Goal: Communication & Community: Answer question/provide support

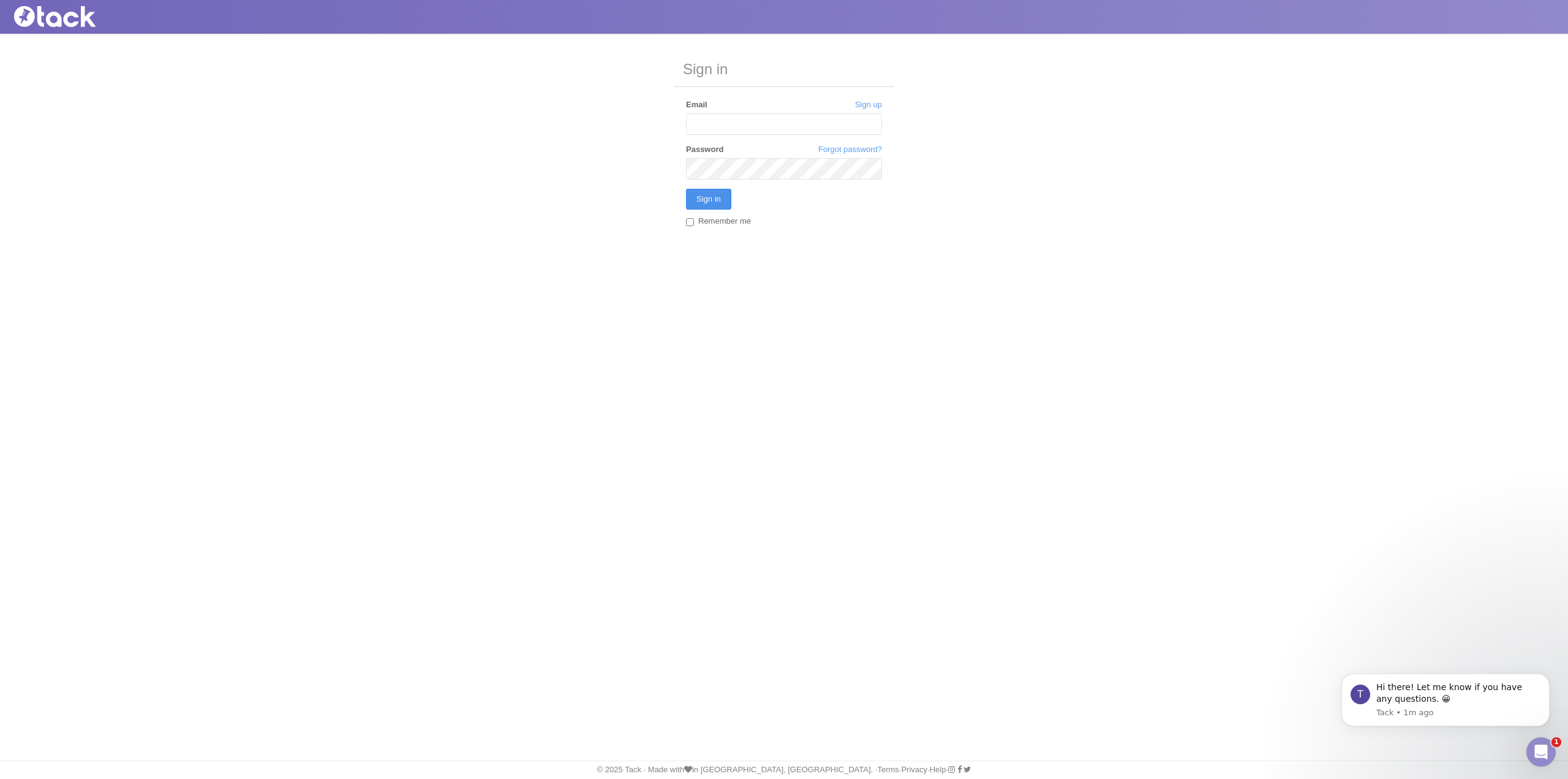
type input "[EMAIL_ADDRESS][DOMAIN_NAME]"
click at [699, 196] on input "Sign in" at bounding box center [708, 199] width 45 height 21
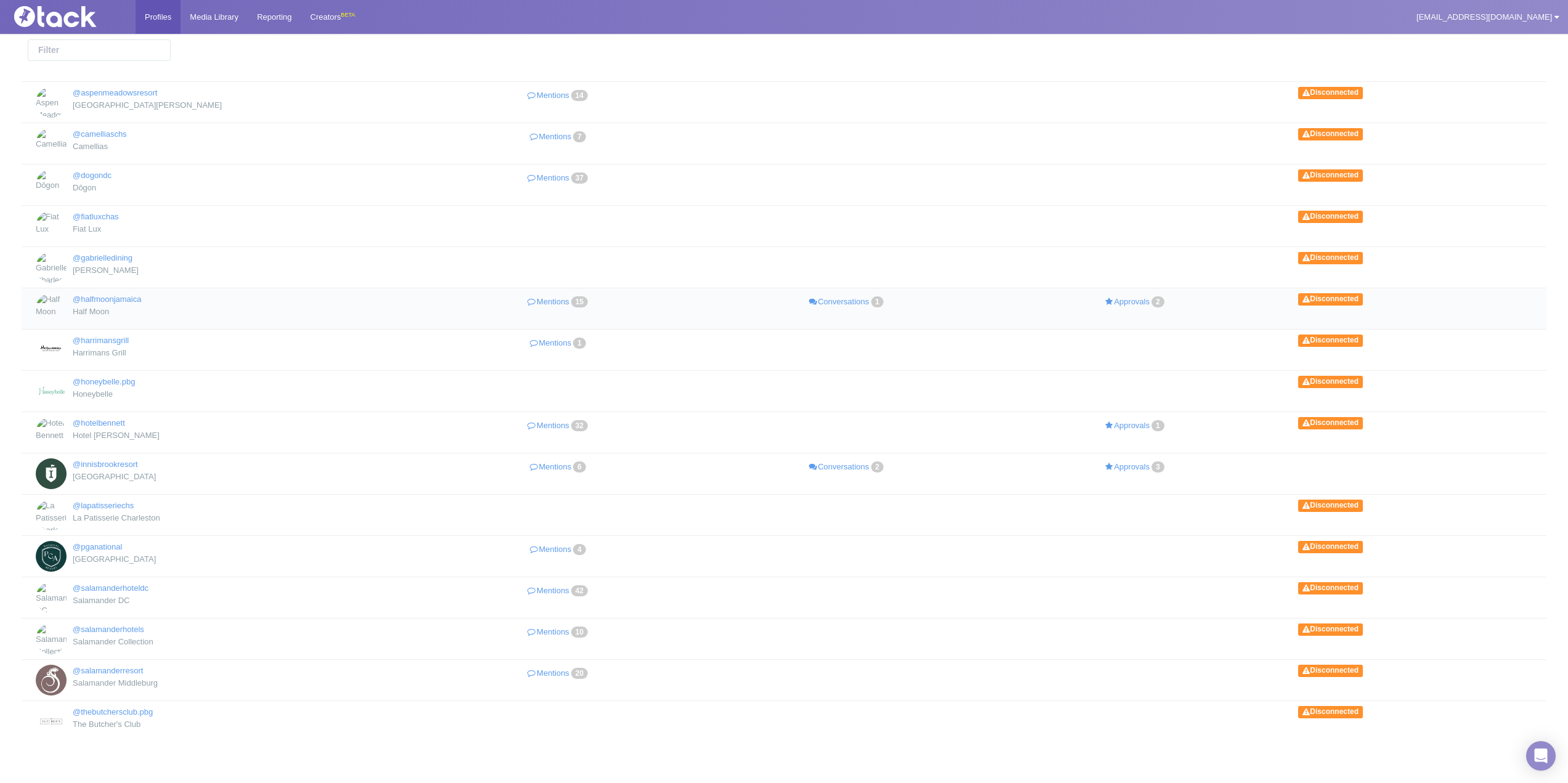
scroll to position [61, 0]
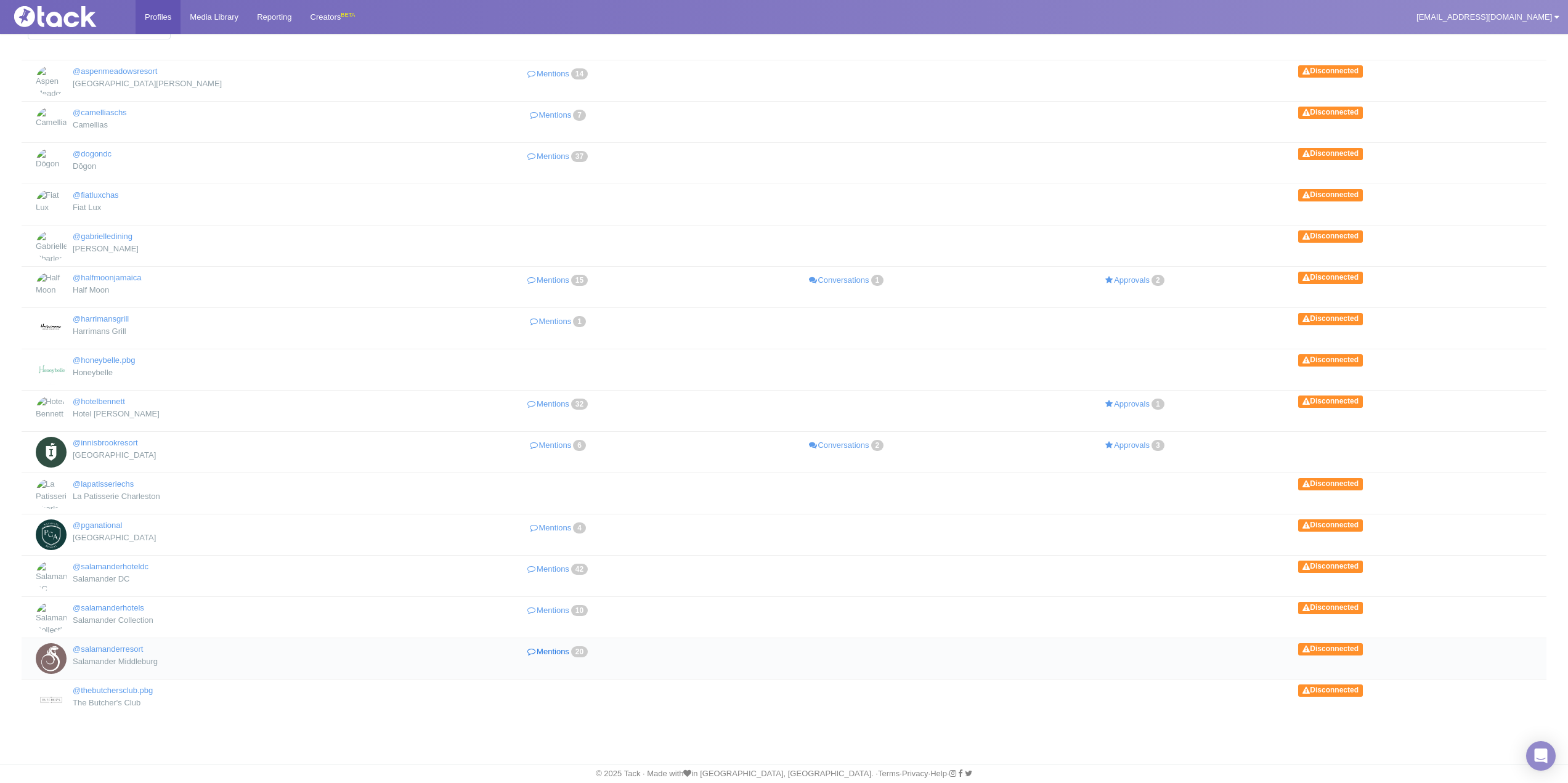
click at [555, 649] on link "Mentions 20" at bounding box center [559, 651] width 288 height 18
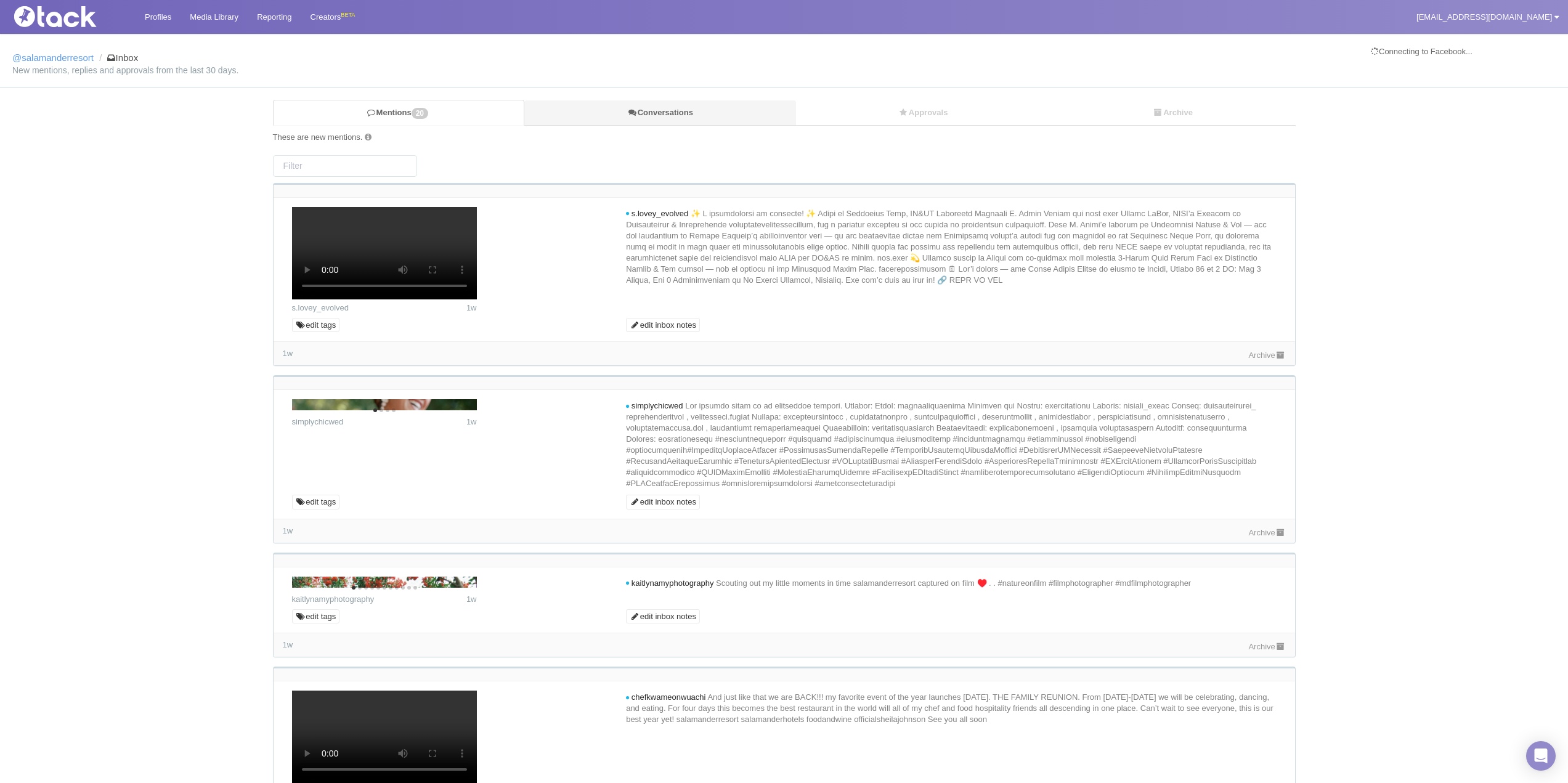
click at [667, 102] on link "Conversations" at bounding box center [660, 113] width 271 height 25
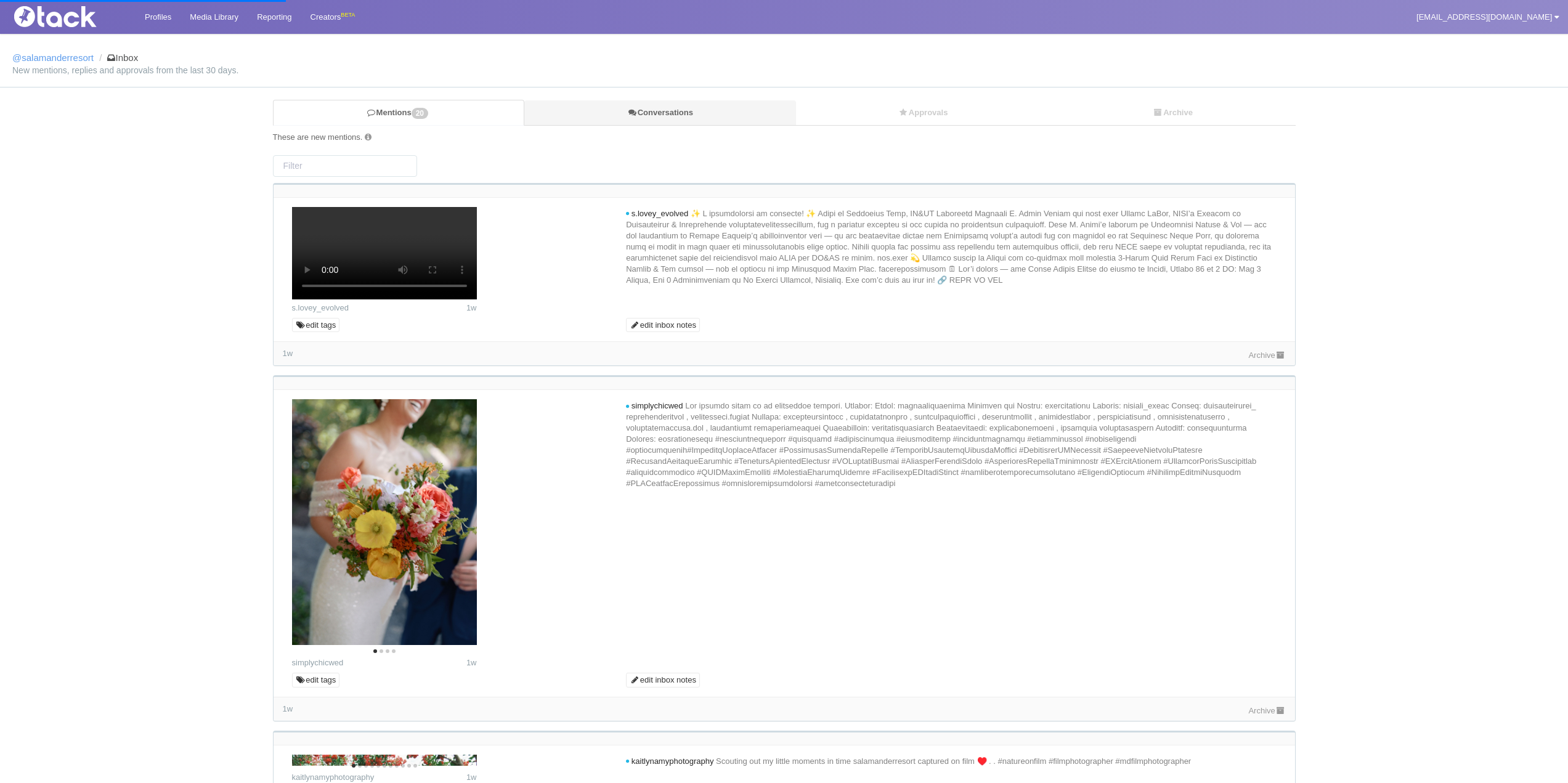
click at [649, 112] on link "Conversations" at bounding box center [660, 113] width 271 height 25
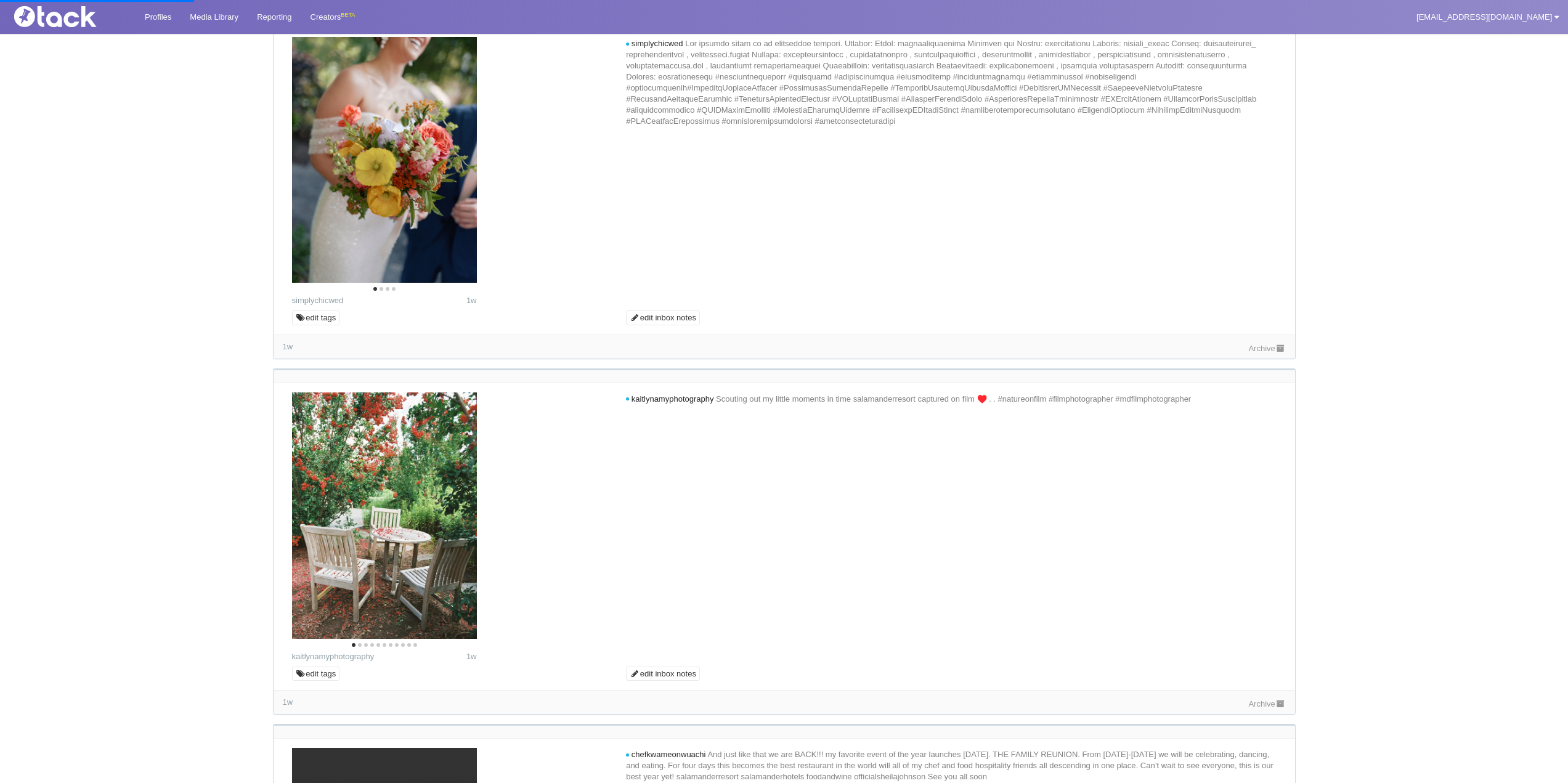
scroll to position [369, 0]
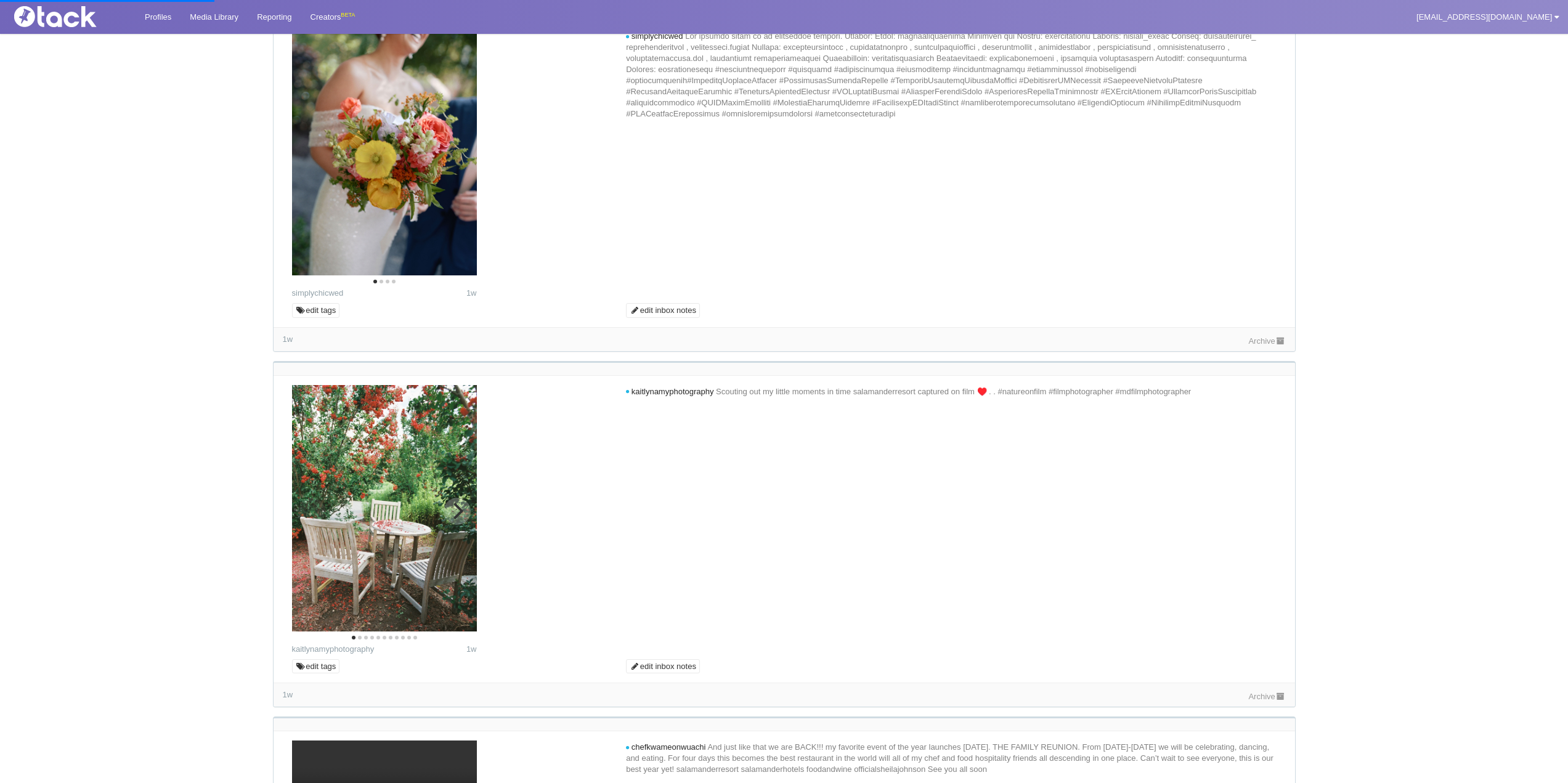
click at [450, 514] on icon "Next" at bounding box center [457, 510] width 16 height 16
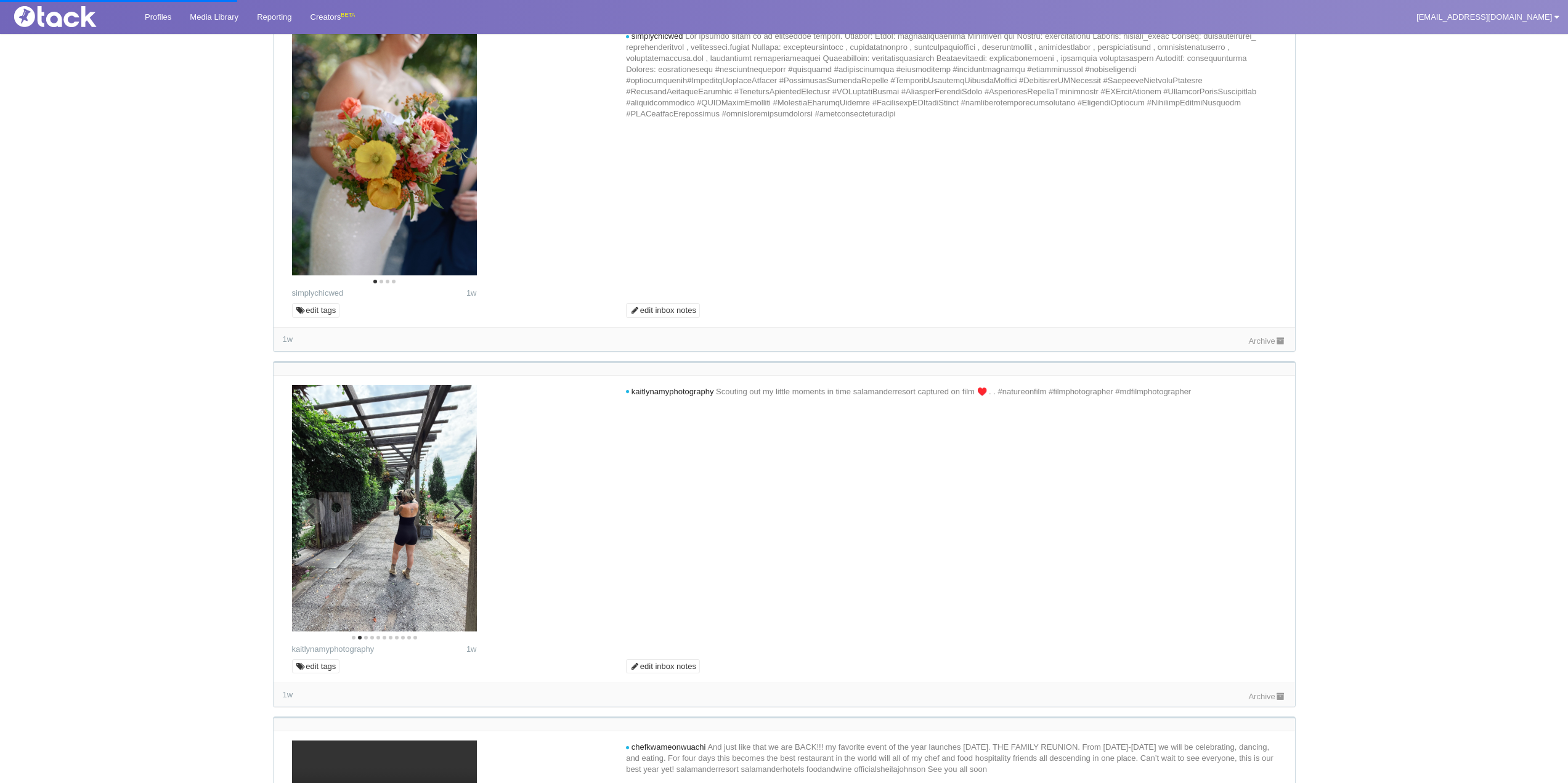
click at [450, 514] on icon "Next" at bounding box center [457, 510] width 16 height 16
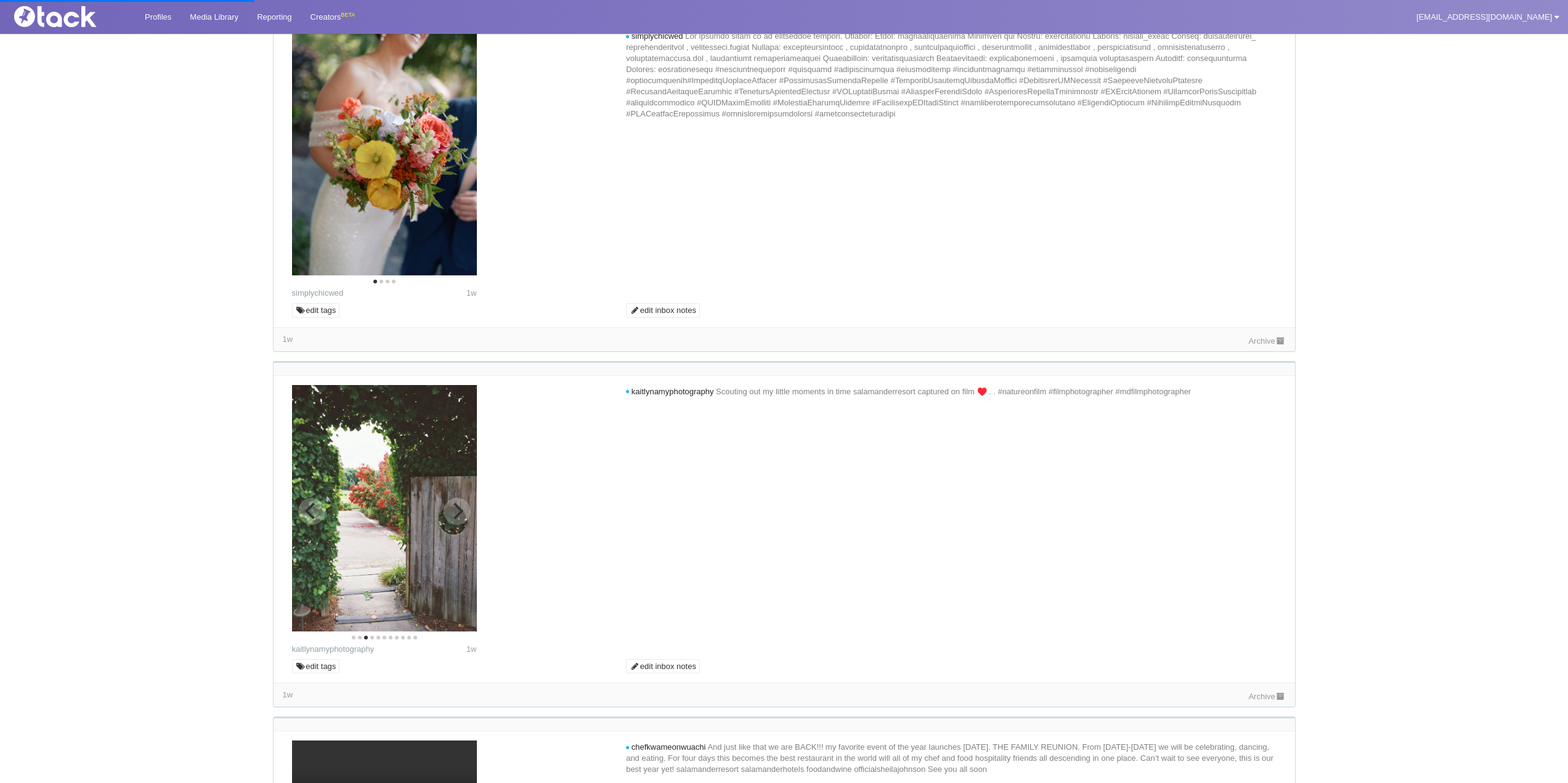
click at [450, 514] on icon "Next" at bounding box center [457, 510] width 16 height 16
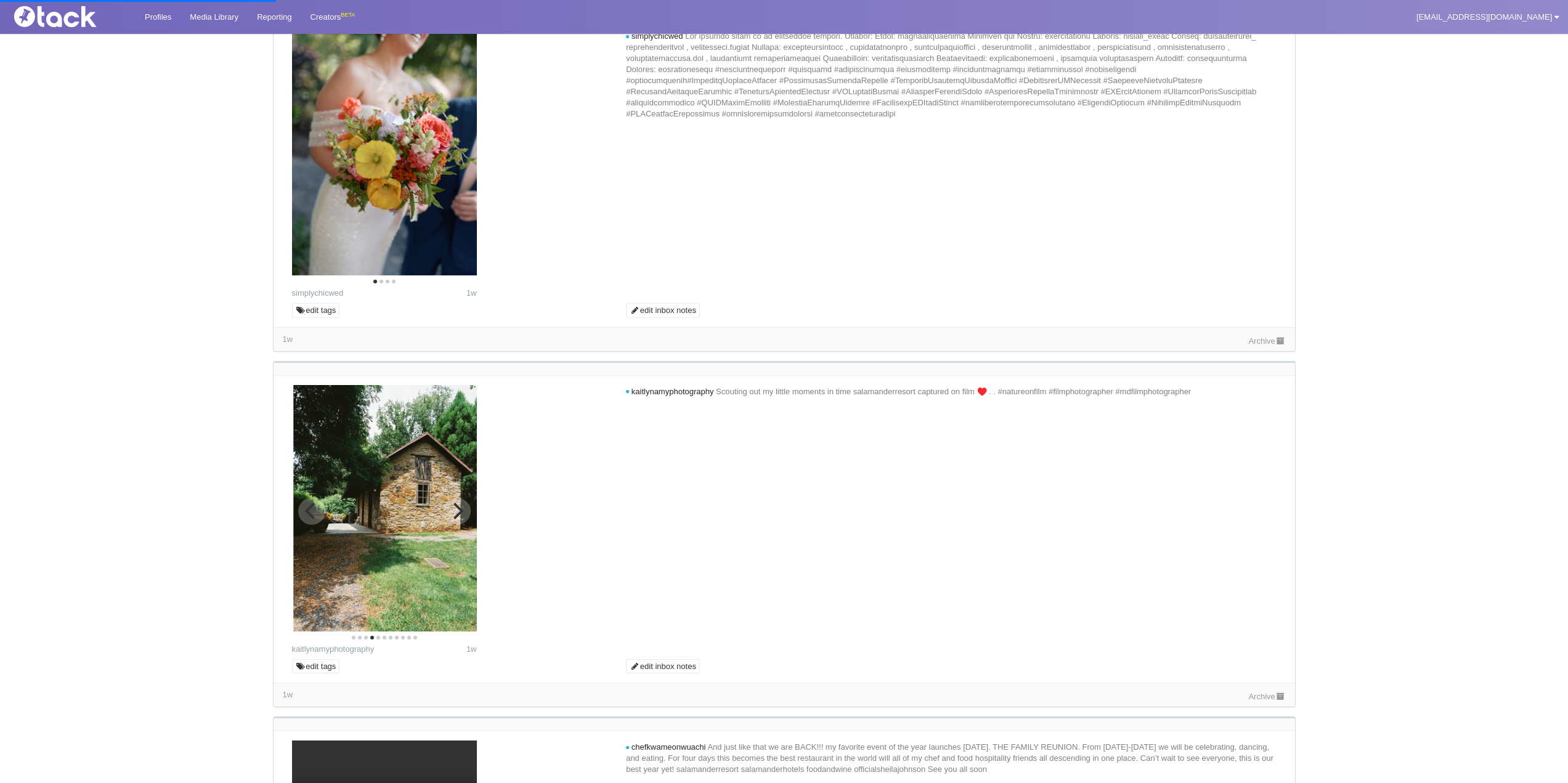
click at [450, 514] on icon "Next" at bounding box center [457, 510] width 16 height 16
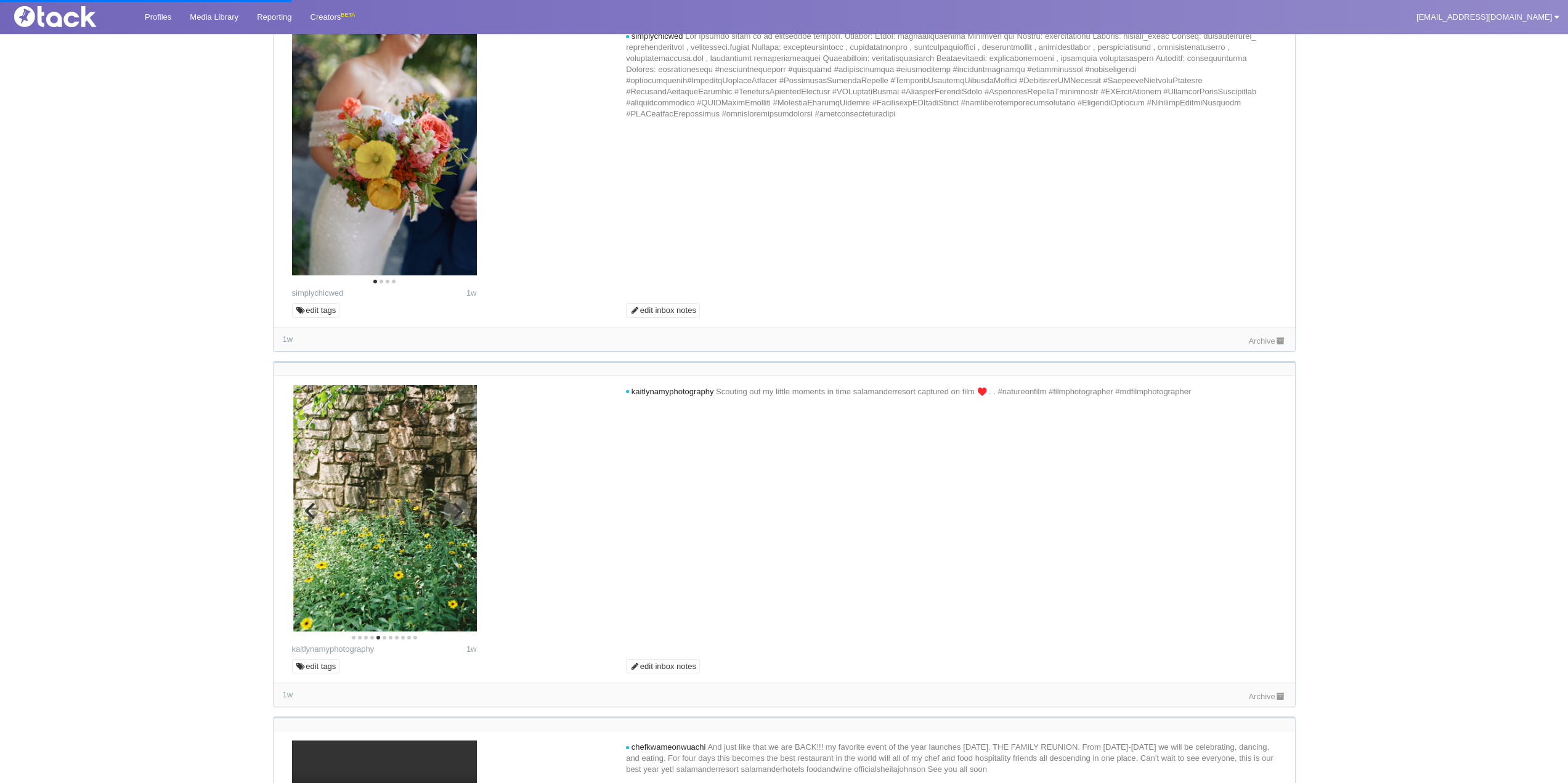
click at [450, 514] on icon "Next" at bounding box center [457, 510] width 16 height 16
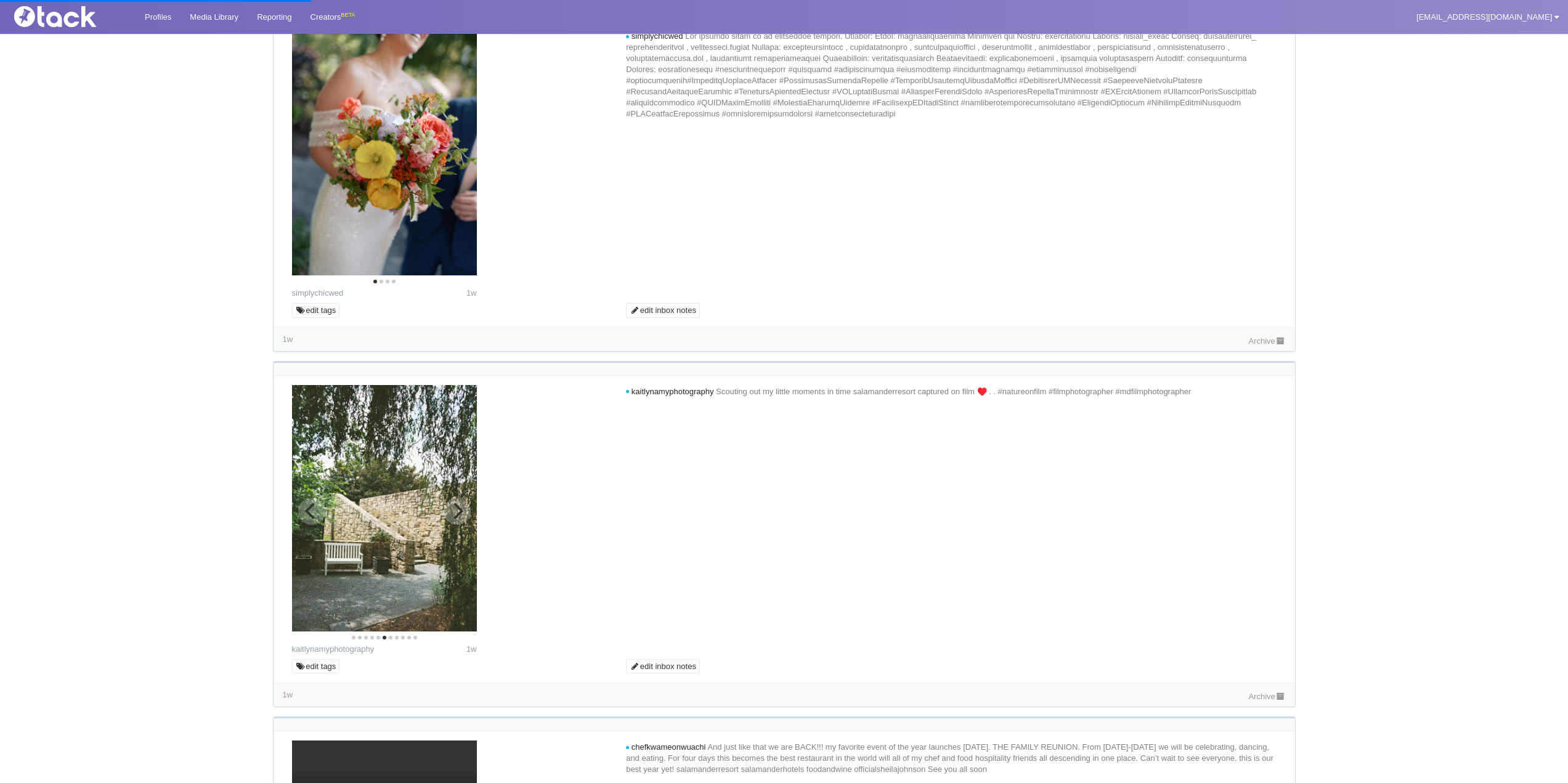
click at [450, 514] on icon "Next" at bounding box center [457, 510] width 16 height 16
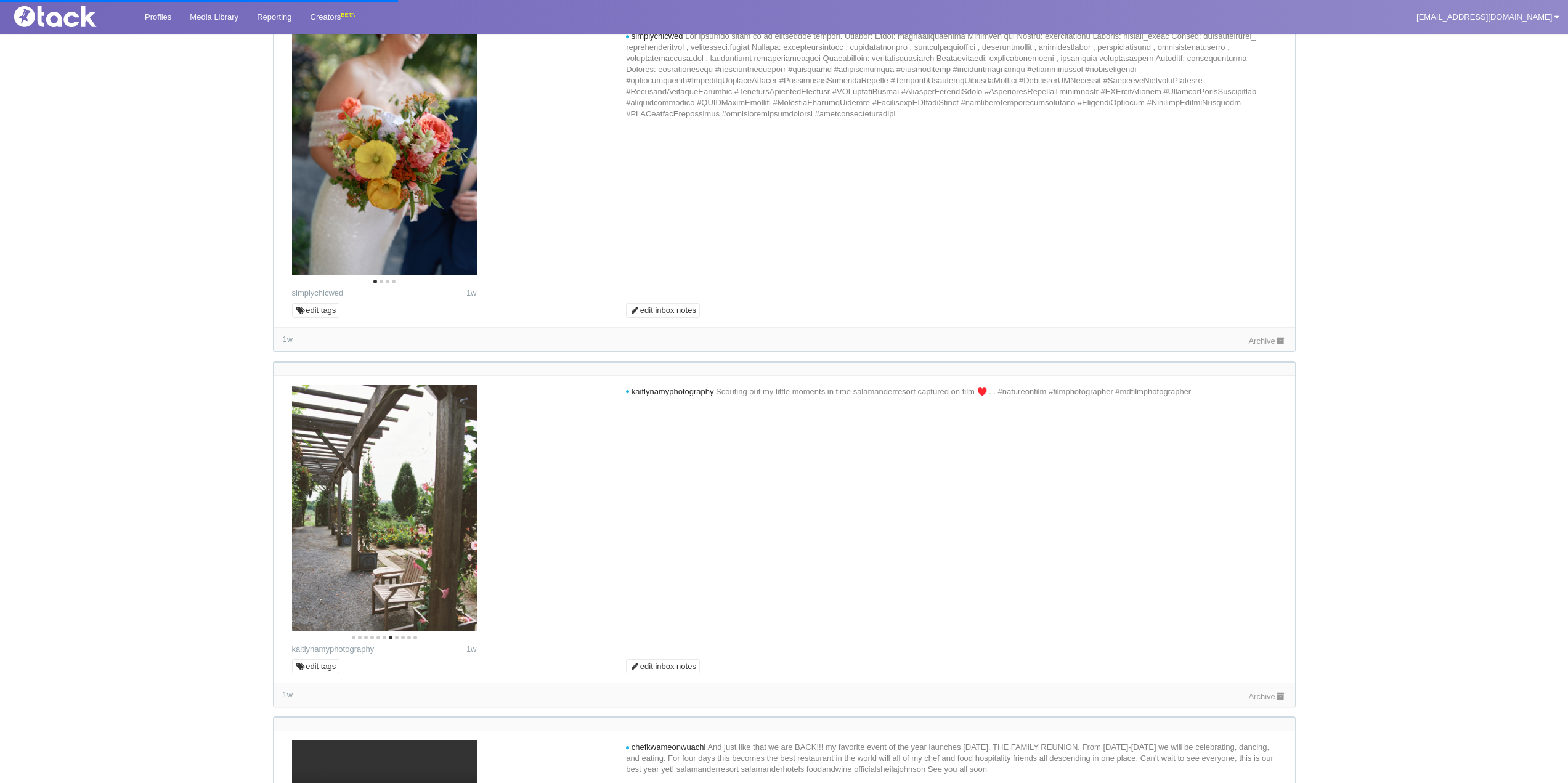
scroll to position [0, 0]
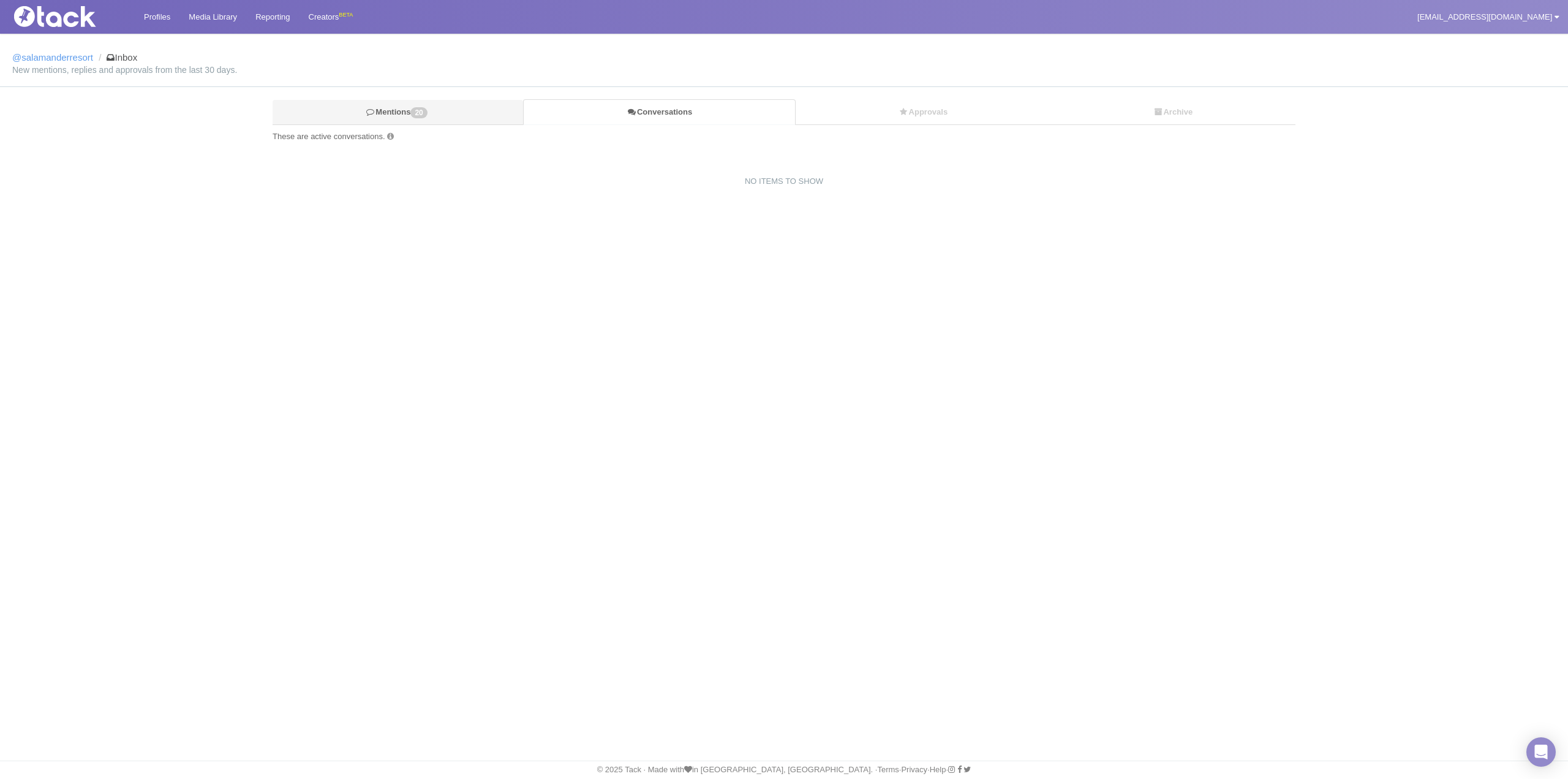
click at [385, 104] on link "Mentions 20" at bounding box center [398, 112] width 251 height 25
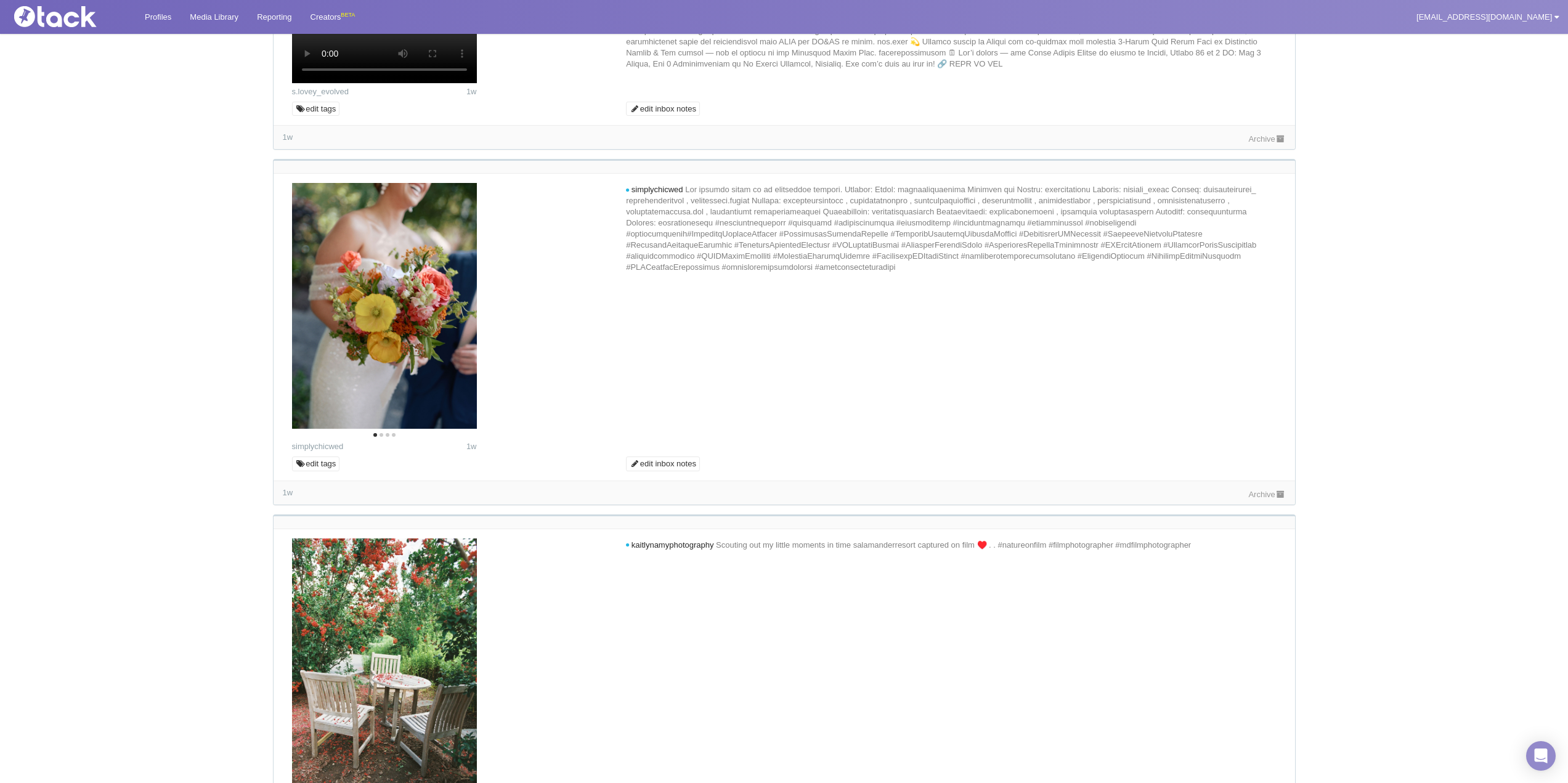
scroll to position [431, 0]
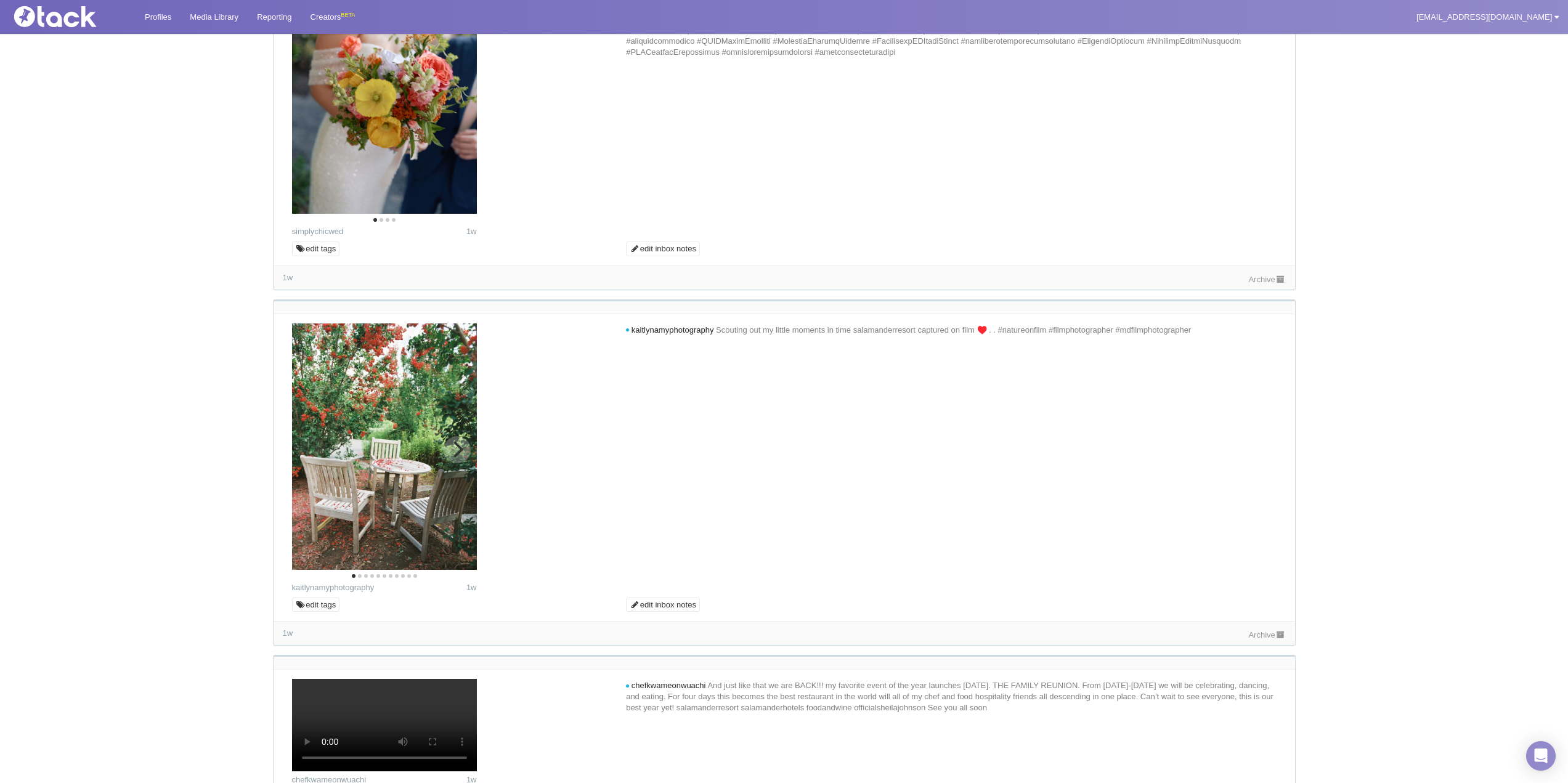
click at [461, 464] on img at bounding box center [385, 446] width 185 height 247
click at [460, 102] on icon "Next" at bounding box center [458, 94] width 10 height 16
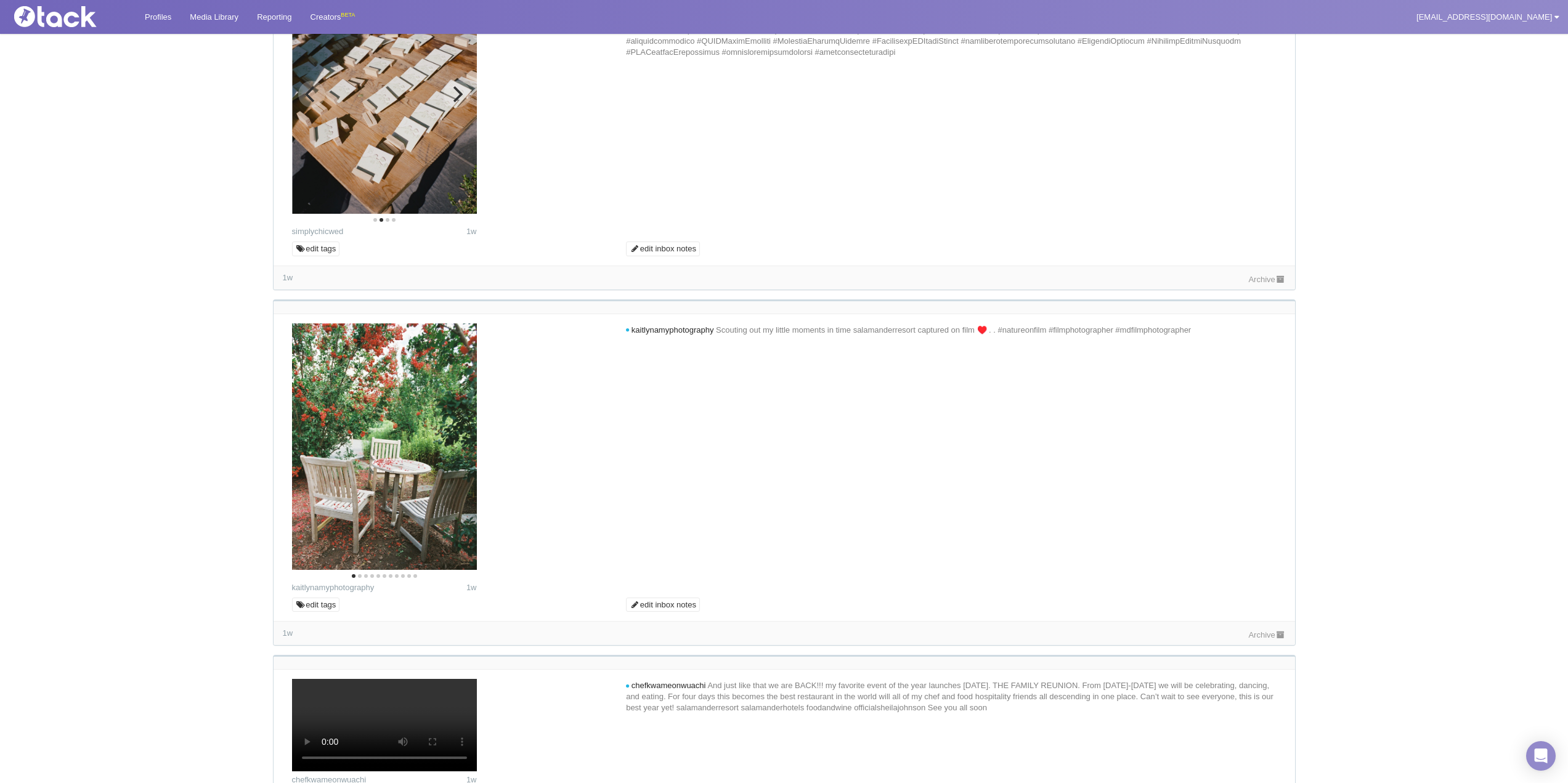
click at [460, 102] on icon "Next" at bounding box center [458, 94] width 10 height 16
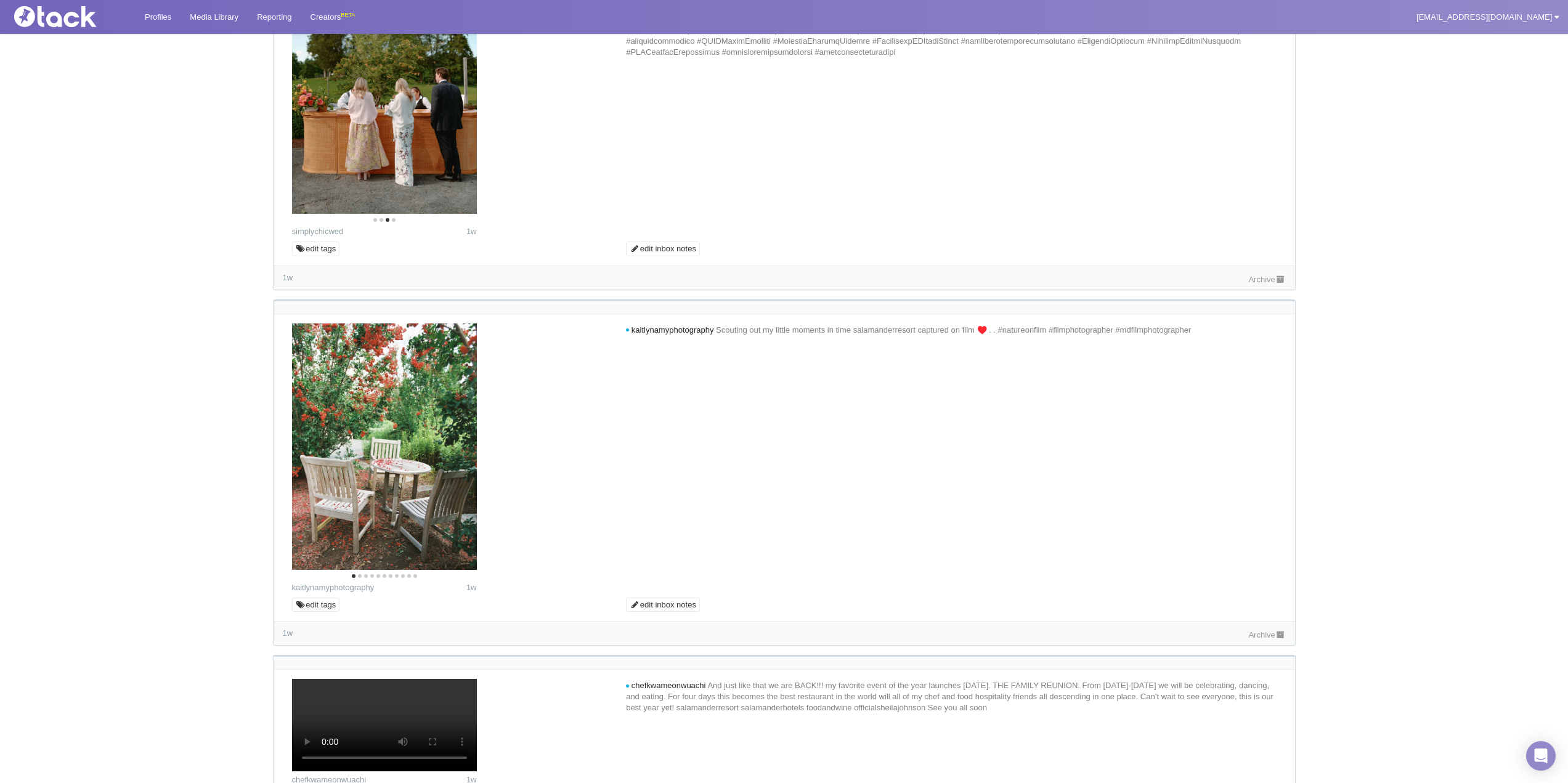
scroll to position [800, 0]
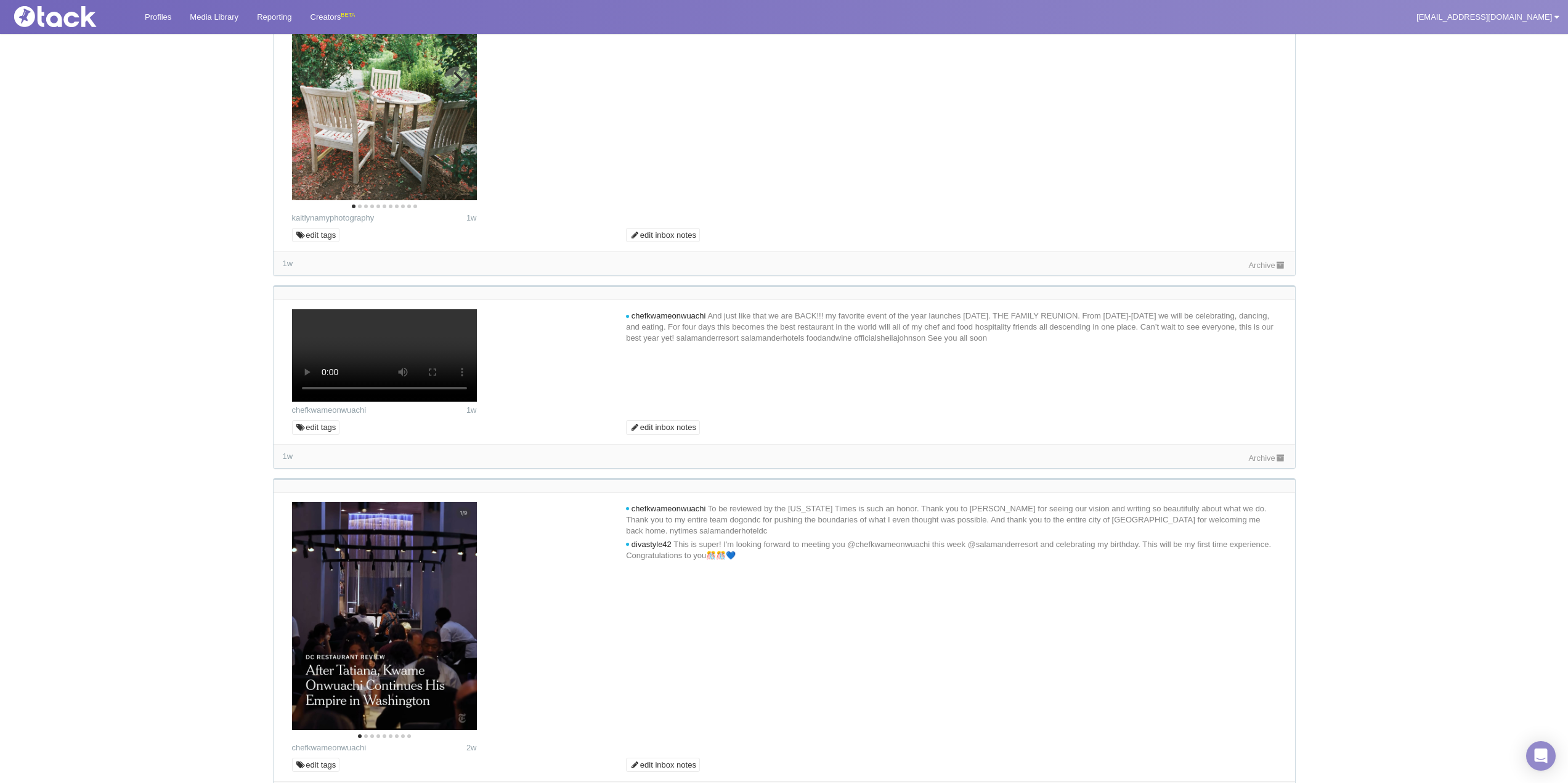
click at [452, 88] on icon "Next" at bounding box center [457, 79] width 16 height 16
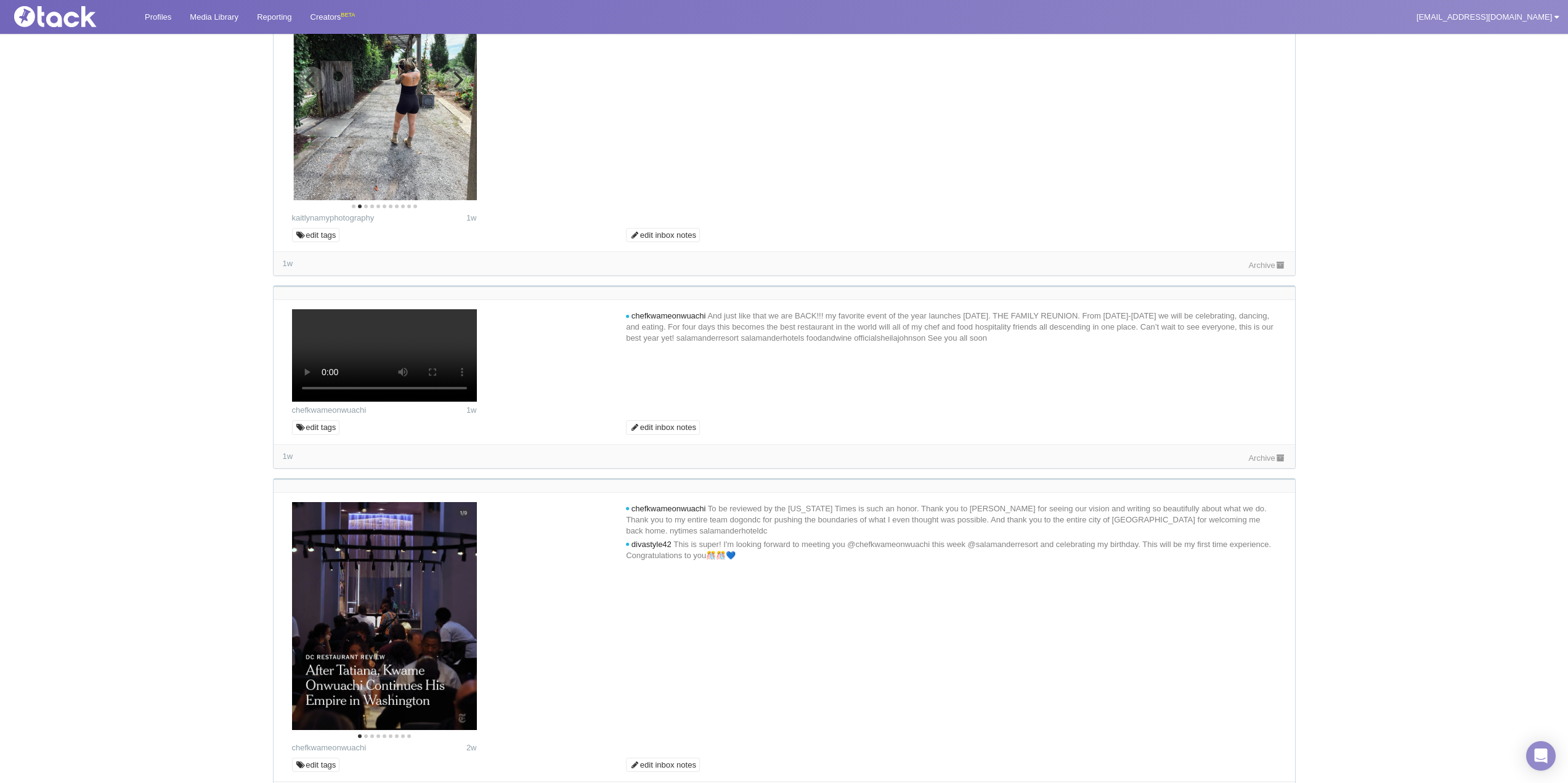
click at [452, 88] on icon "Next" at bounding box center [457, 79] width 16 height 16
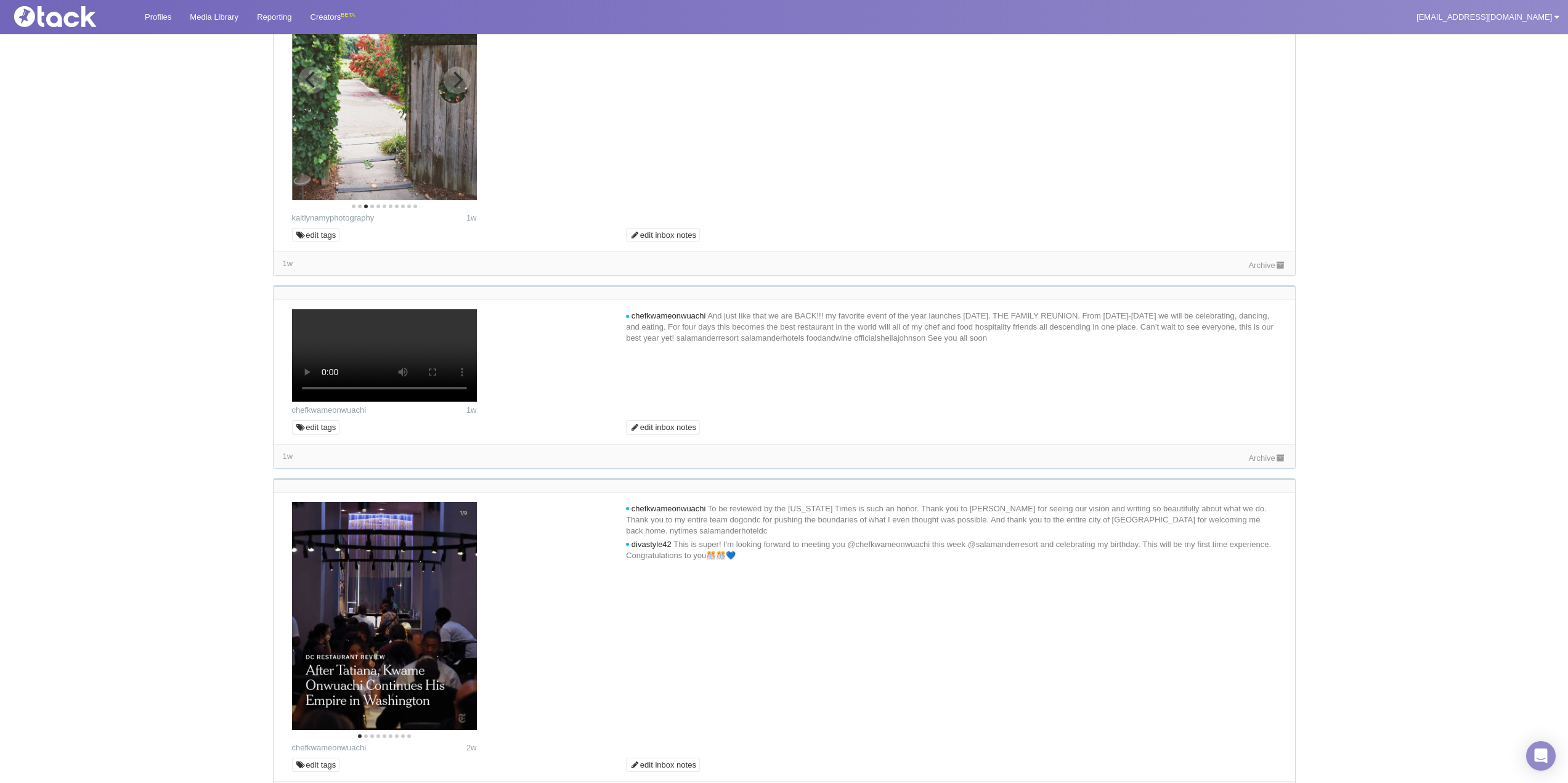
click at [452, 88] on icon "Next" at bounding box center [457, 79] width 16 height 16
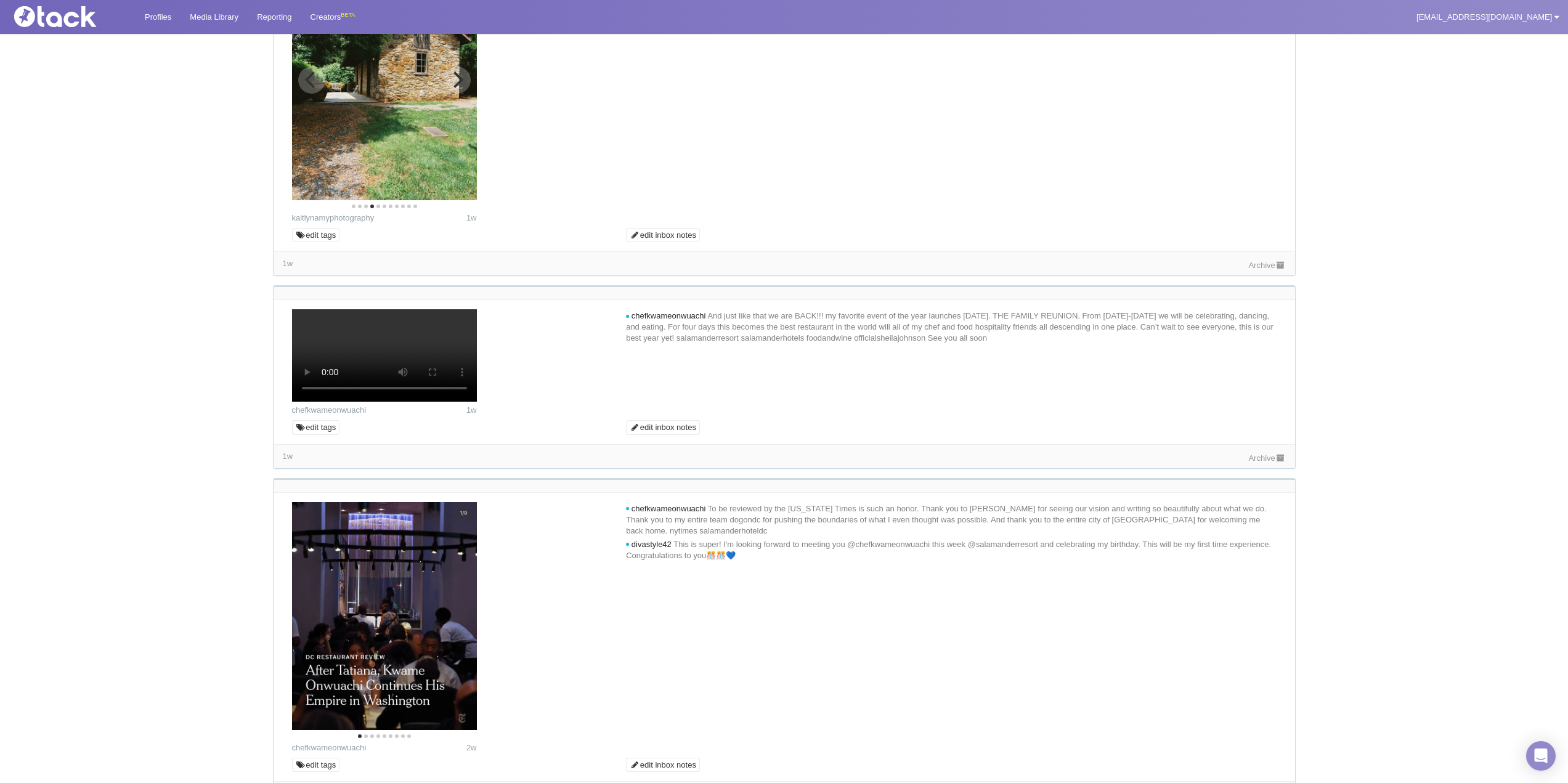
click at [452, 88] on icon "Next" at bounding box center [457, 79] width 16 height 16
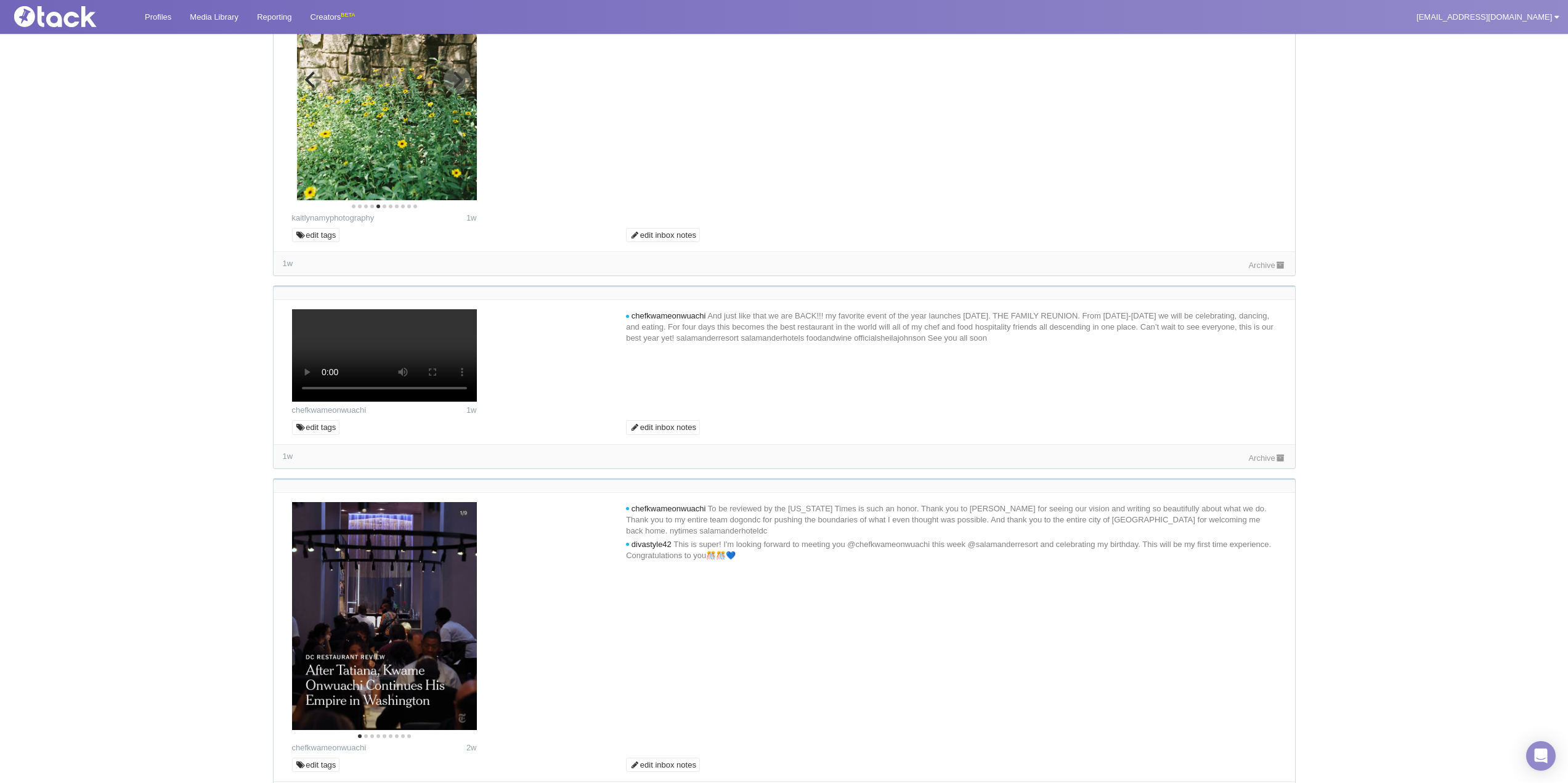
click at [452, 88] on icon "Next" at bounding box center [457, 79] width 16 height 16
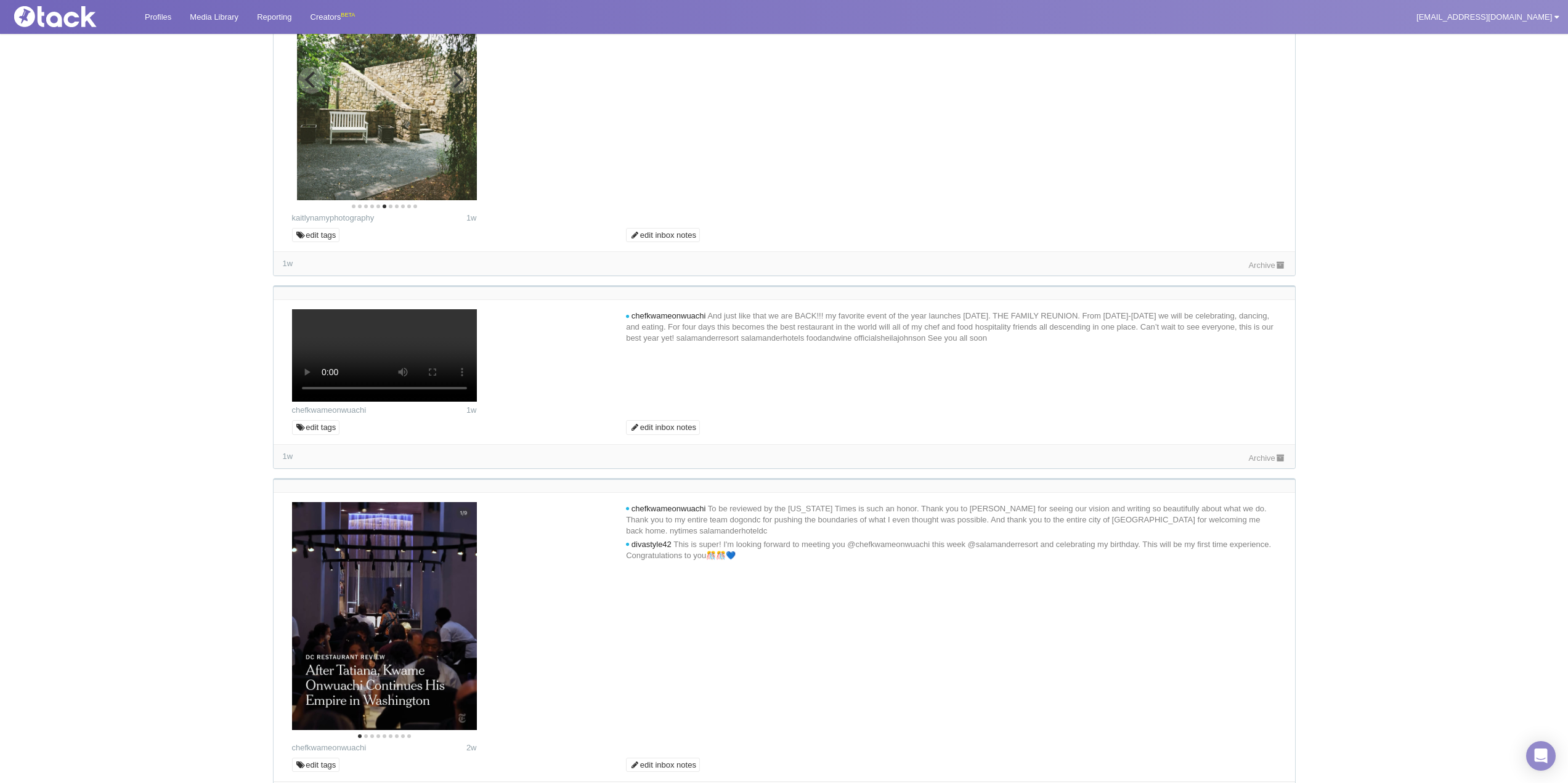
click at [452, 88] on icon "Next" at bounding box center [457, 79] width 16 height 16
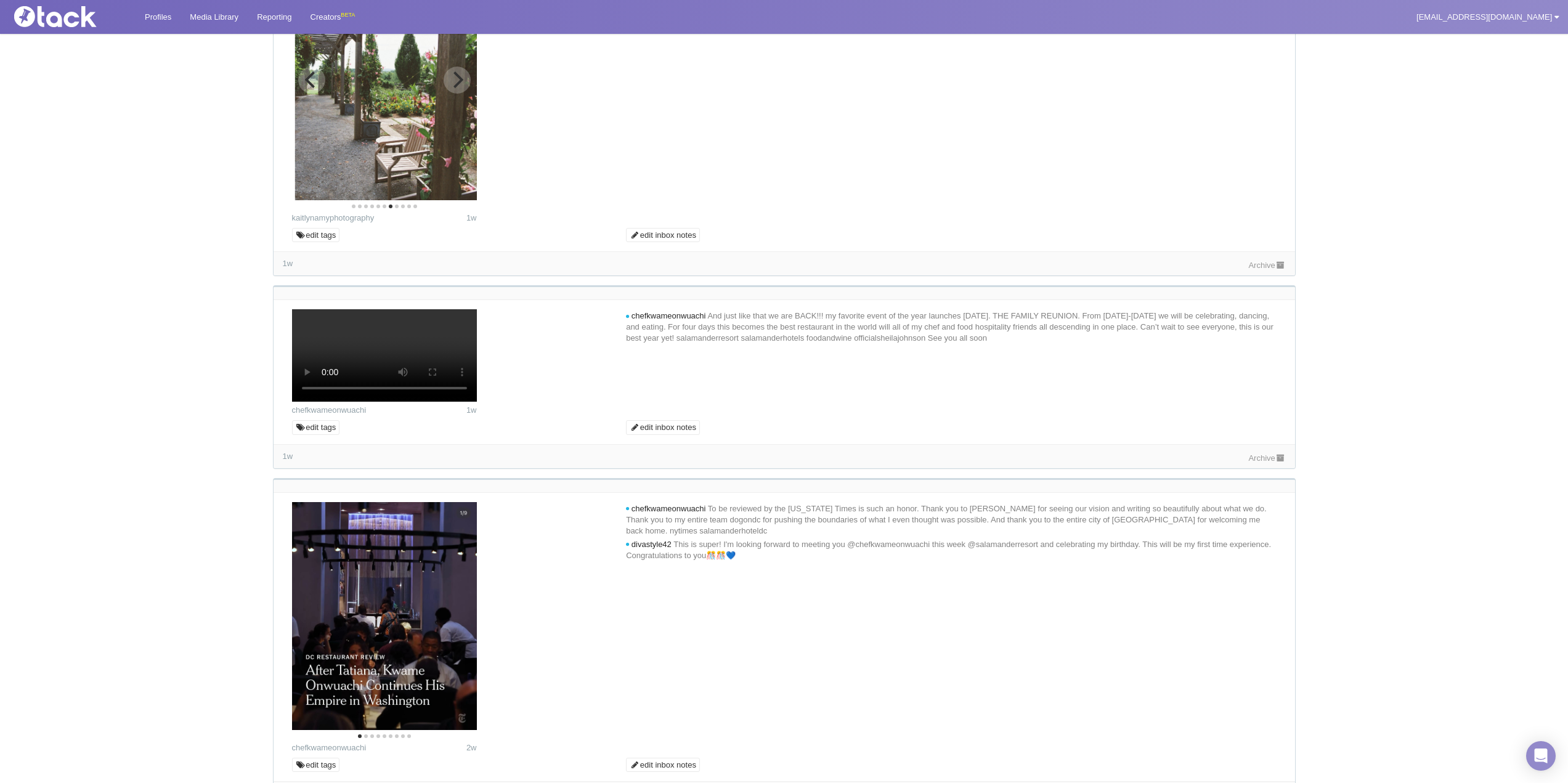
click at [452, 88] on icon "Next" at bounding box center [457, 79] width 16 height 16
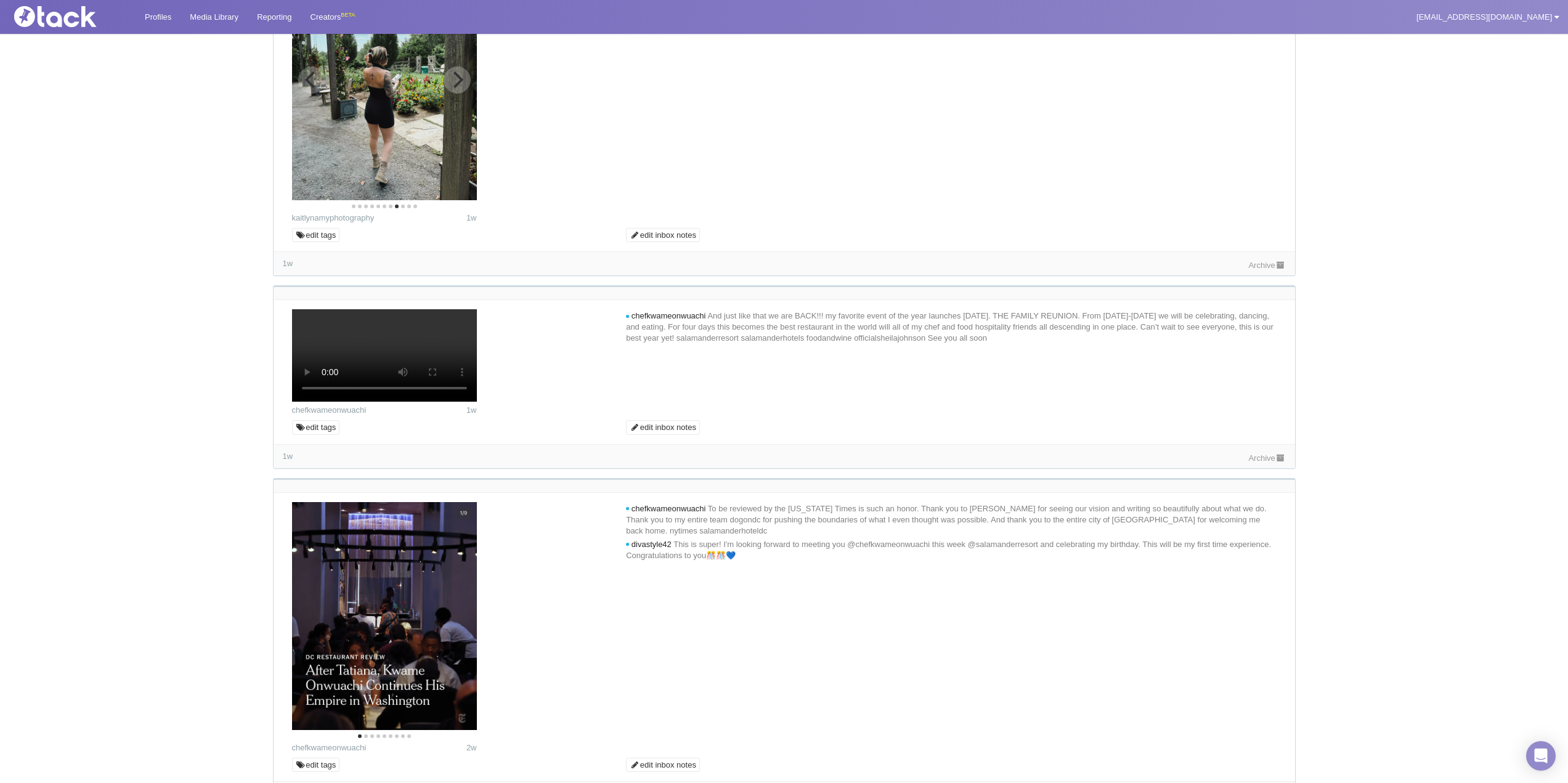
click at [452, 88] on icon "Next" at bounding box center [457, 79] width 16 height 16
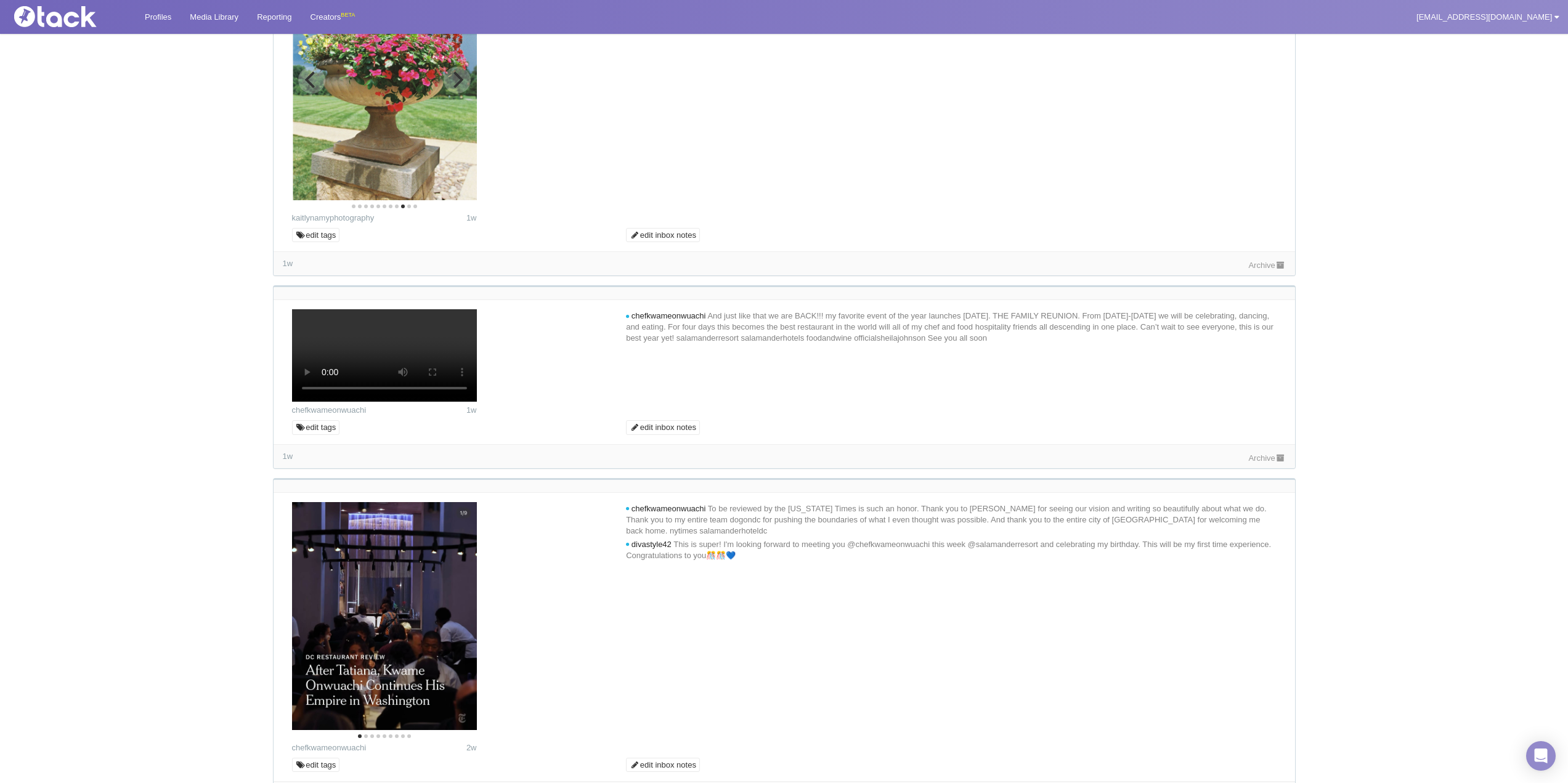
click at [452, 88] on icon "Next" at bounding box center [457, 79] width 16 height 16
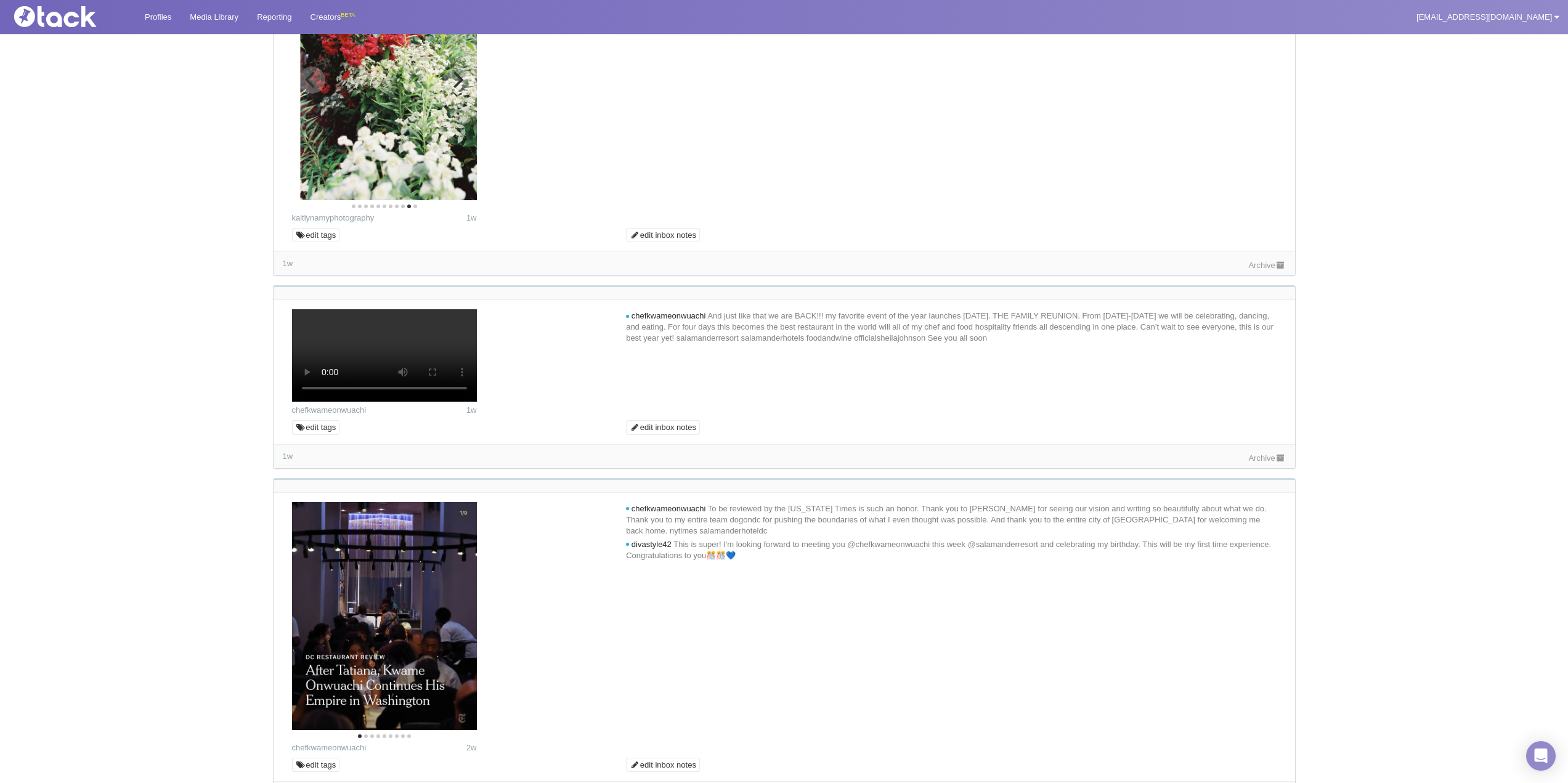
click at [450, 88] on icon "Next" at bounding box center [457, 79] width 16 height 16
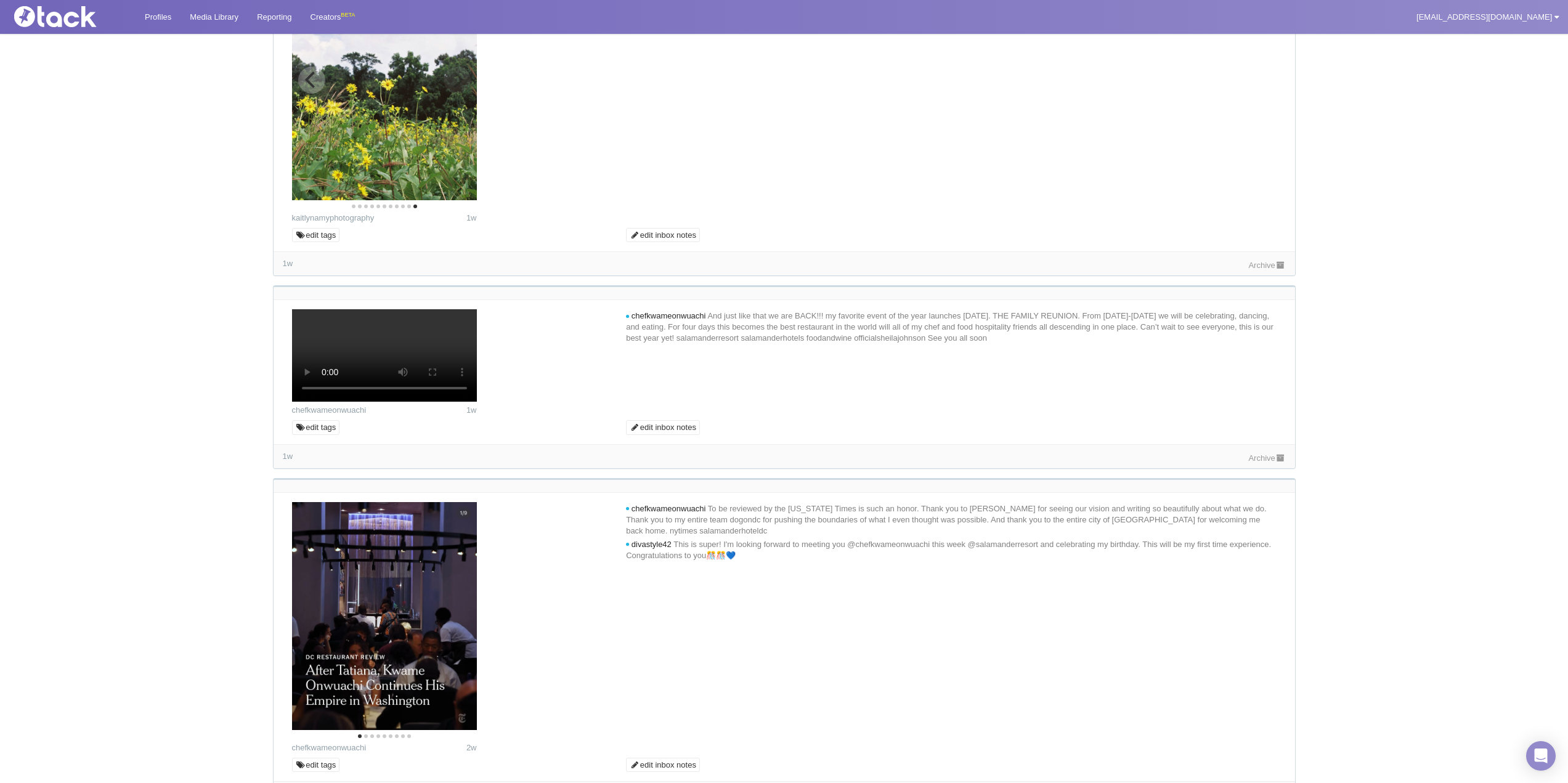
click at [454, 200] on img at bounding box center [385, 77] width 185 height 247
type textarea "Such lovely moments you captured! We would love to share these photos with our …"
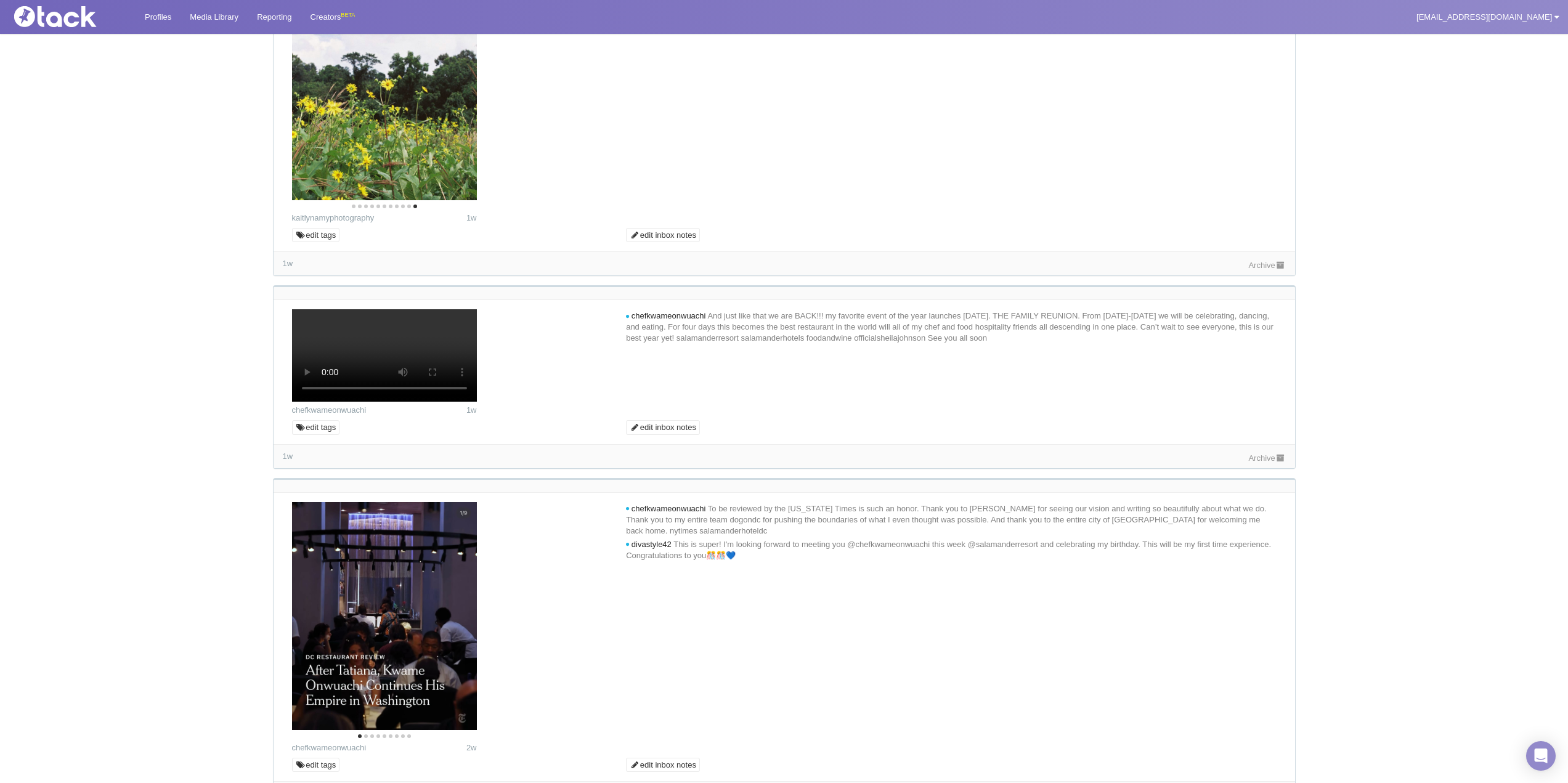
click at [1232, 30] on input "Comment as @salamanderresort" at bounding box center [1204, 20] width 139 height 21
type input "Commenting..."
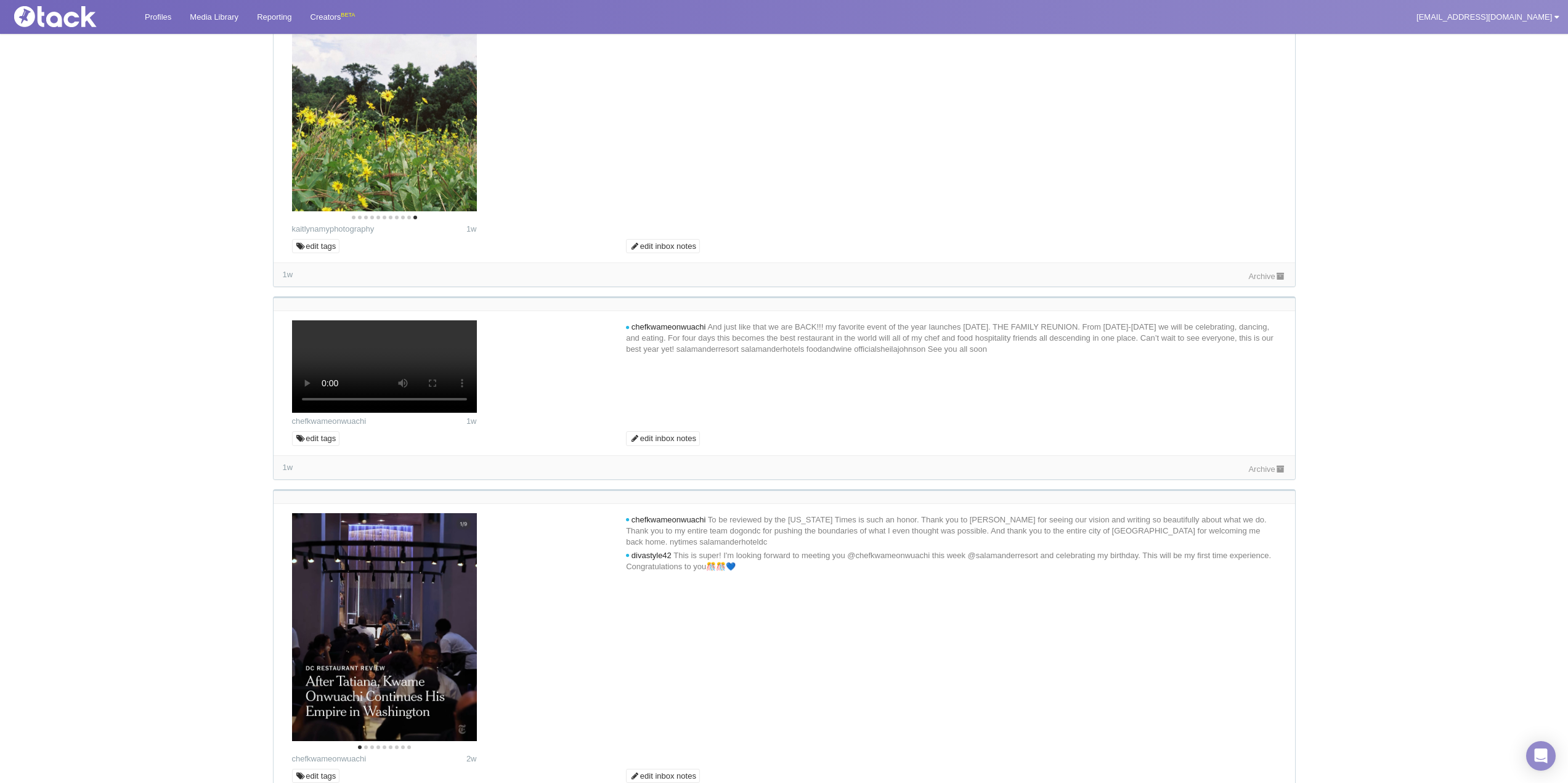
scroll to position [492, 0]
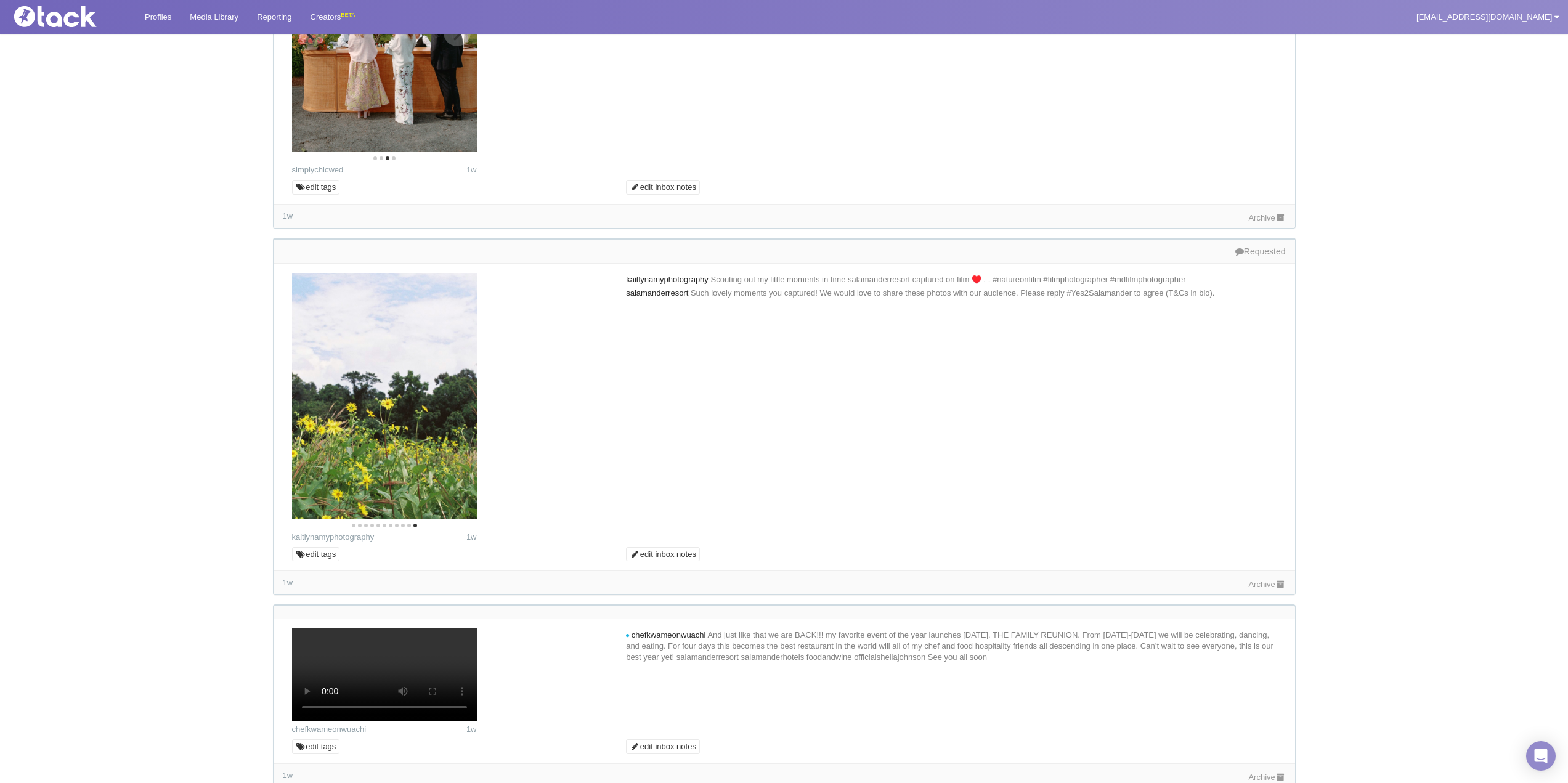
click at [470, 152] on img at bounding box center [385, 29] width 185 height 246
click at [465, 46] on button "Next" at bounding box center [457, 33] width 27 height 27
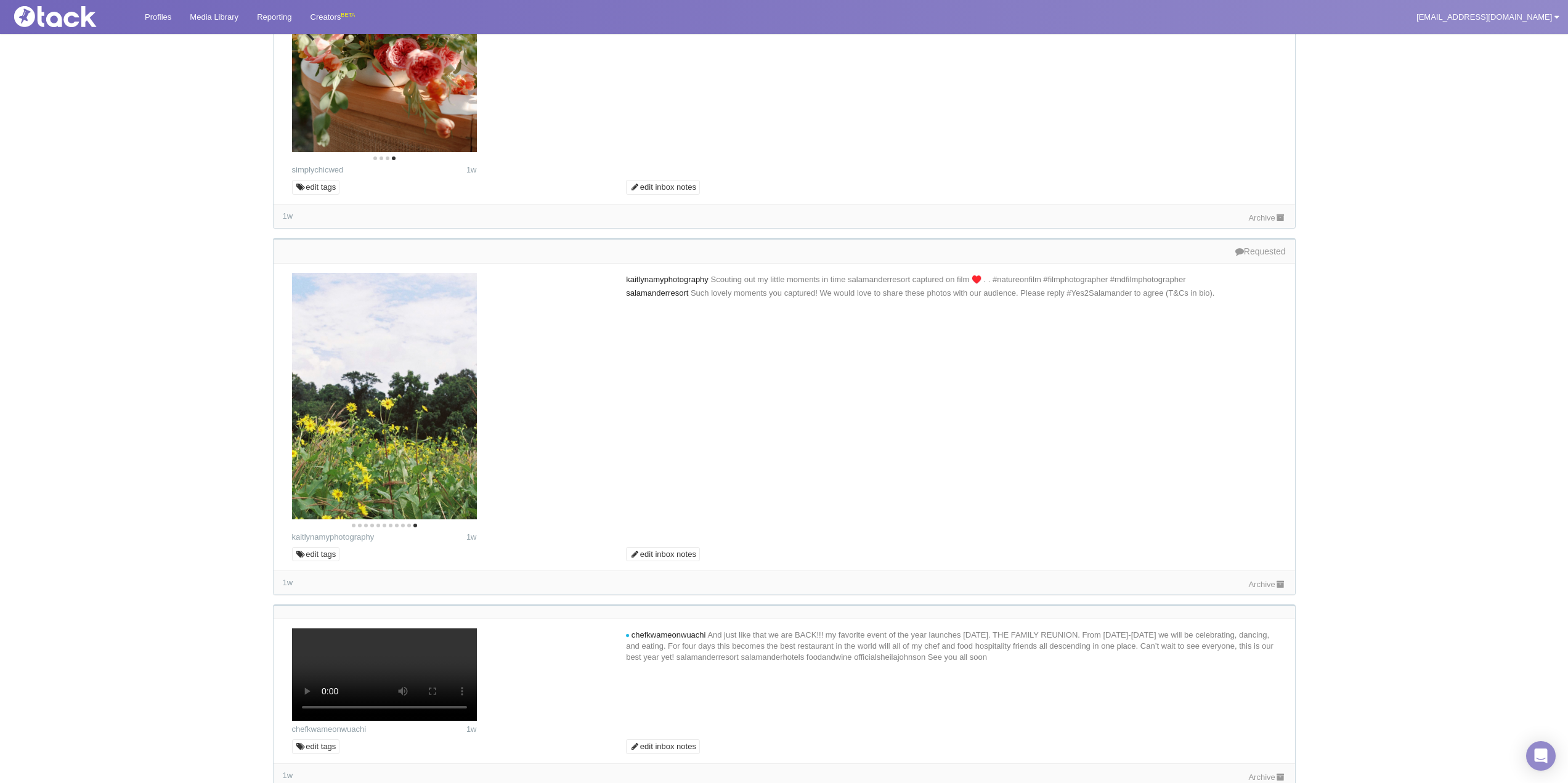
click at [313, 40] on icon "Previous" at bounding box center [311, 33] width 16 height 16
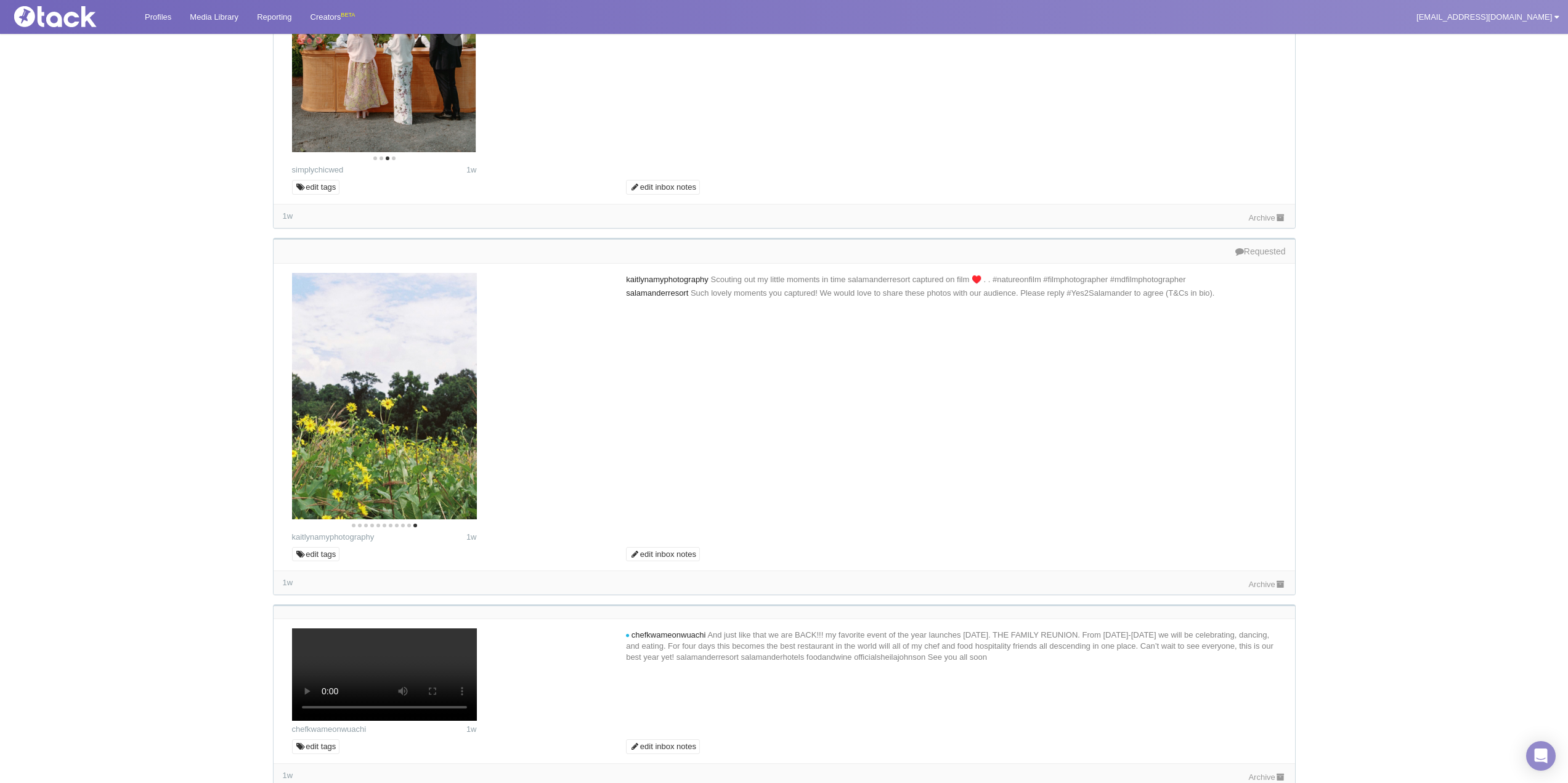
click at [313, 40] on icon "Previous" at bounding box center [311, 33] width 16 height 16
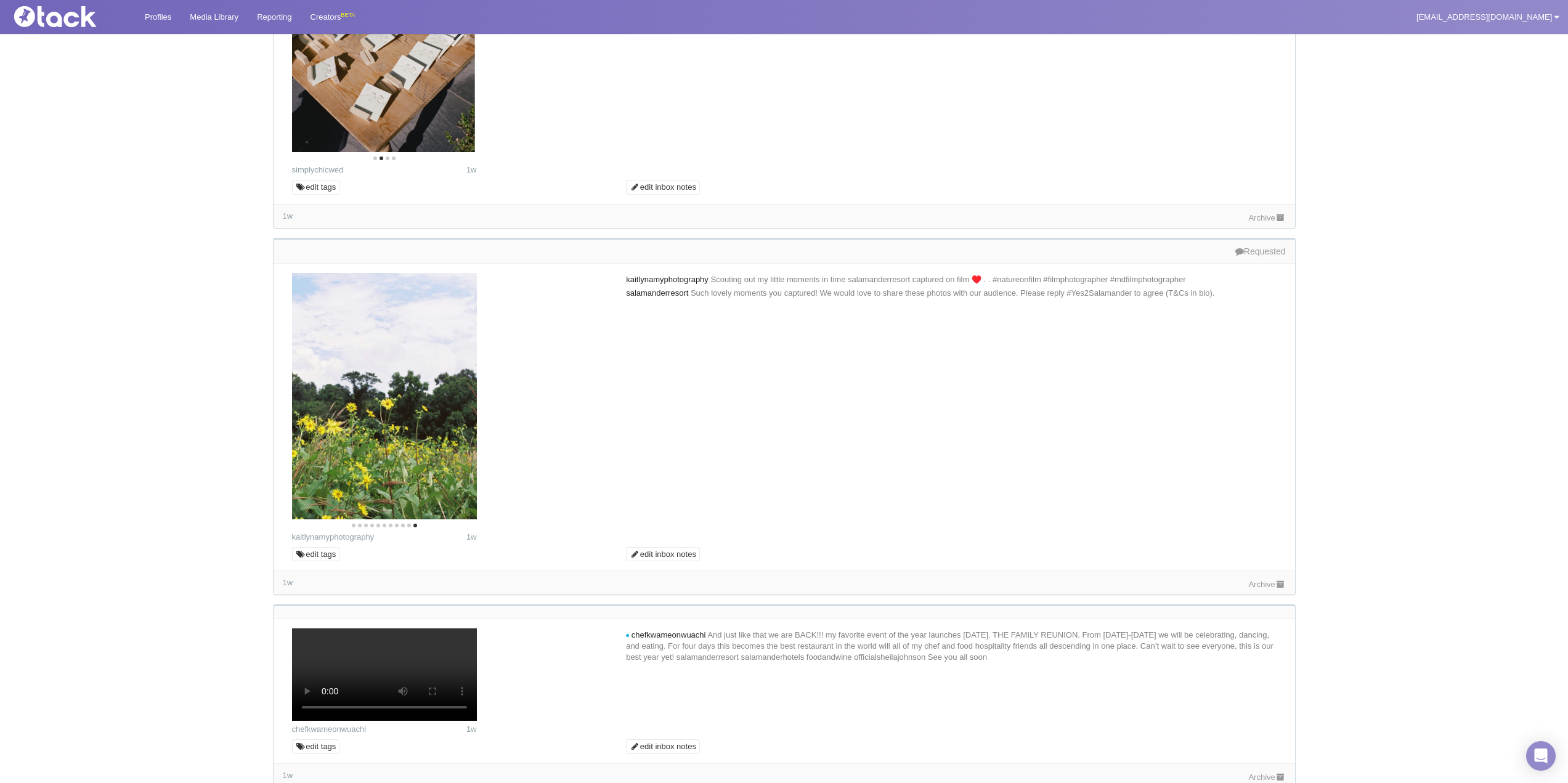
click at [313, 40] on icon "Previous" at bounding box center [311, 33] width 16 height 16
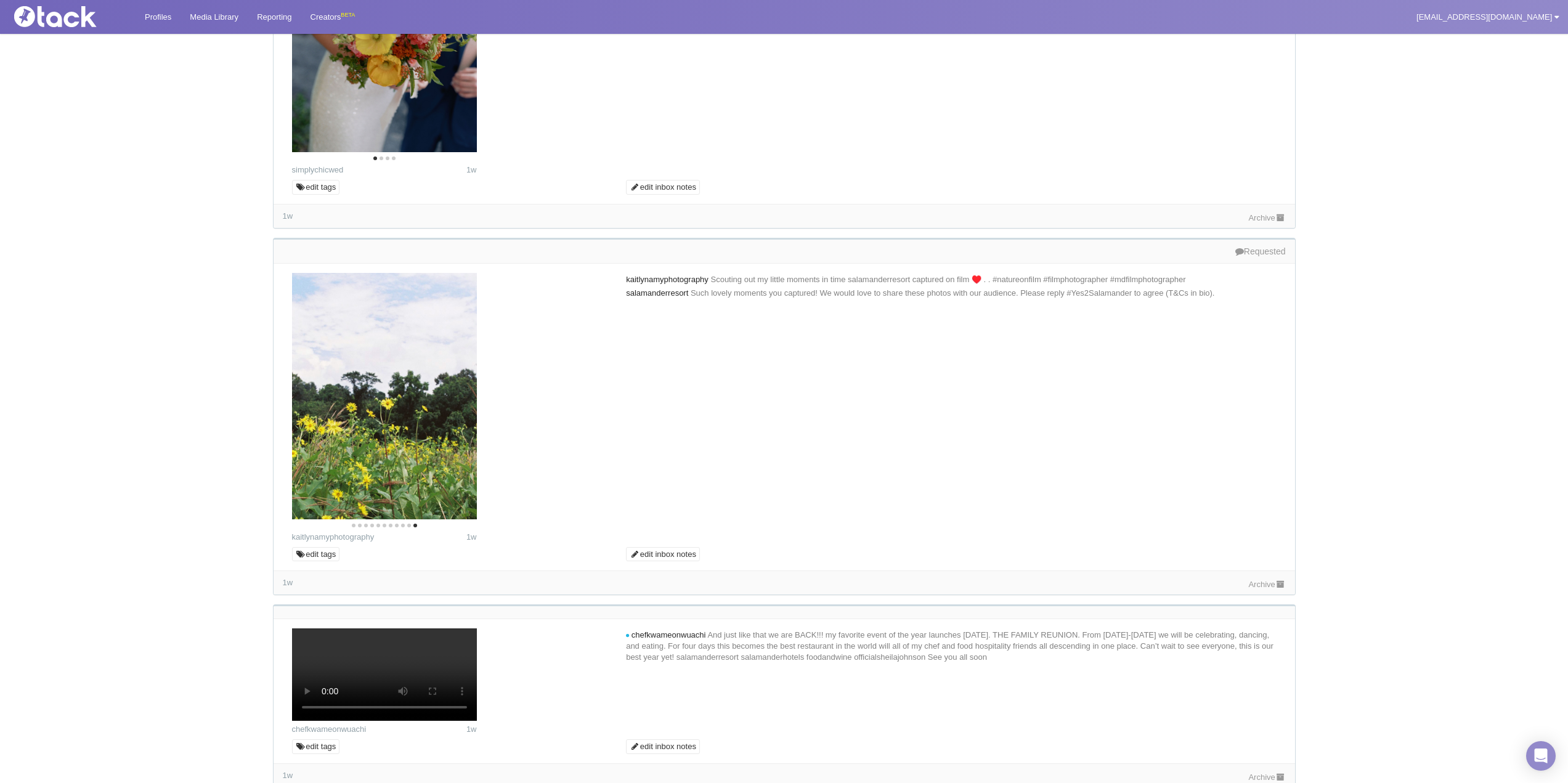
click at [1255, 222] on link "Archive" at bounding box center [1267, 217] width 37 height 9
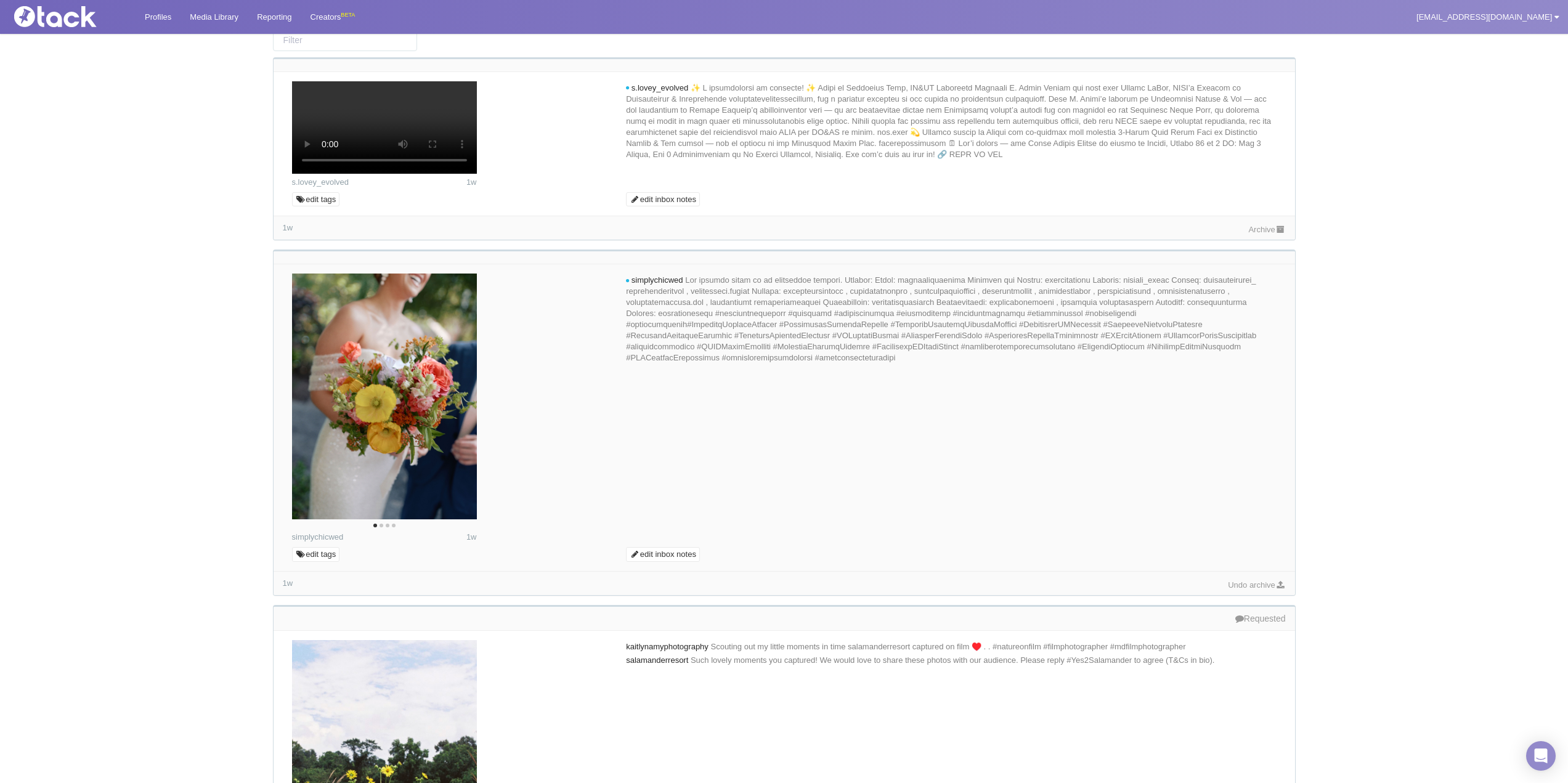
scroll to position [123, 0]
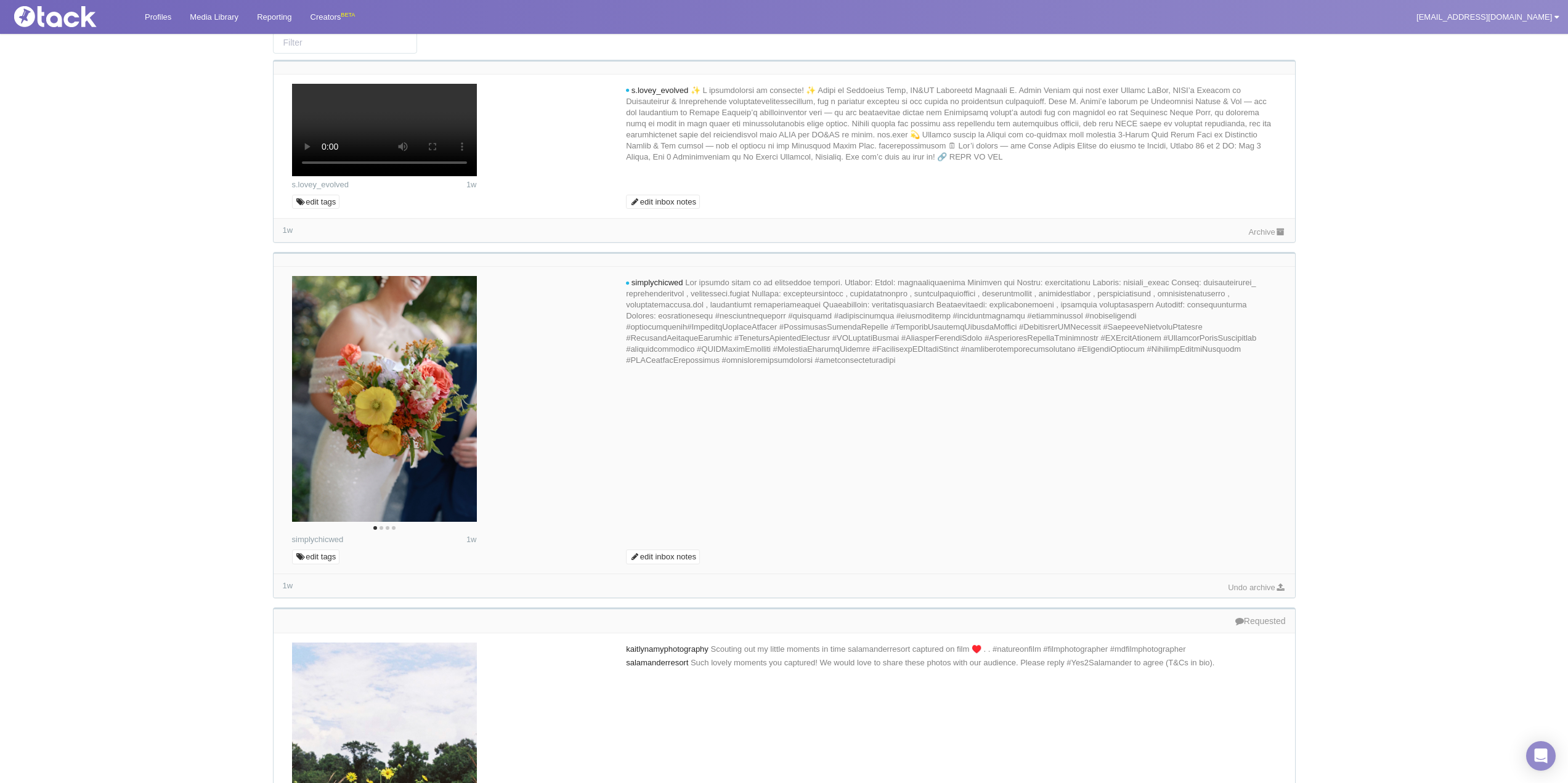
click at [1248, 237] on link "Archive" at bounding box center [1267, 232] width 37 height 9
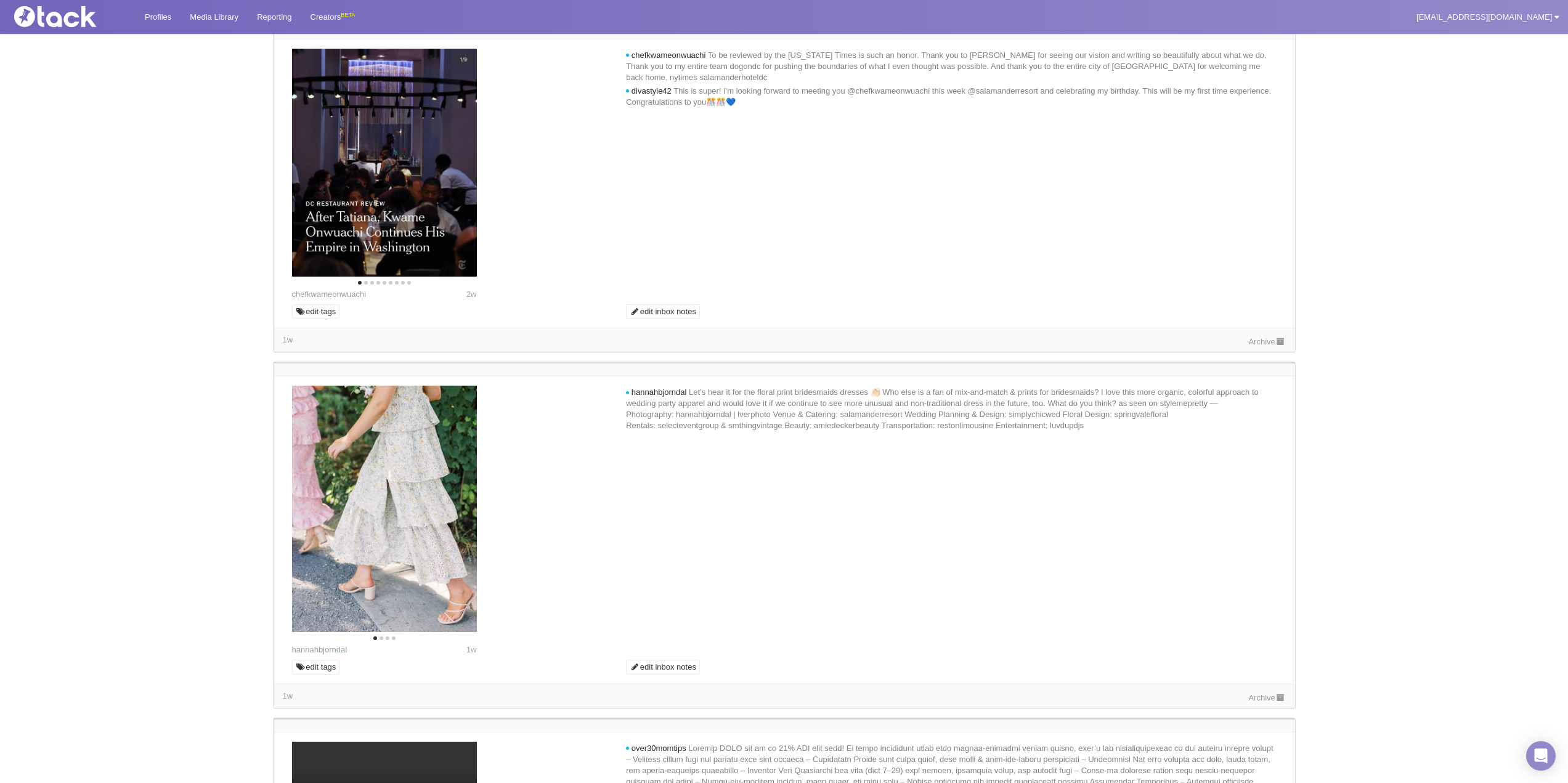
scroll to position [1355, 0]
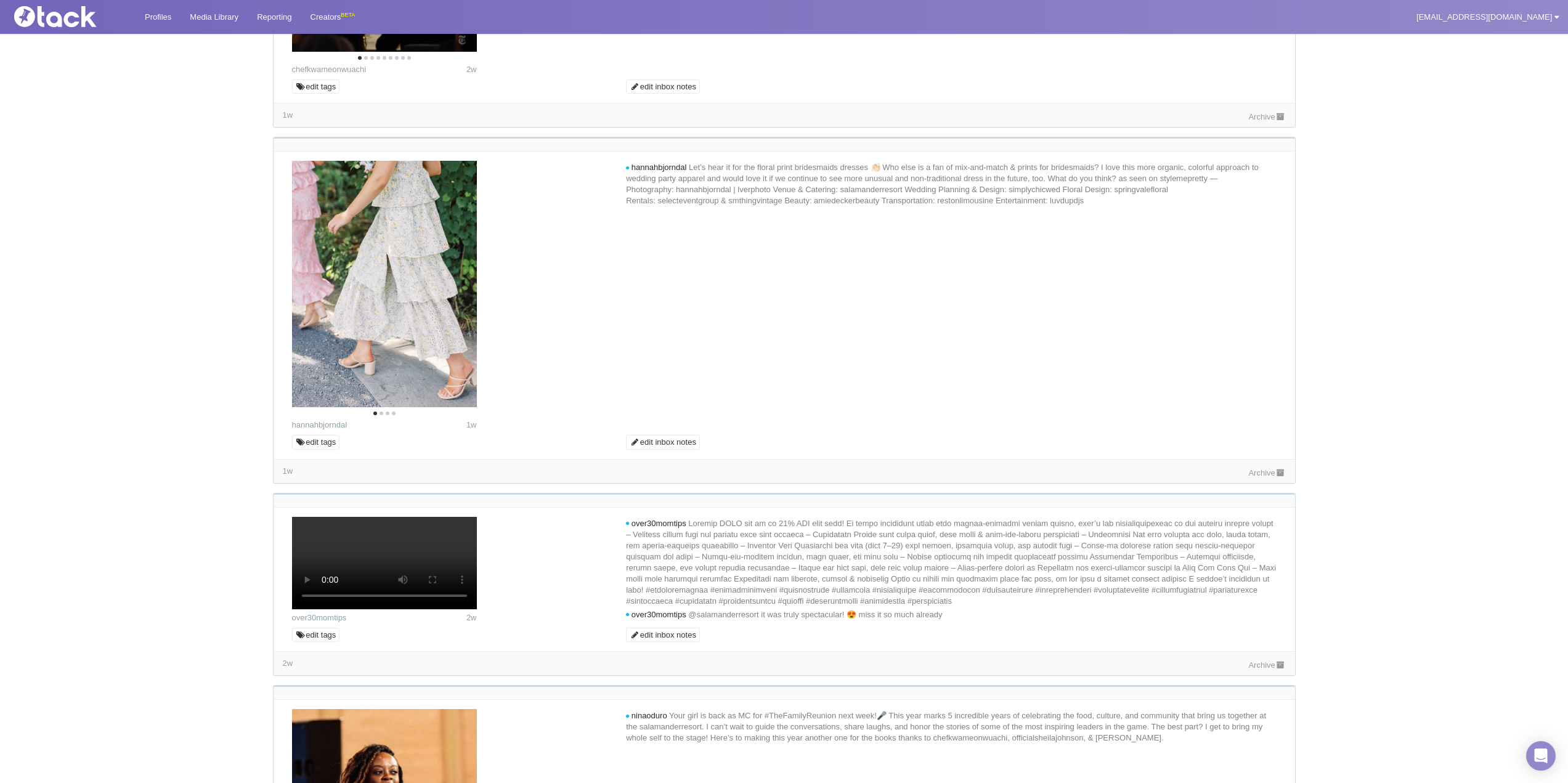
scroll to position [1663, 0]
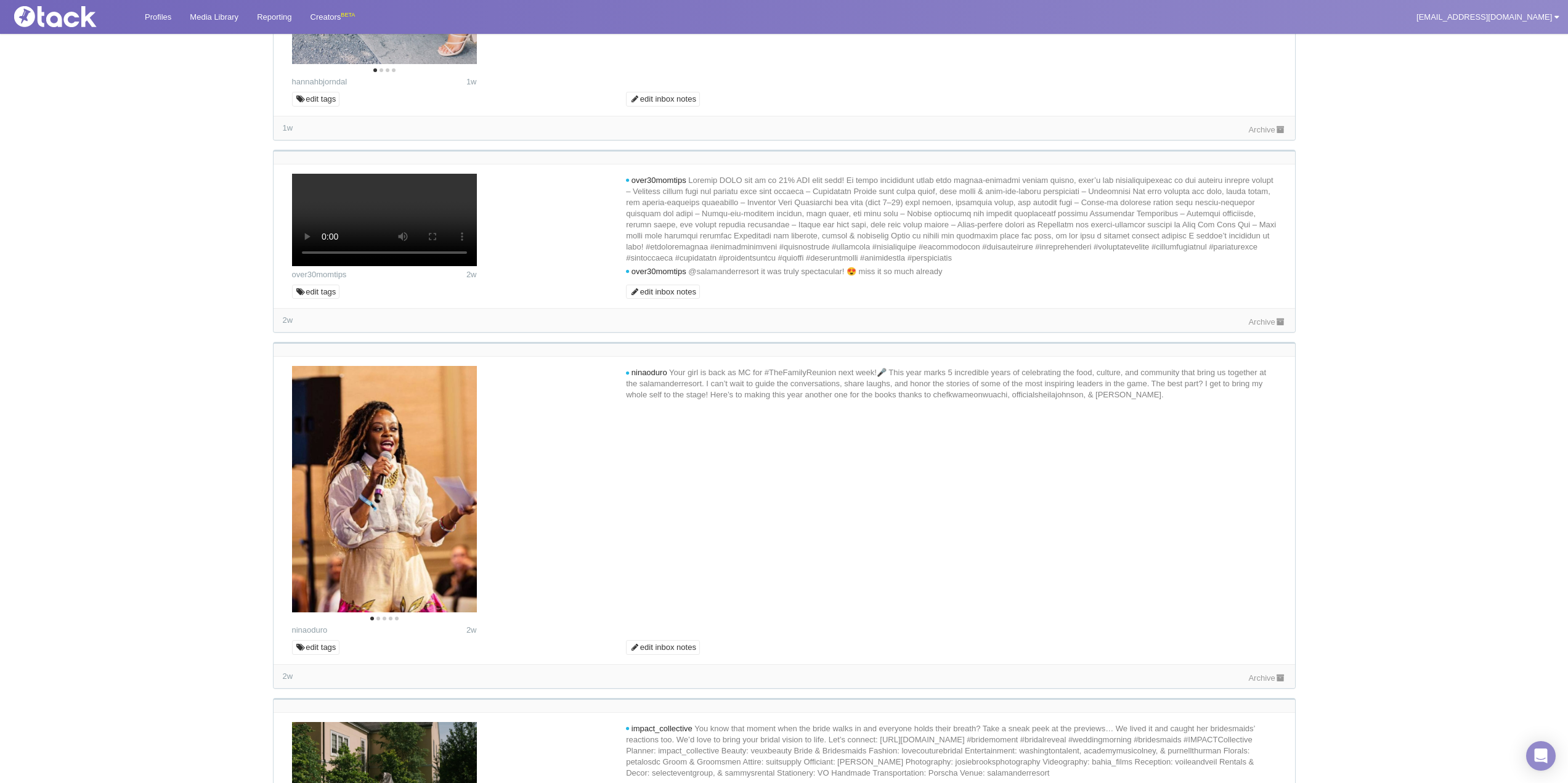
scroll to position [2032, 0]
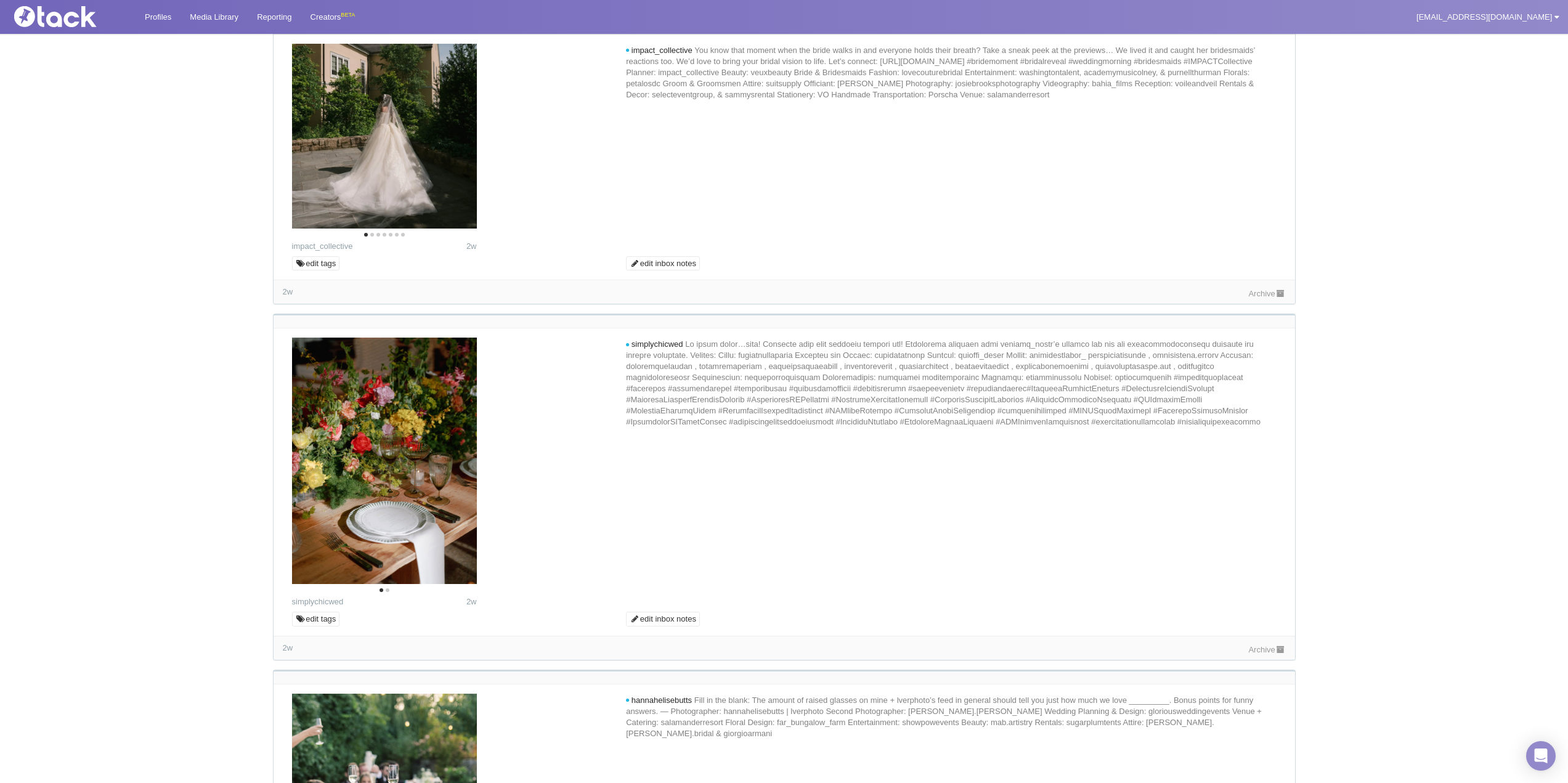
scroll to position [2710, 0]
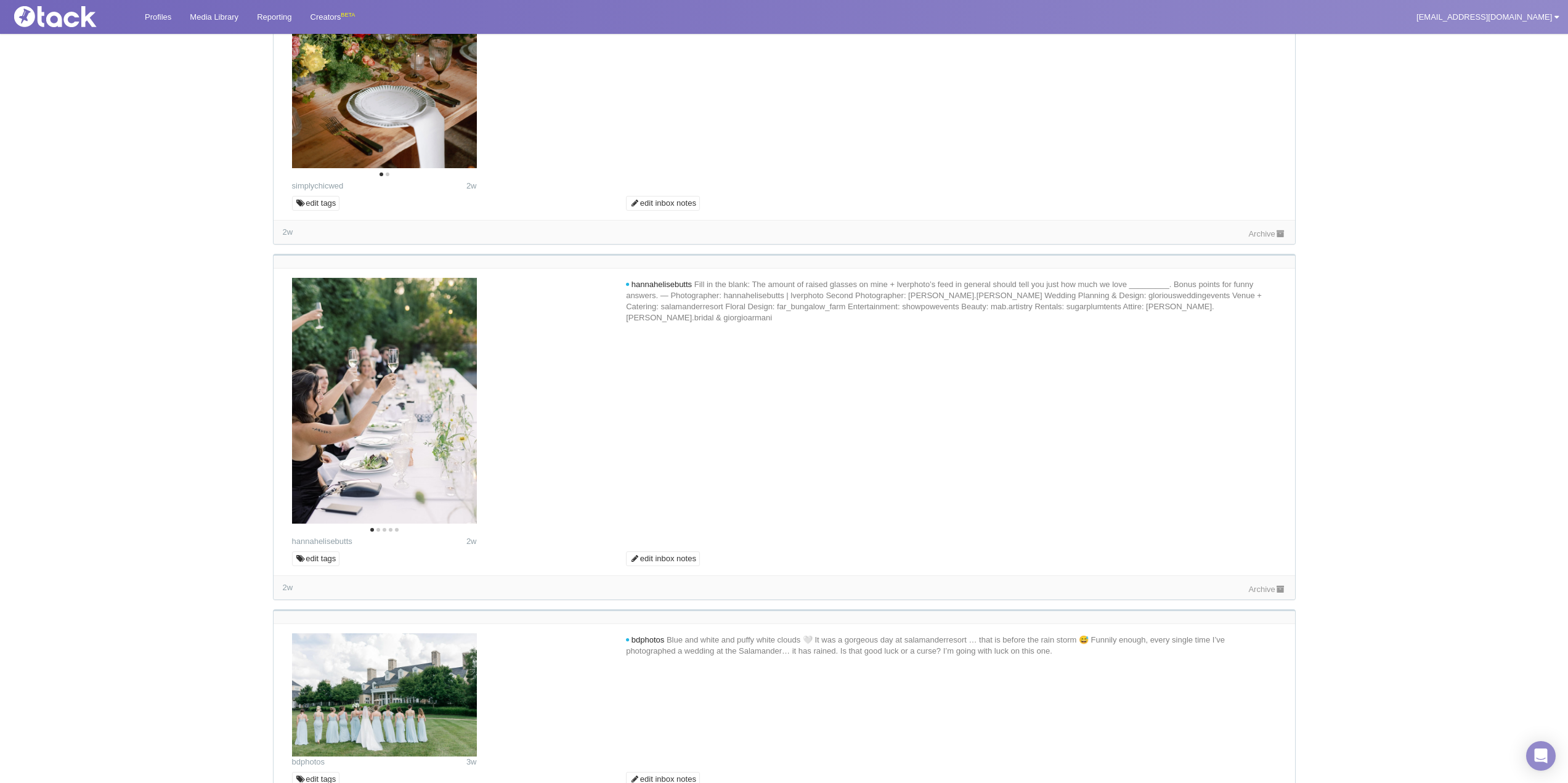
scroll to position [3018, 0]
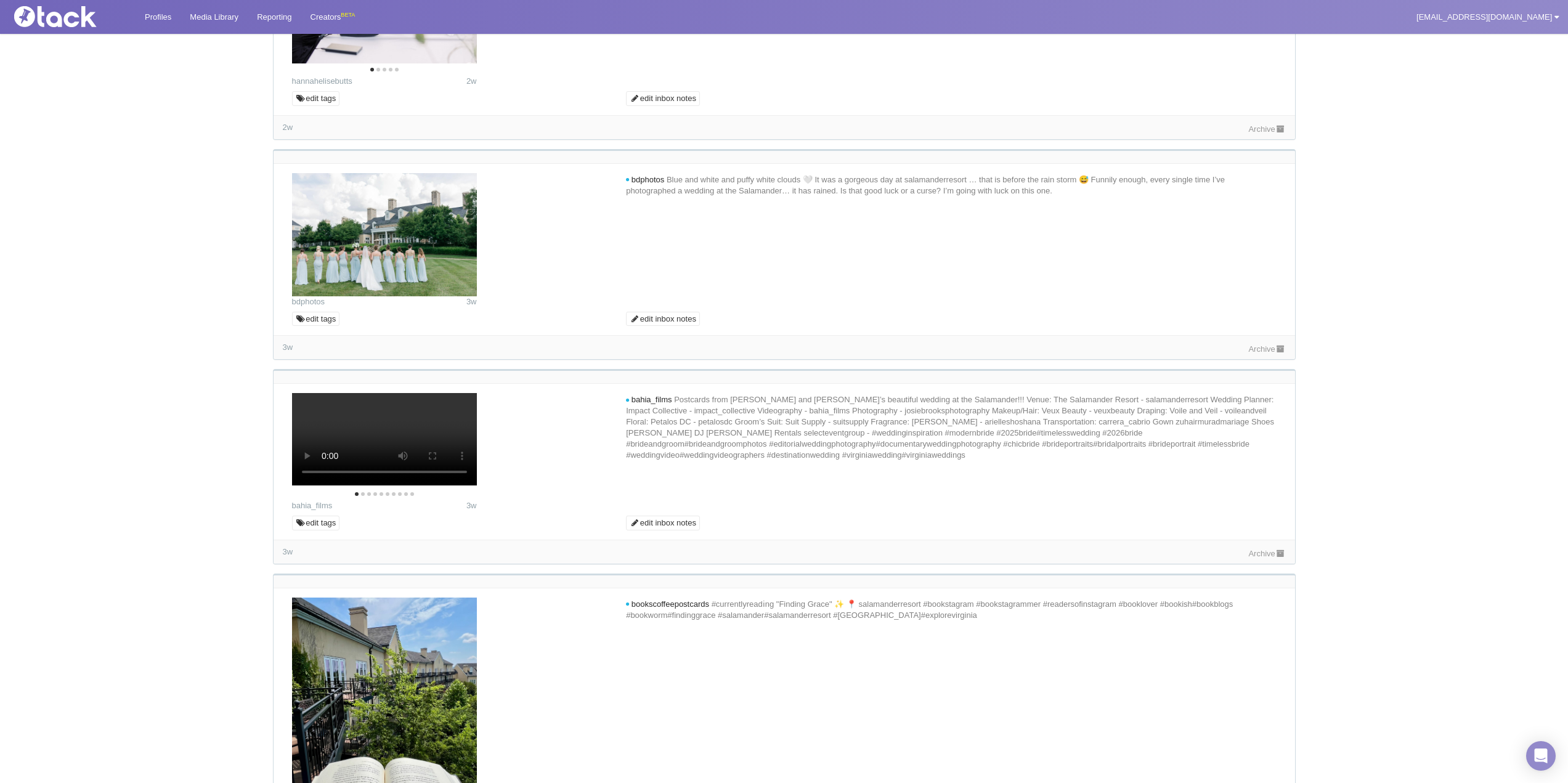
scroll to position [3387, 0]
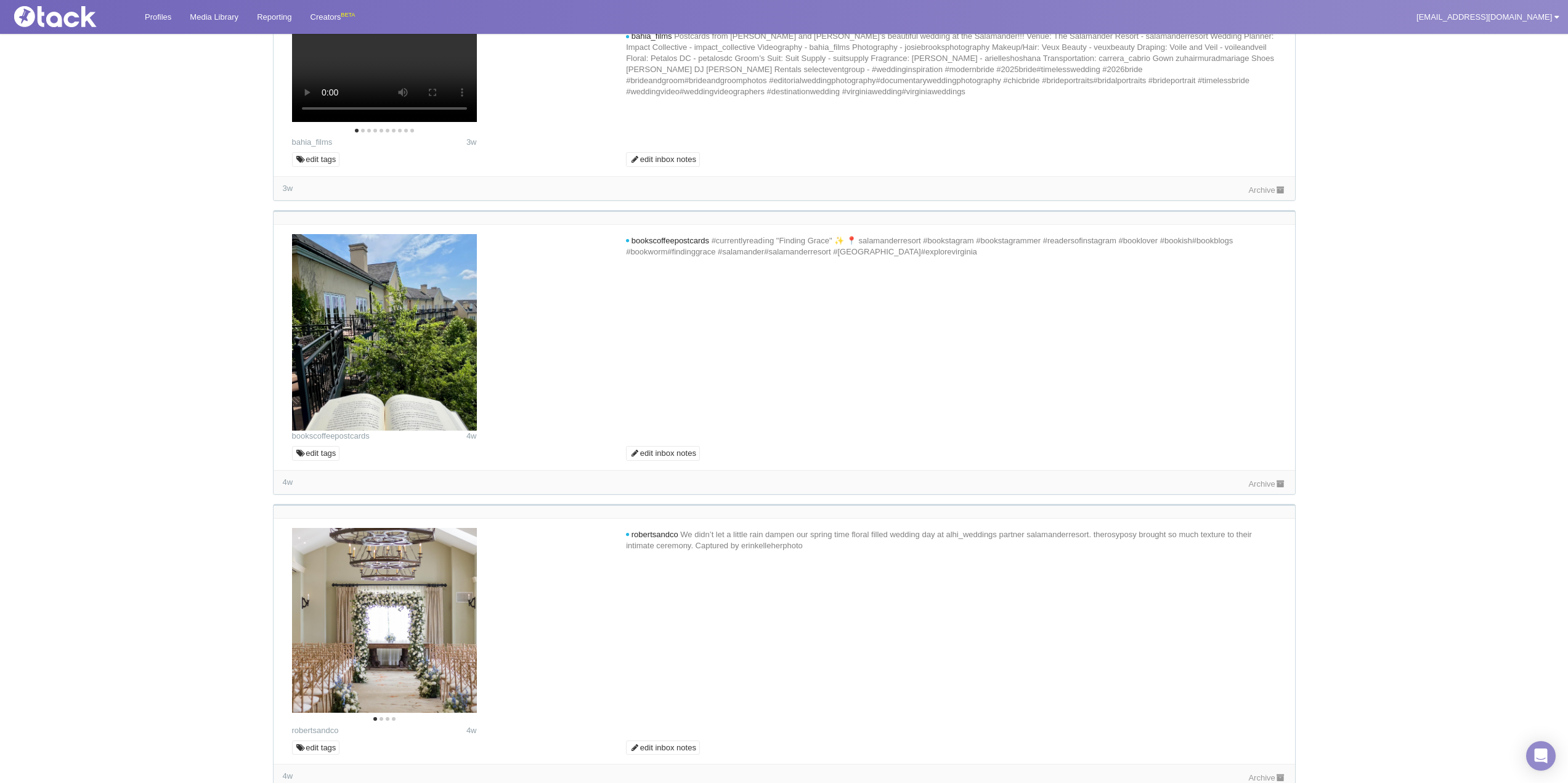
scroll to position [3757, 0]
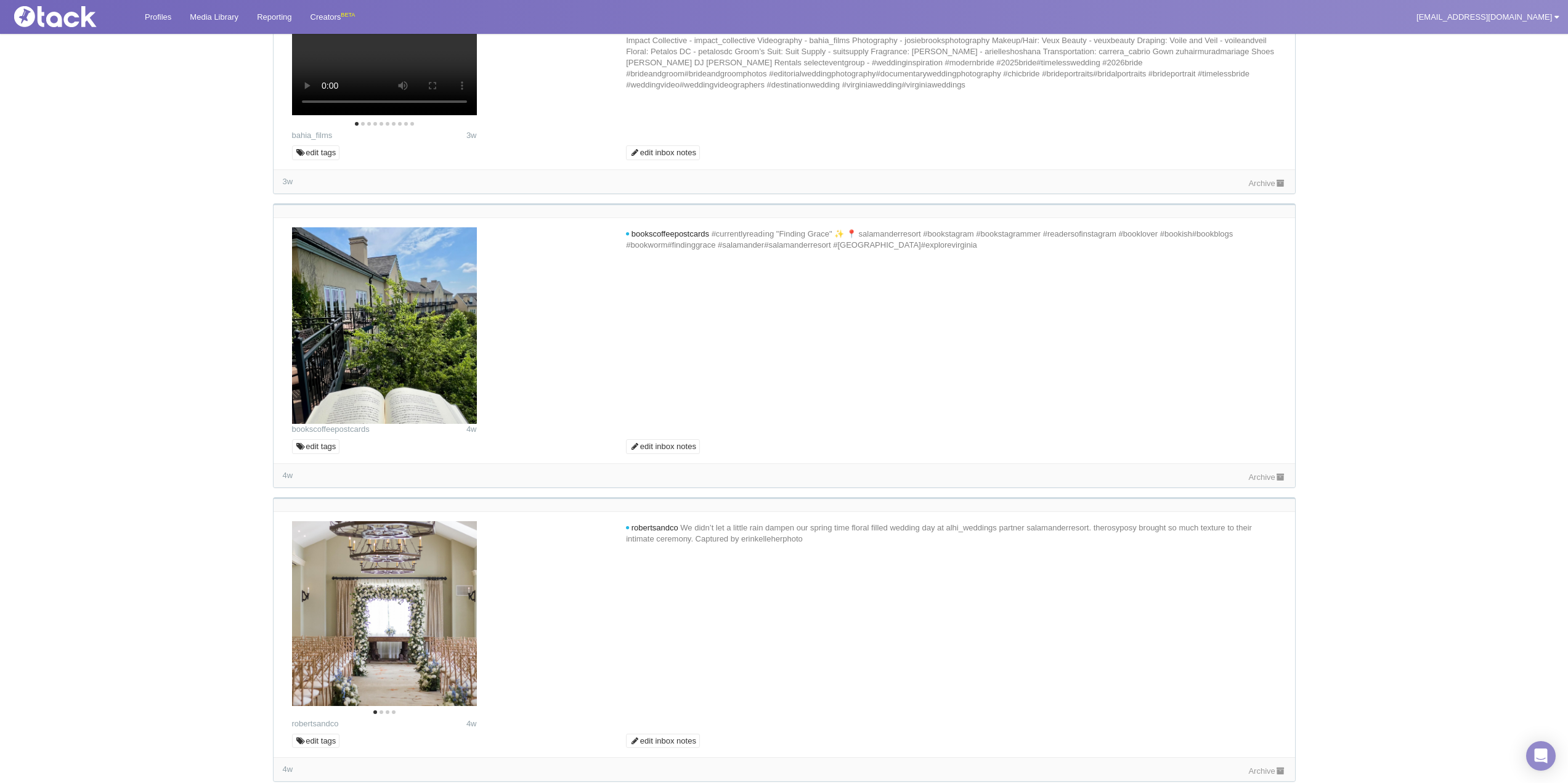
type textarea "S"
type textarea "T"
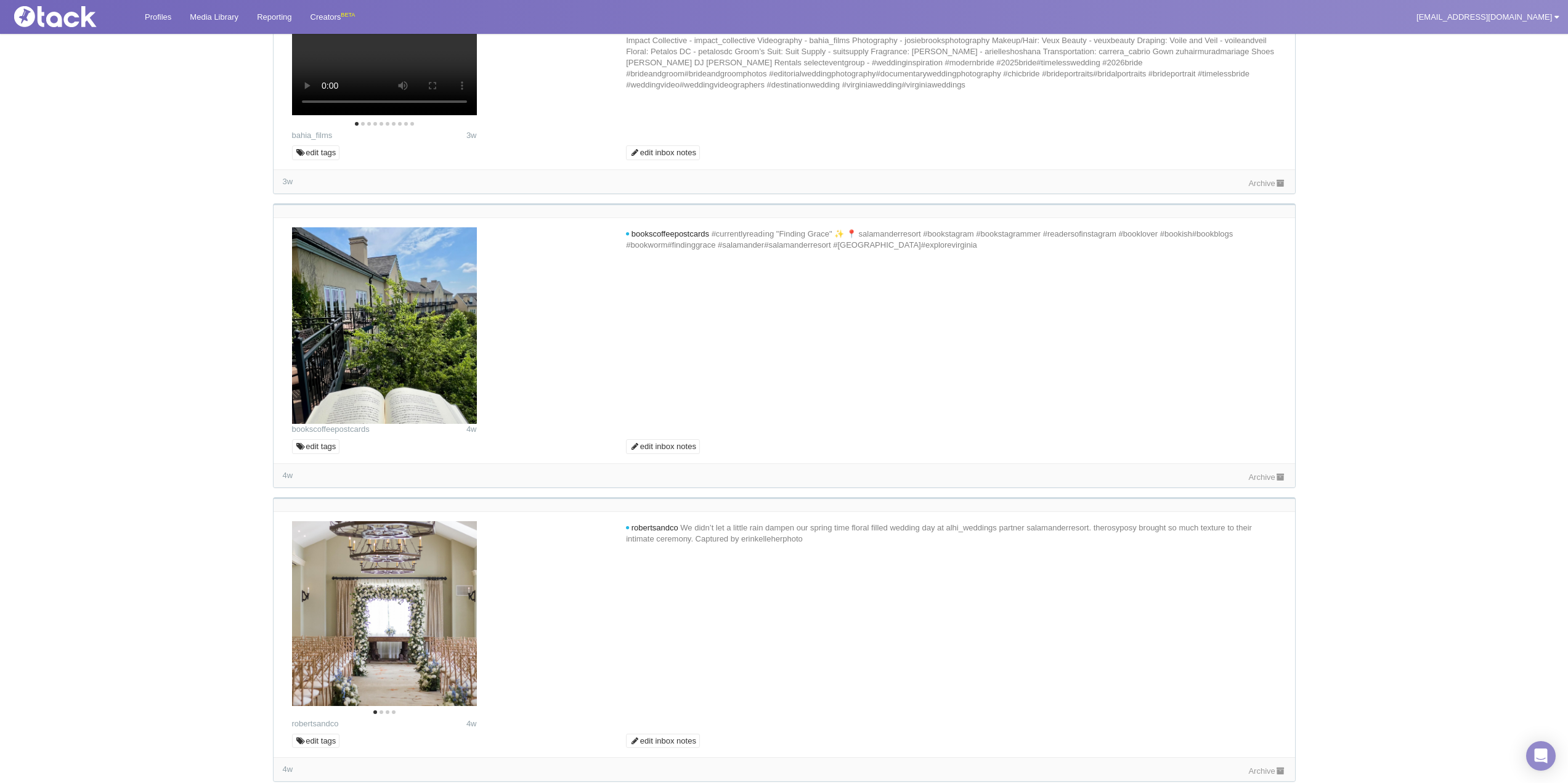
type textarea "Such beautiful moments you captured! We would love to share these photos with o…"
type input "Commenting..."
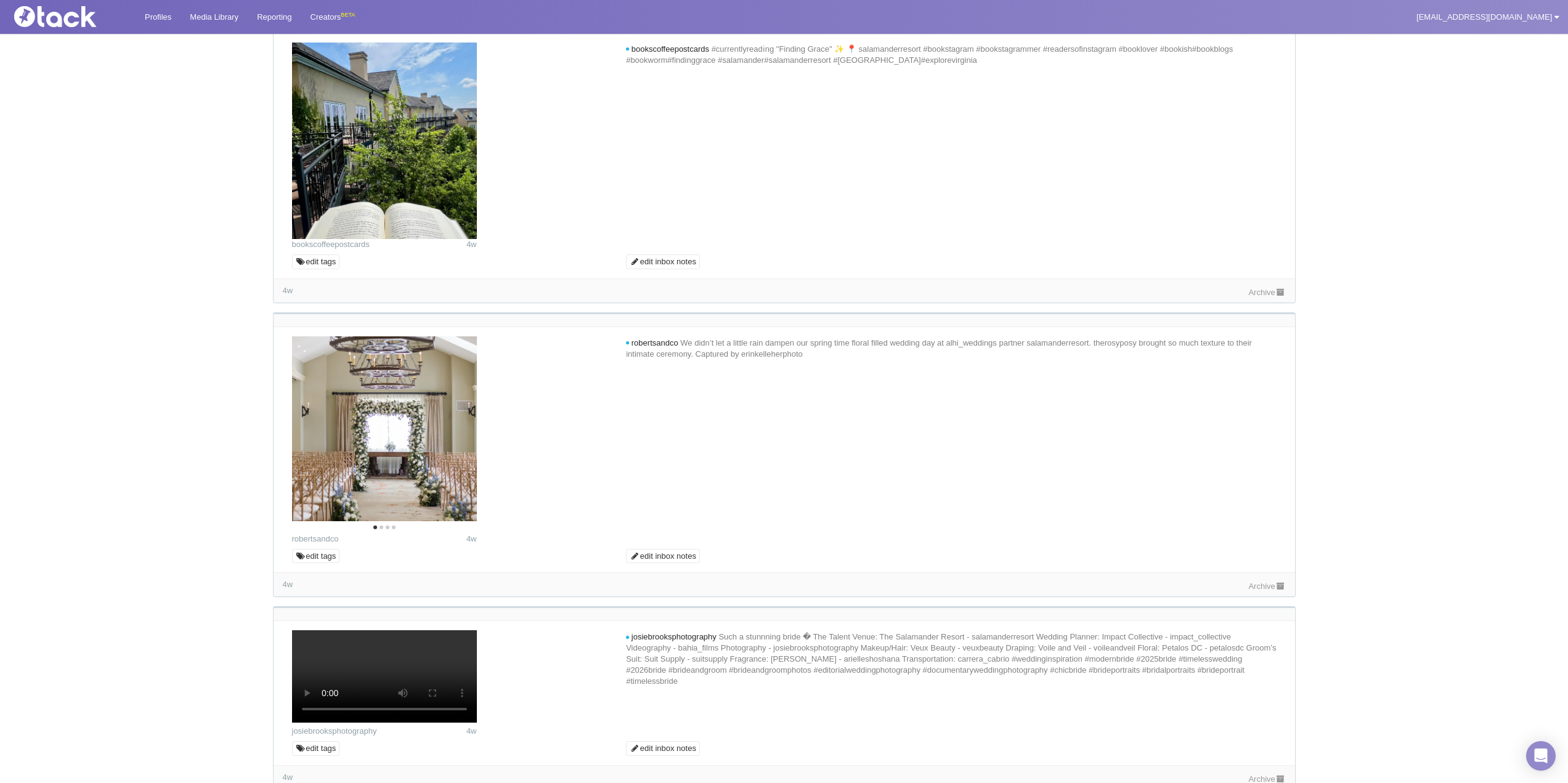
scroll to position [4065, 0]
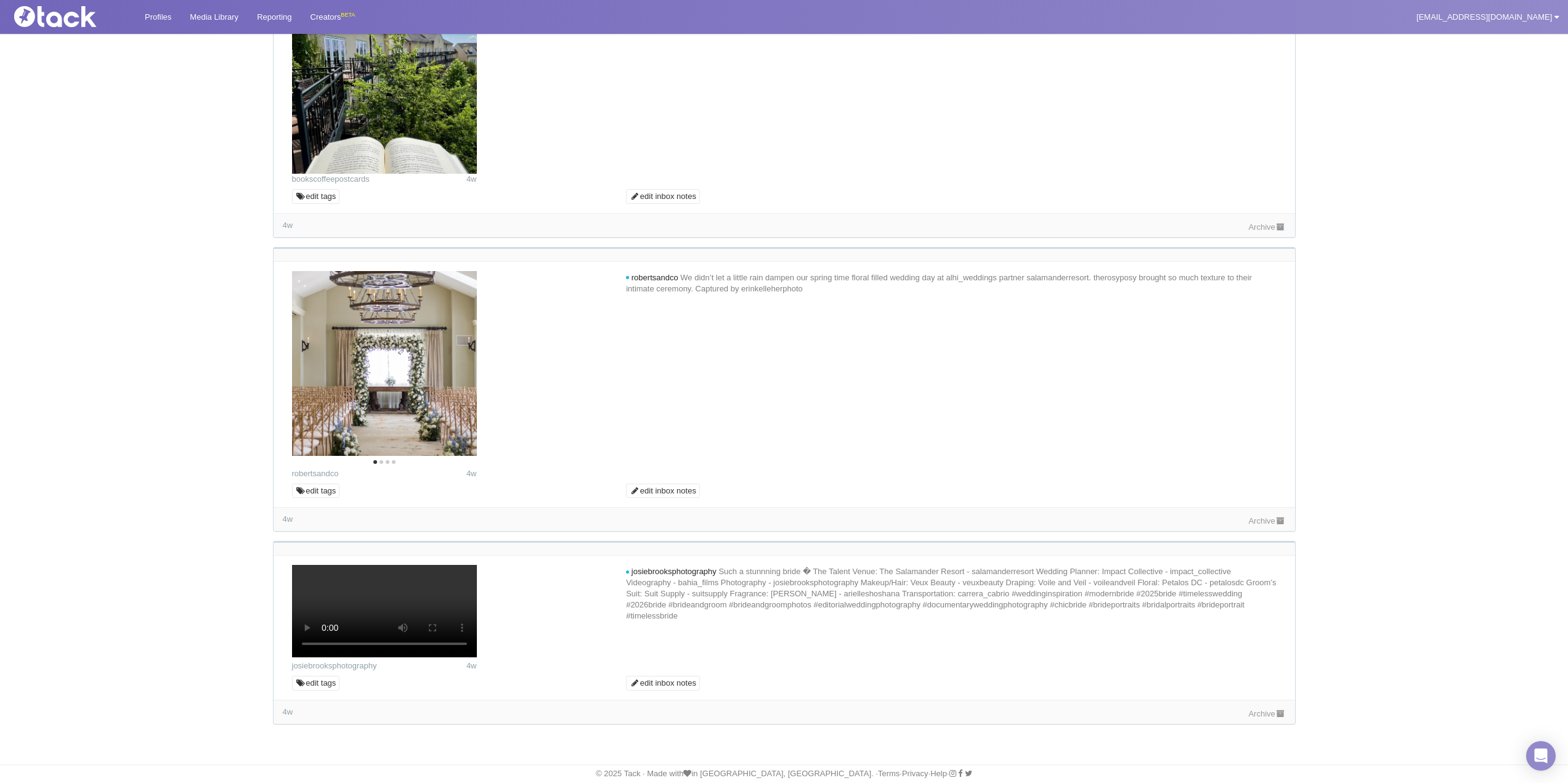
click at [462, 174] on img at bounding box center [385, 75] width 185 height 197
click at [447, 380] on button "Next" at bounding box center [457, 366] width 27 height 27
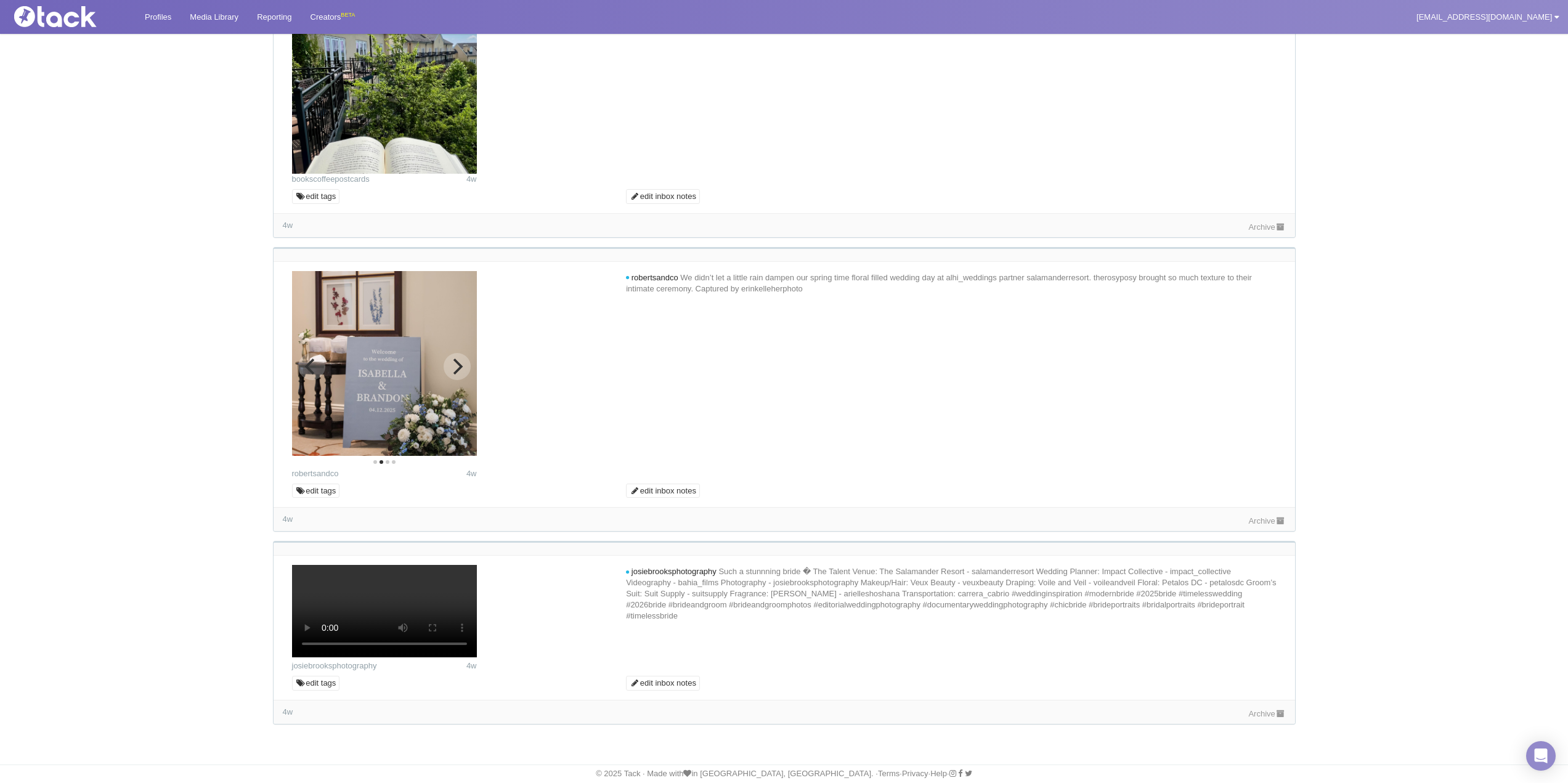
click at [447, 380] on button "Next" at bounding box center [457, 366] width 27 height 27
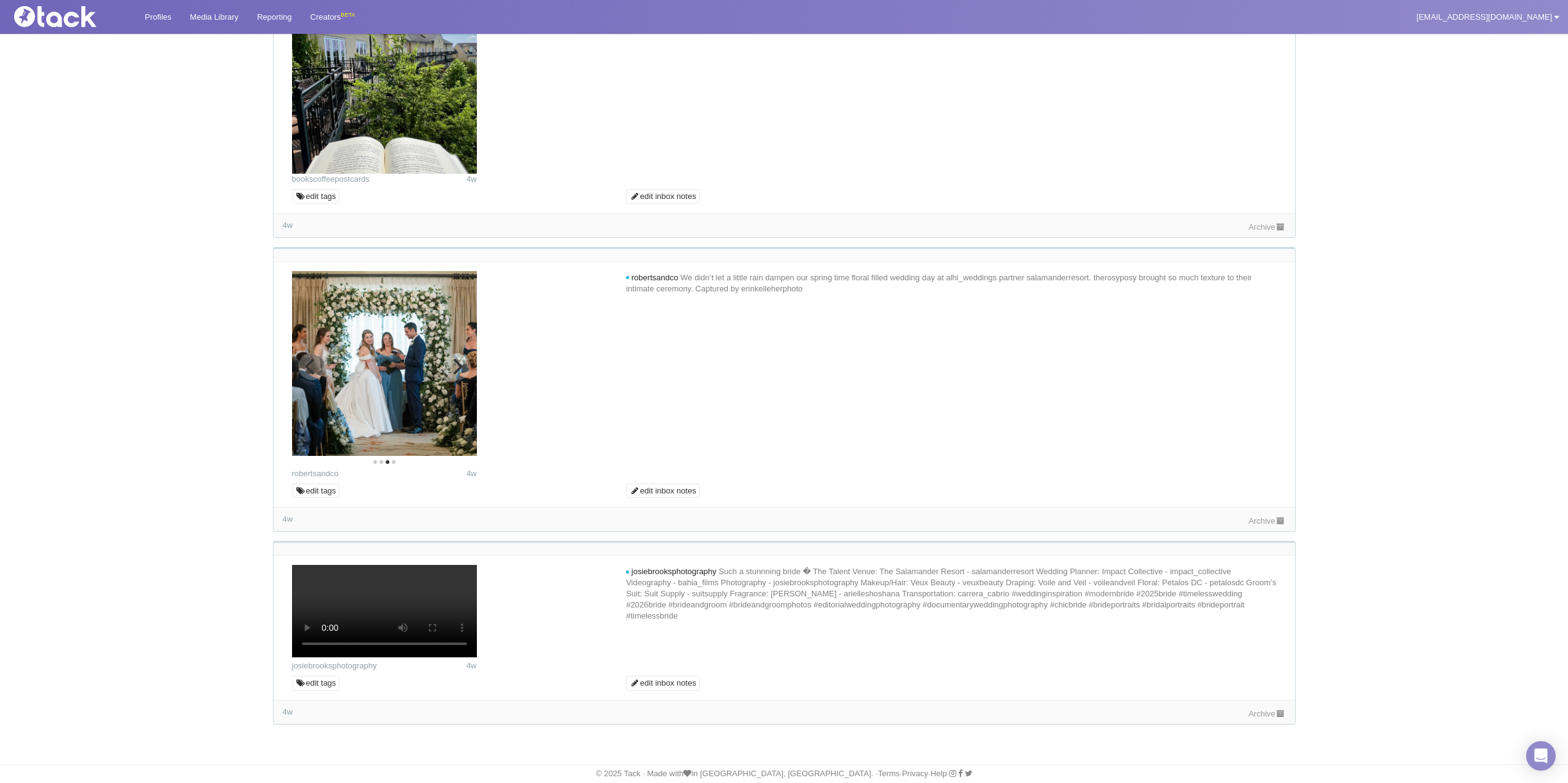
click at [447, 380] on button "Next" at bounding box center [457, 366] width 27 height 27
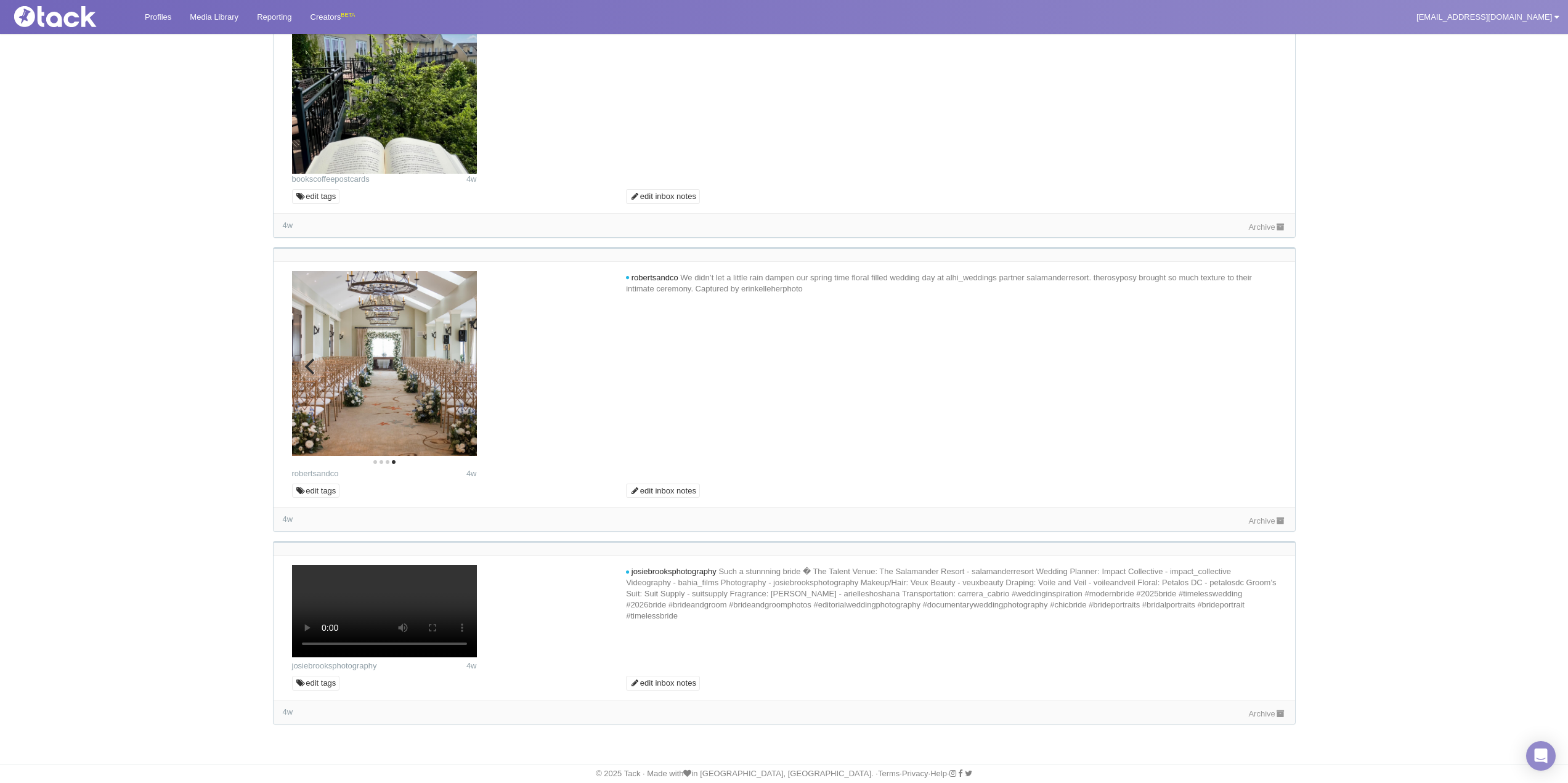
click at [301, 456] on img at bounding box center [385, 363] width 185 height 185
click at [306, 374] on icon "Previous" at bounding box center [311, 366] width 16 height 16
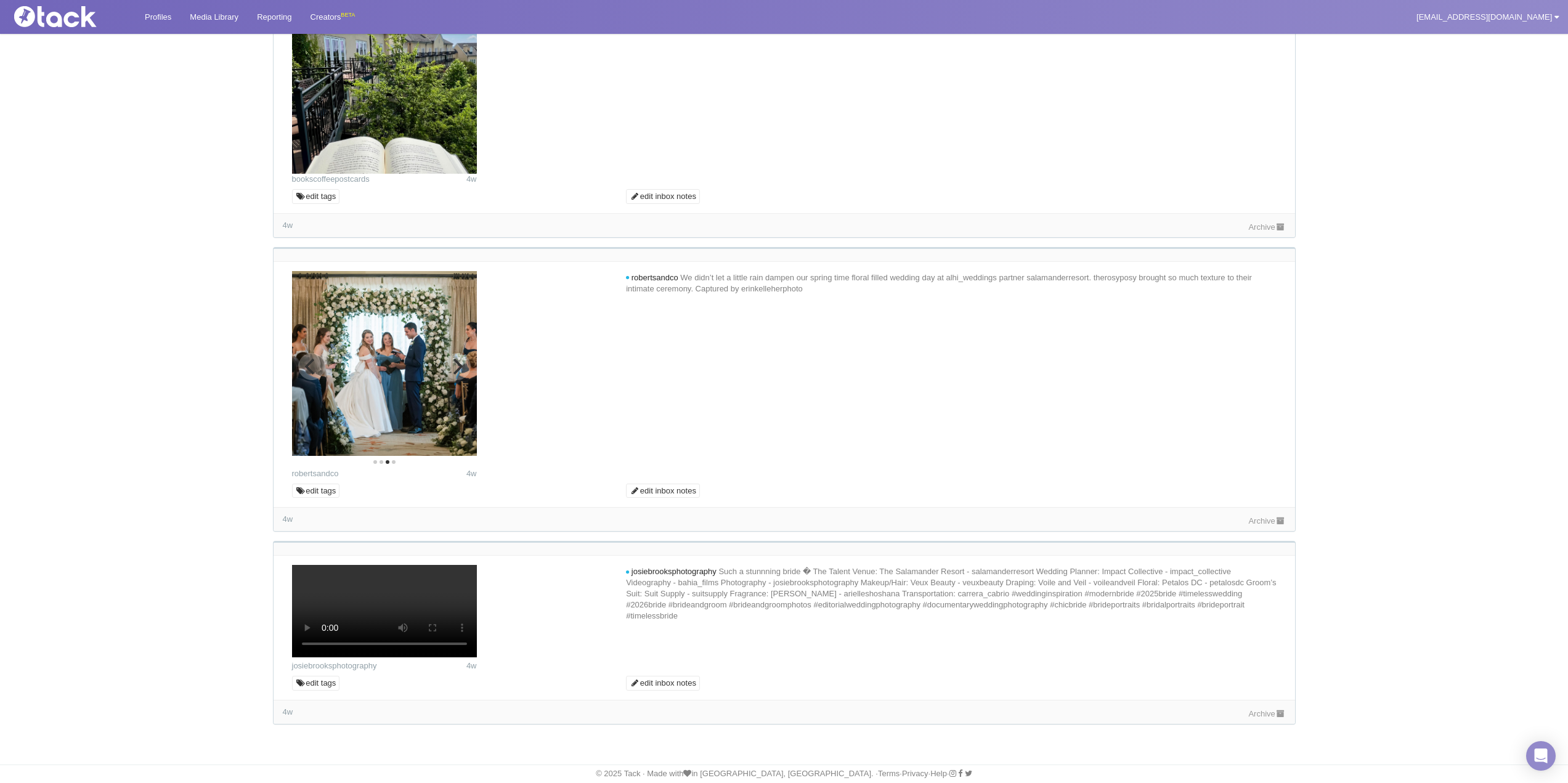
click at [306, 374] on icon "Previous" at bounding box center [311, 366] width 16 height 16
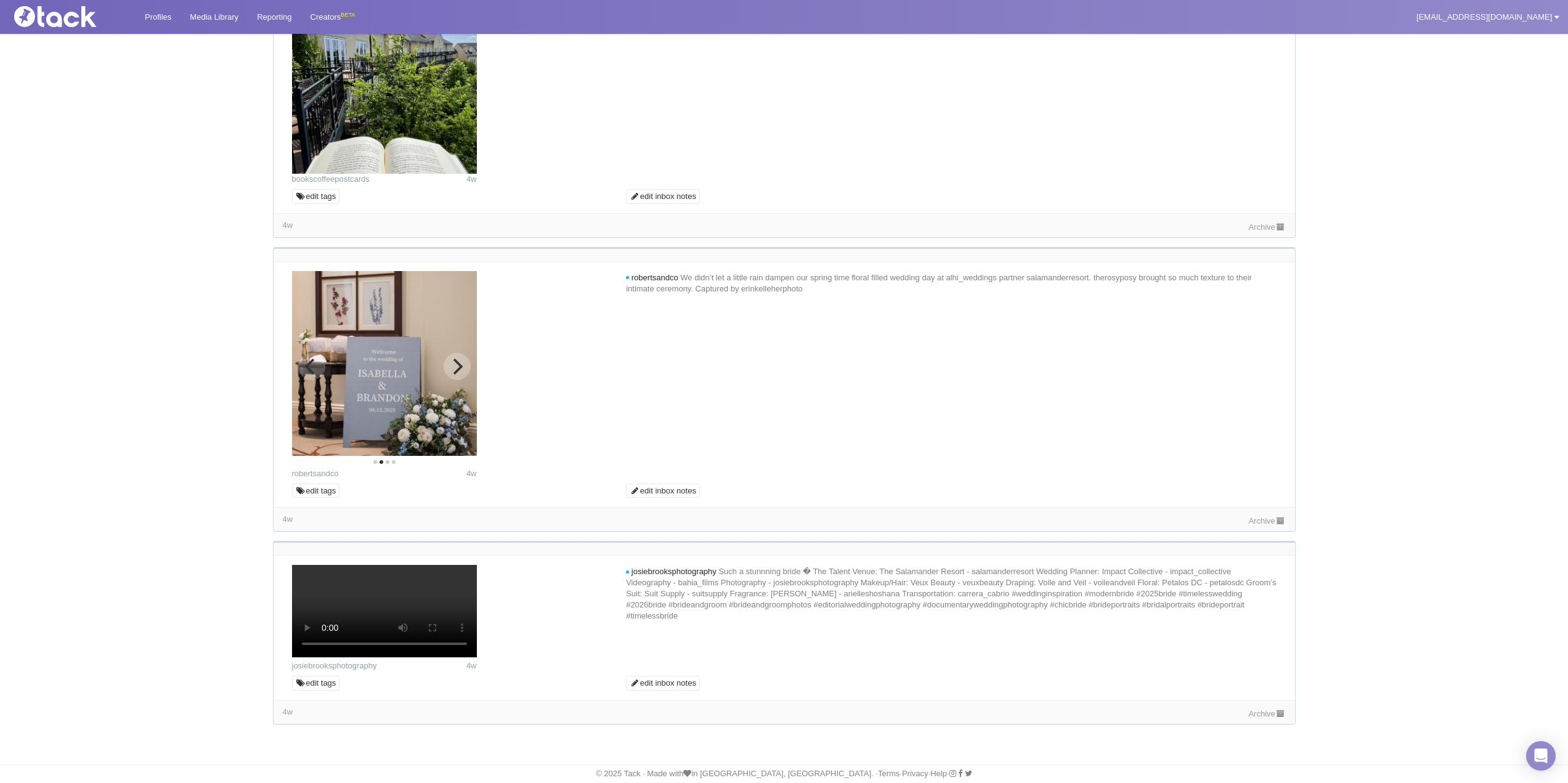
click at [477, 462] on div at bounding box center [570, 366] width 185 height 191
click at [468, 380] on button "Next" at bounding box center [457, 366] width 27 height 27
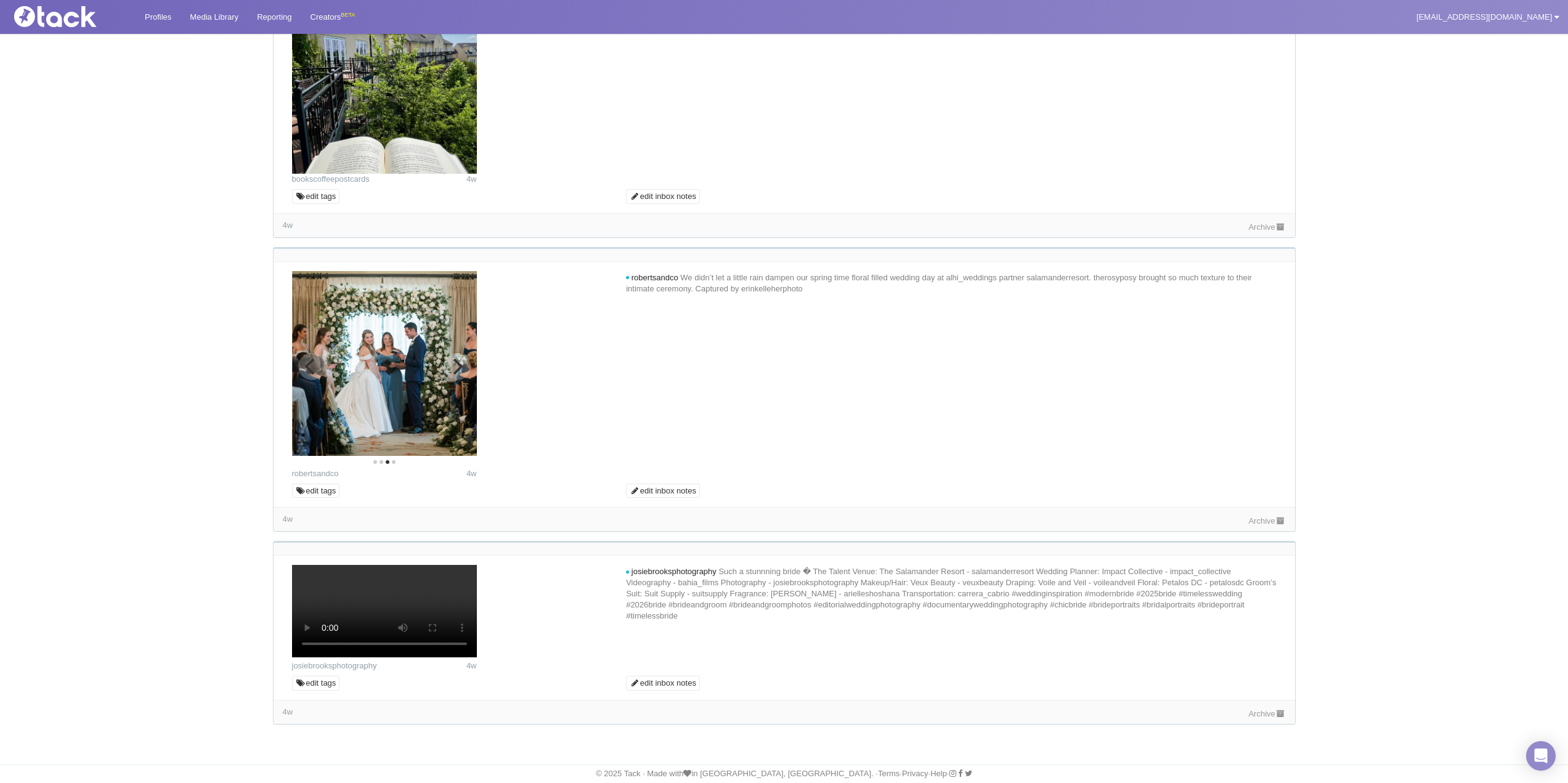
click at [467, 380] on button "Next" at bounding box center [457, 366] width 27 height 27
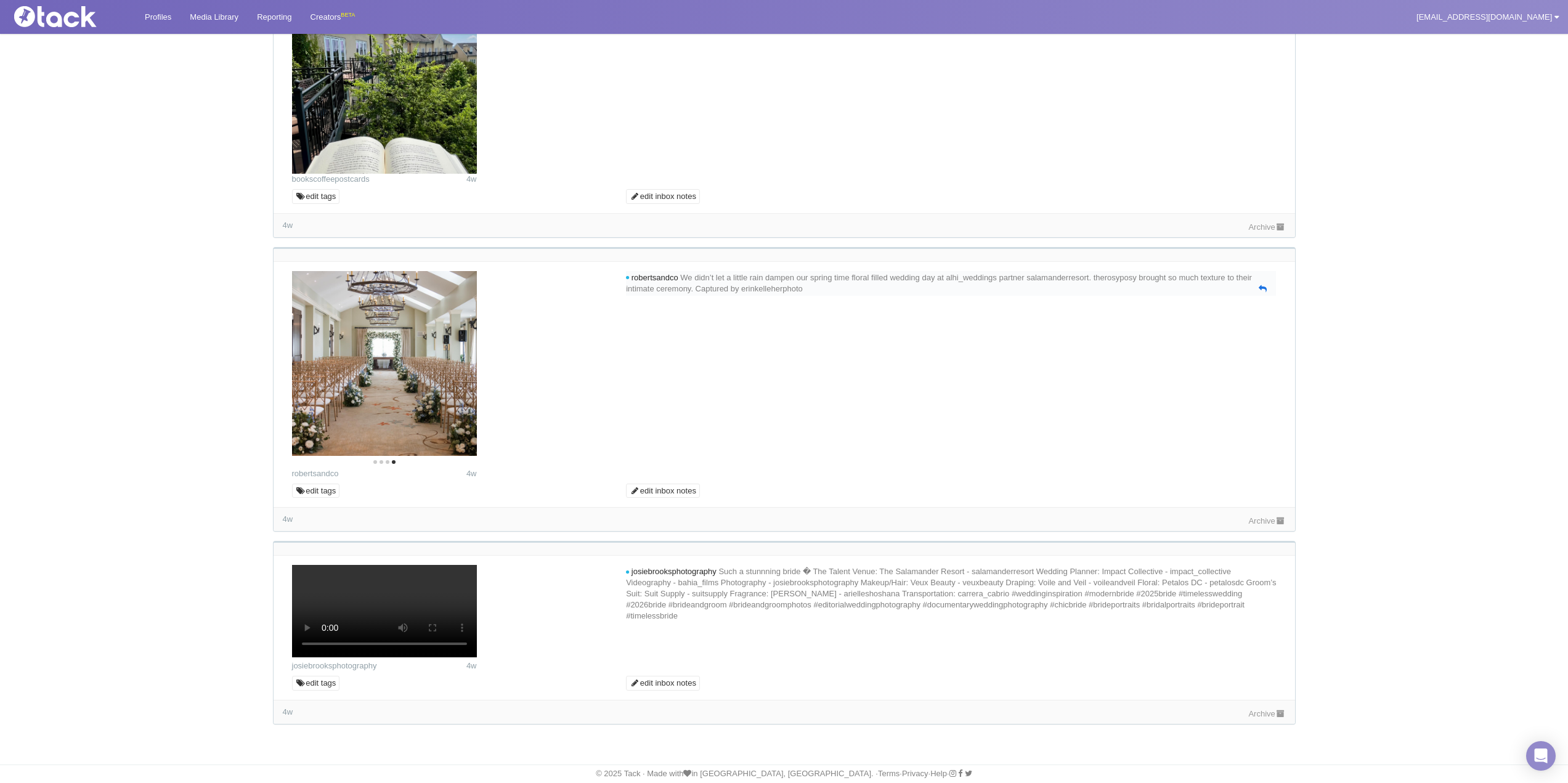
click at [1262, 292] on icon at bounding box center [1262, 288] width 8 height 8
click at [808, 335] on textarea at bounding box center [951, 316] width 644 height 37
click at [1267, 525] on link "Archive" at bounding box center [1267, 520] width 37 height 9
click at [1267, 718] on link "Archive" at bounding box center [1267, 713] width 37 height 9
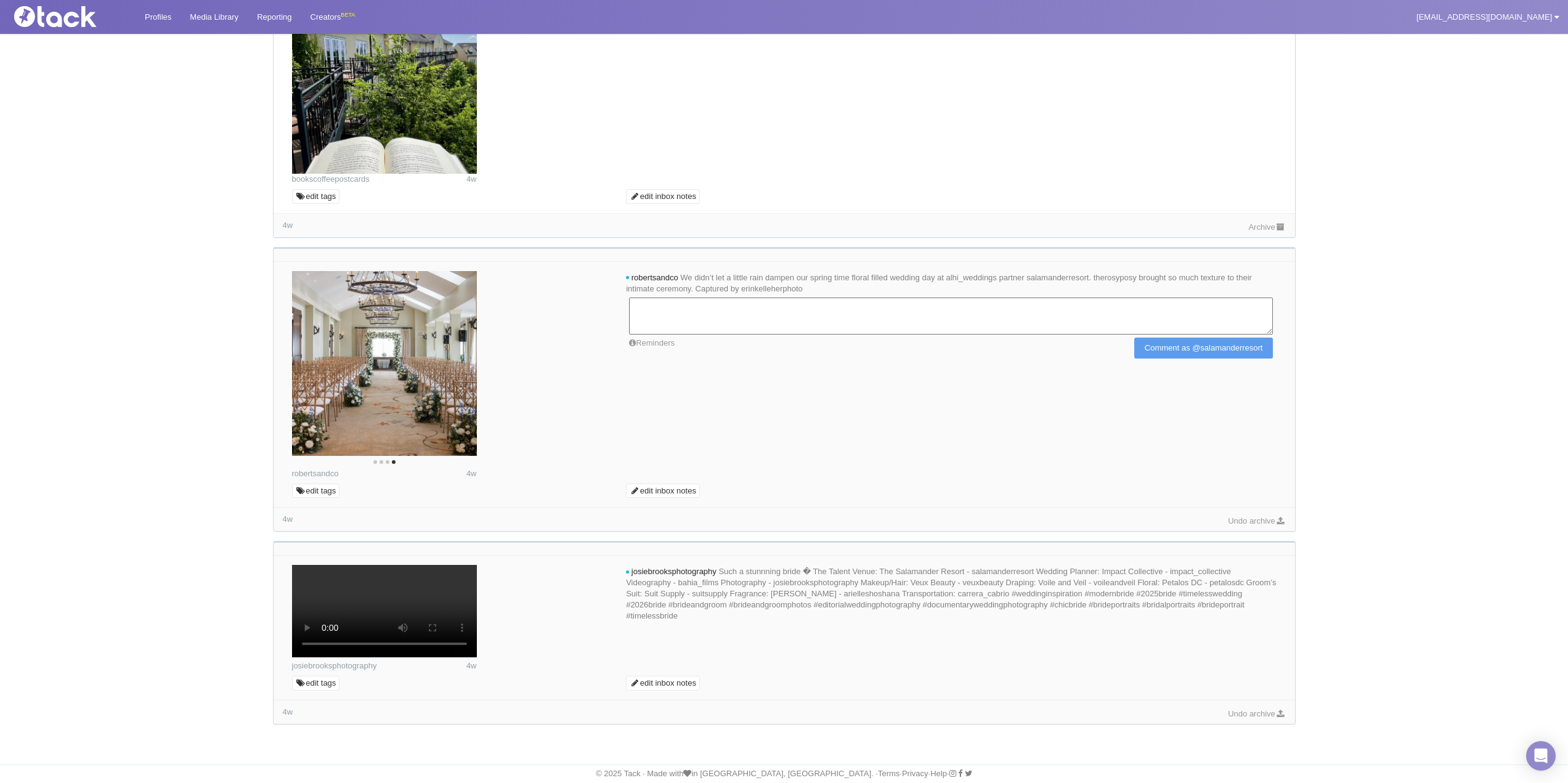
scroll to position [4959, 0]
click at [171, 16] on link "Profiles" at bounding box center [158, 17] width 45 height 34
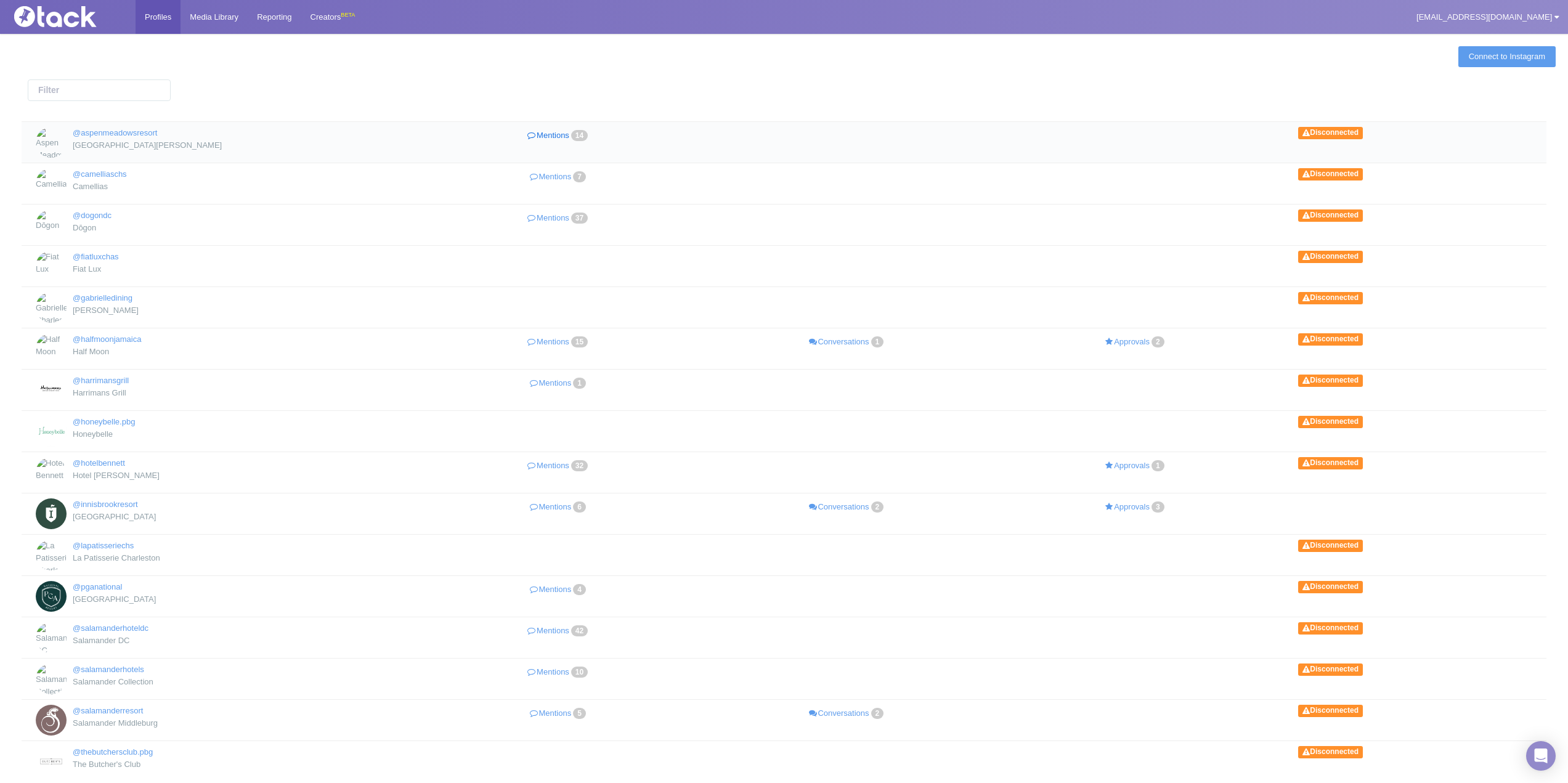
click at [551, 140] on link "Mentions 14" at bounding box center [559, 135] width 288 height 18
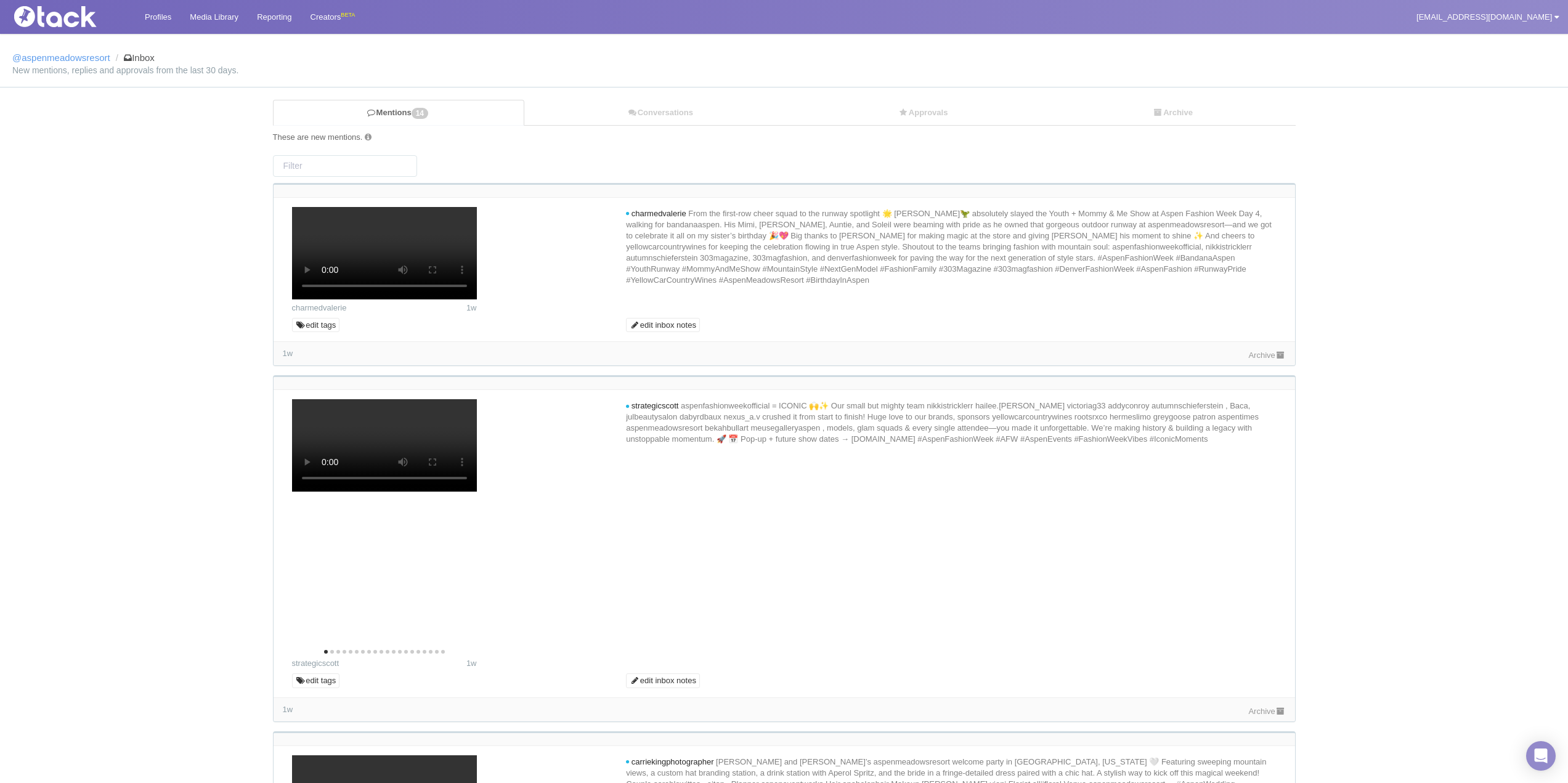
click at [1262, 358] on link "Archive" at bounding box center [1267, 355] width 37 height 9
click at [1273, 708] on link "Archive" at bounding box center [1267, 711] width 37 height 9
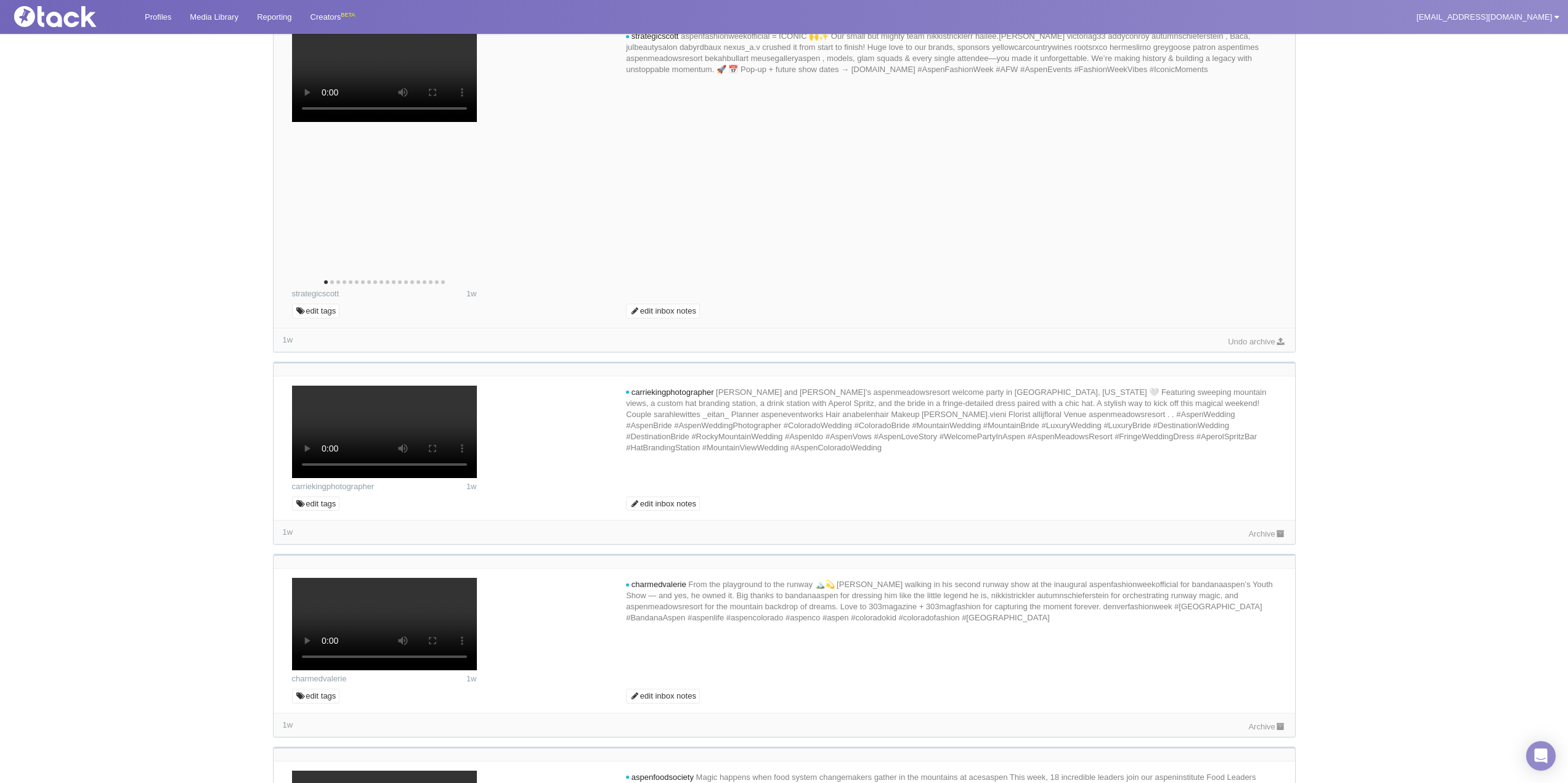
click at [1265, 527] on div "Archive" at bounding box center [1267, 533] width 37 height 13
click at [1264, 531] on link "Archive" at bounding box center [1267, 533] width 37 height 9
click at [1251, 715] on div "1w Archive" at bounding box center [784, 725] width 1021 height 24
click at [1252, 722] on link "Archive" at bounding box center [1267, 726] width 37 height 9
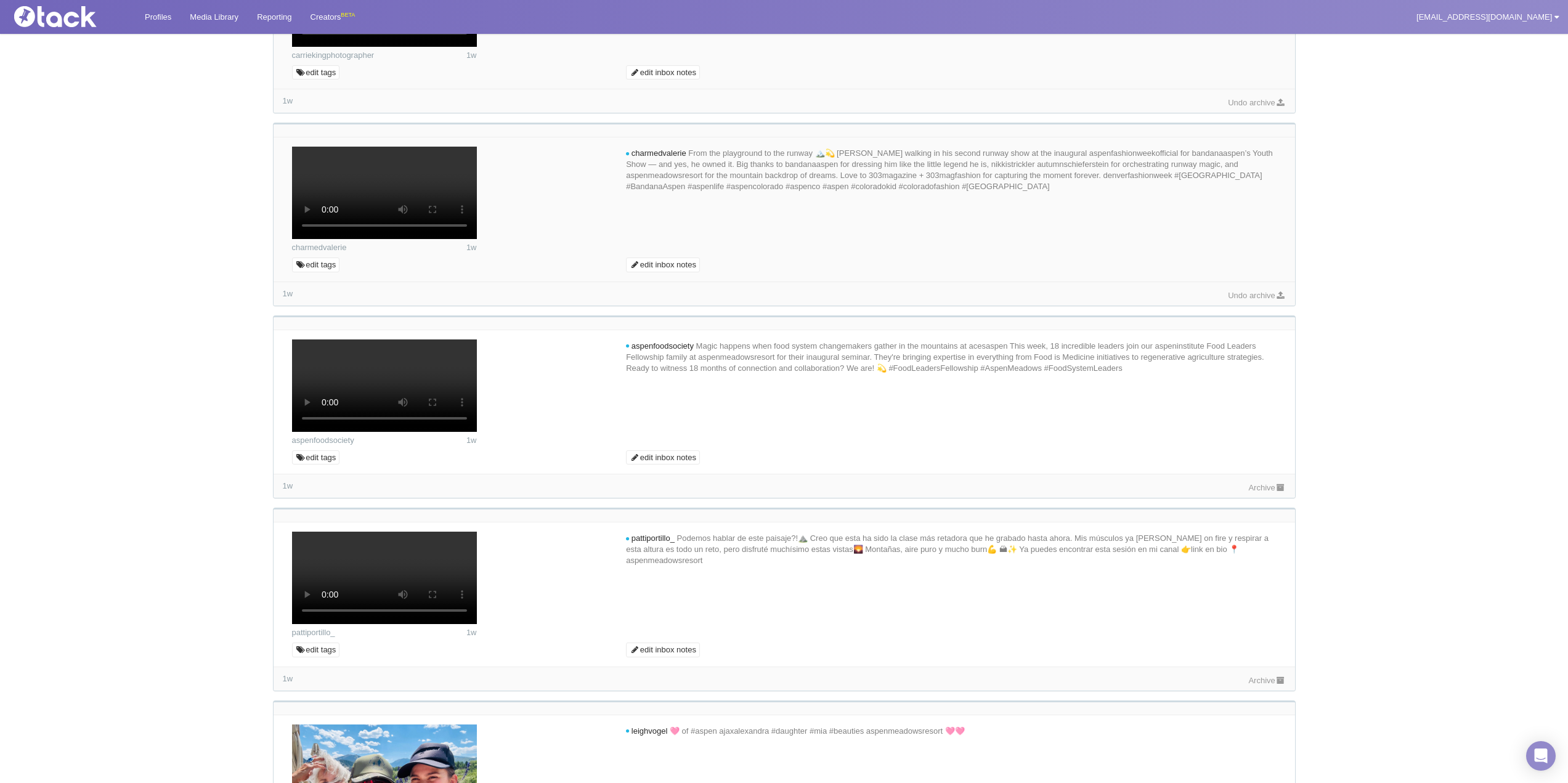
click at [1265, 681] on link "Archive" at bounding box center [1267, 680] width 37 height 9
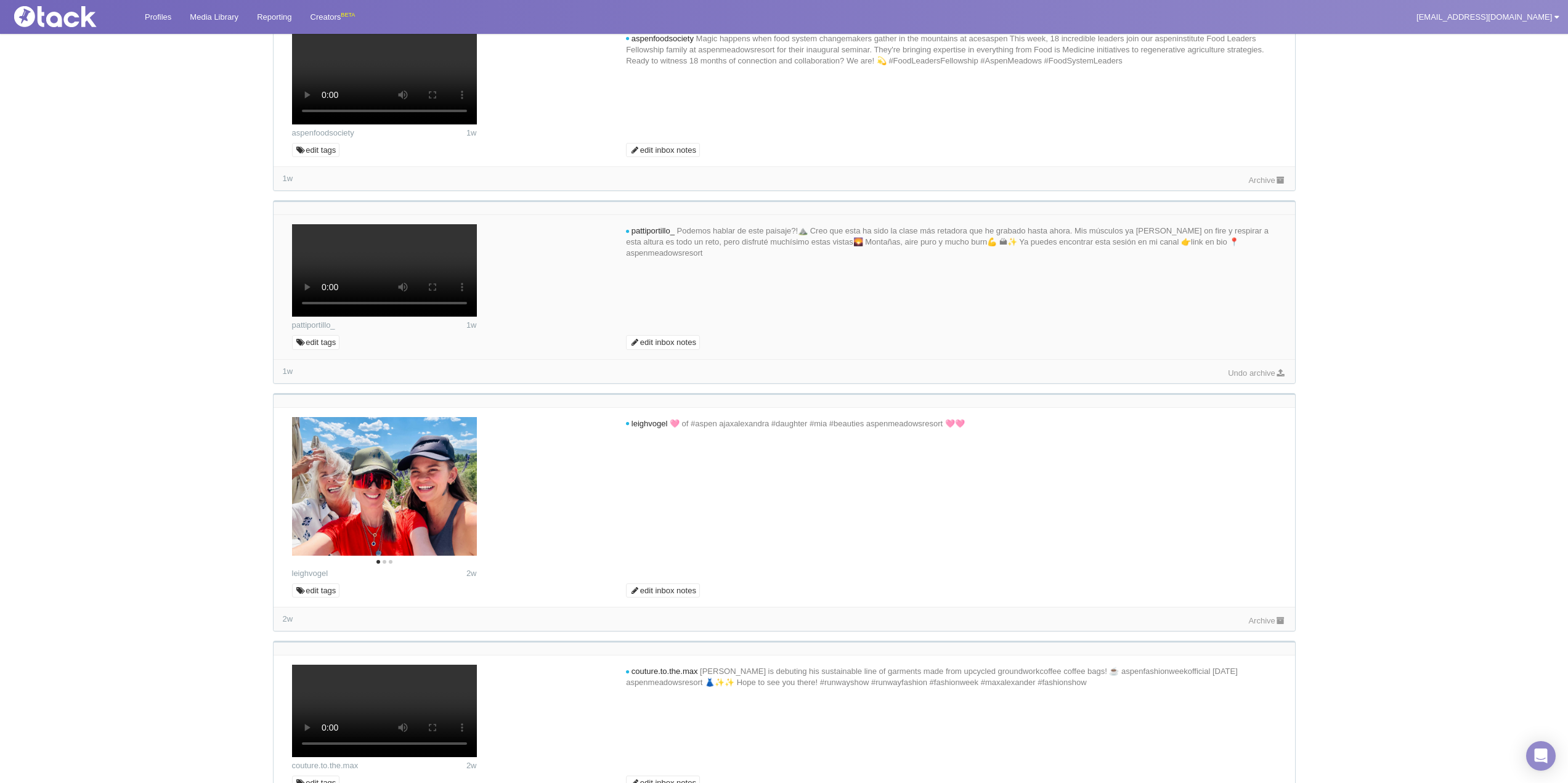
scroll to position [1108, 0]
click at [1256, 184] on link "Archive" at bounding box center [1267, 179] width 37 height 9
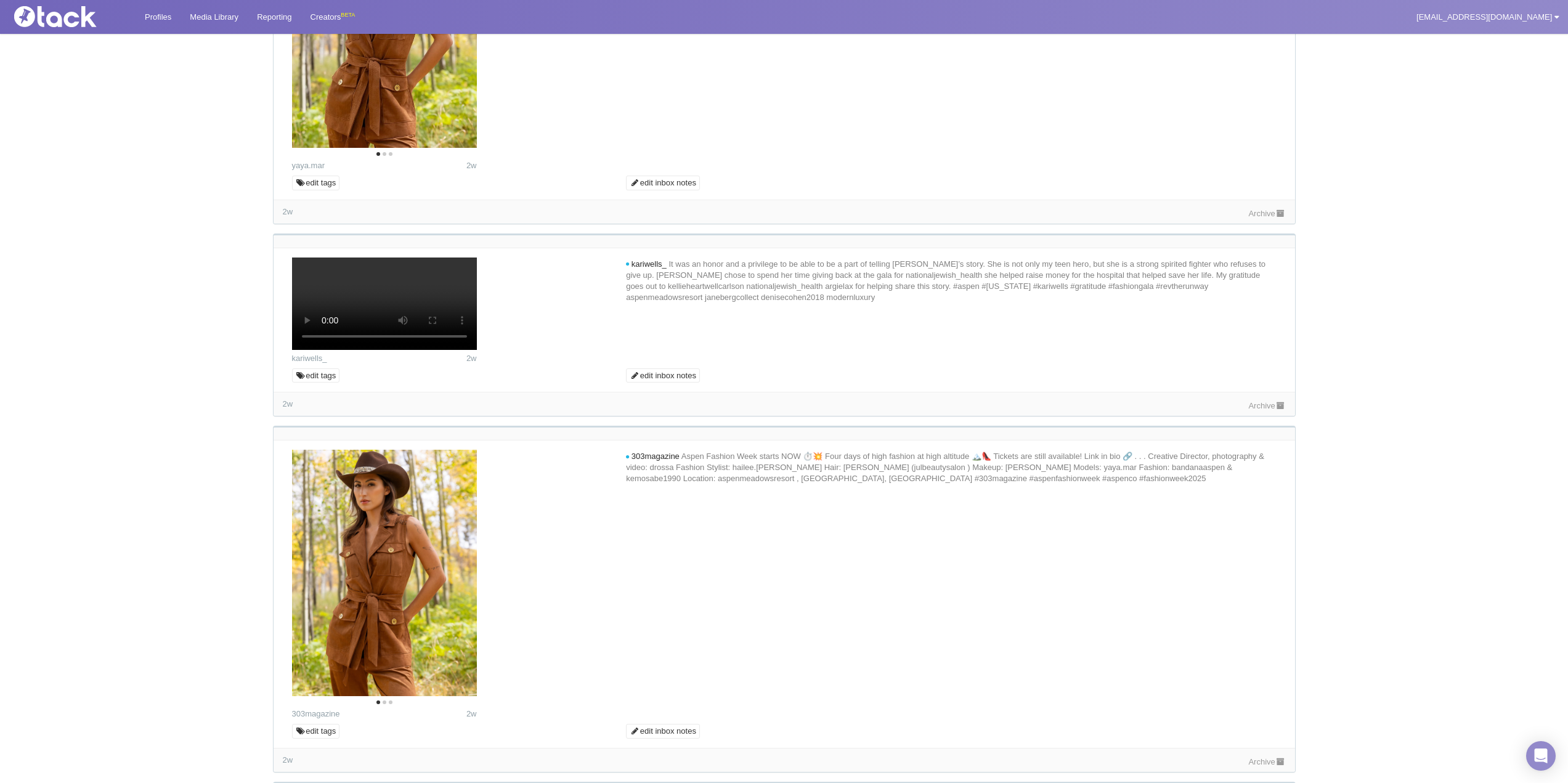
scroll to position [2525, 0]
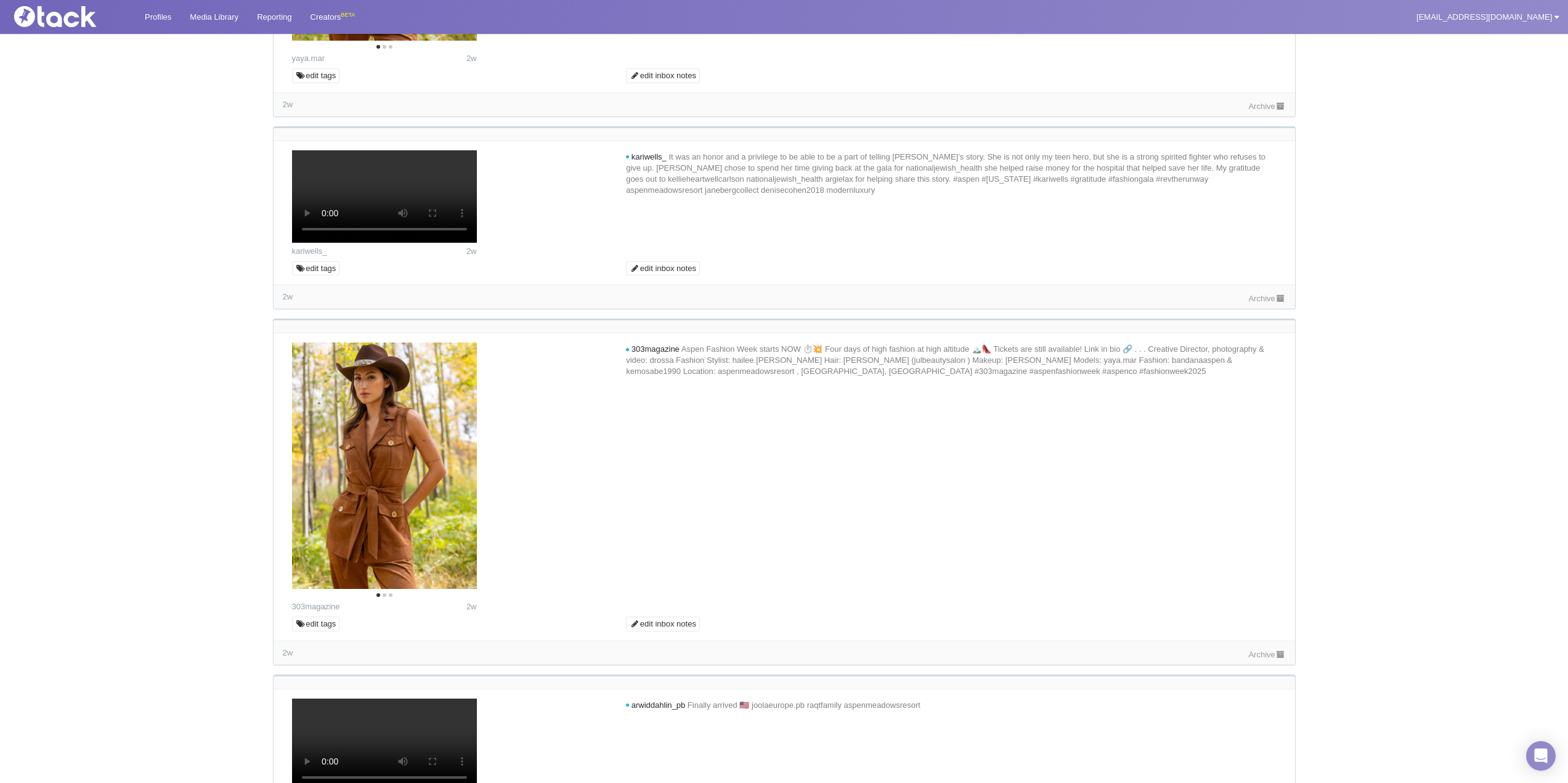
type textarea "Looks like a wonderful time surrounded by stunning views! We would love to shar…"
type input "Commenting..."
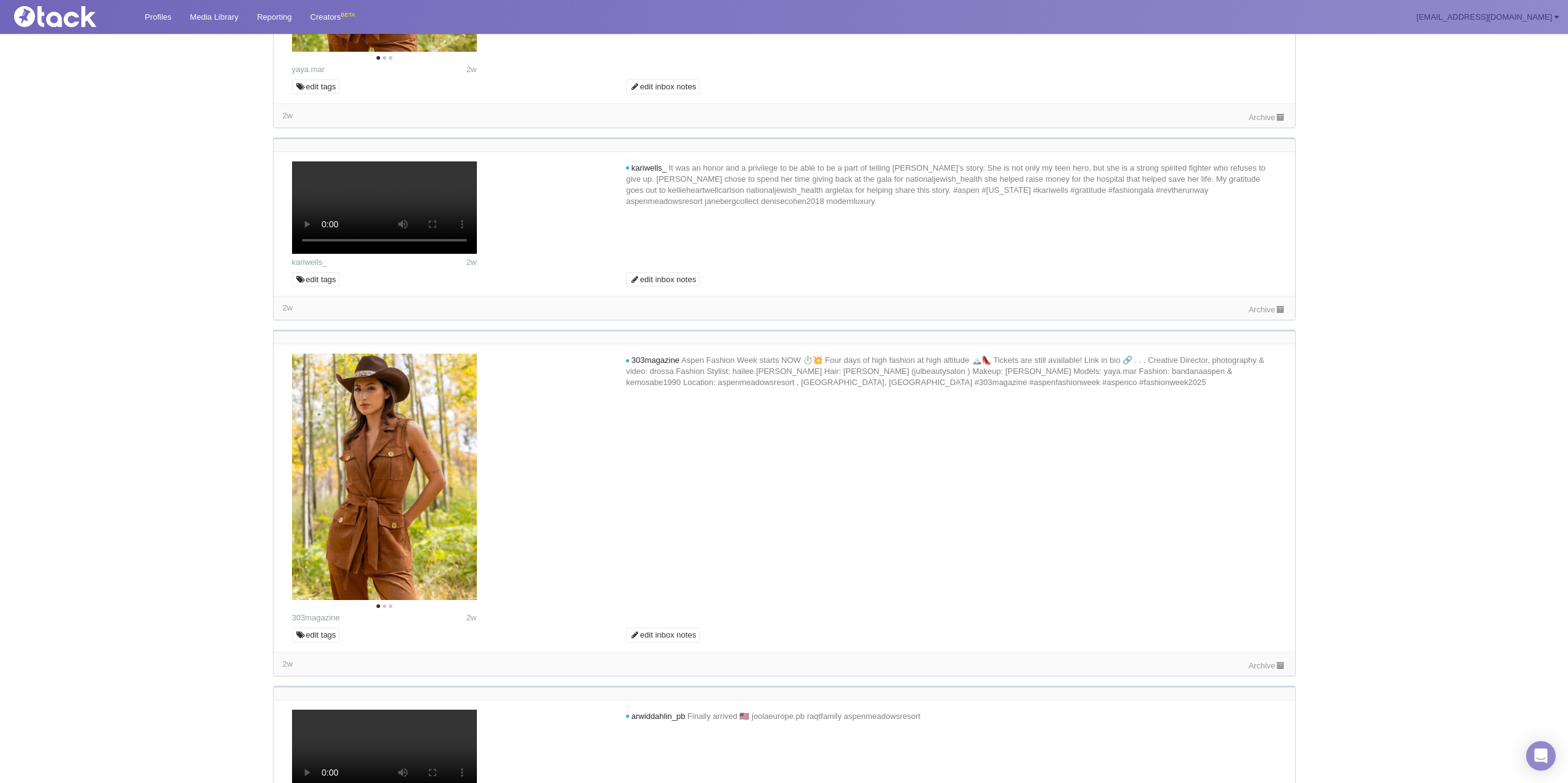
click at [1497, 26] on link "[EMAIL_ADDRESS][DOMAIN_NAME]" at bounding box center [1487, 17] width 161 height 34
click at [1526, 50] on link "My Settings" at bounding box center [1519, 46] width 98 height 17
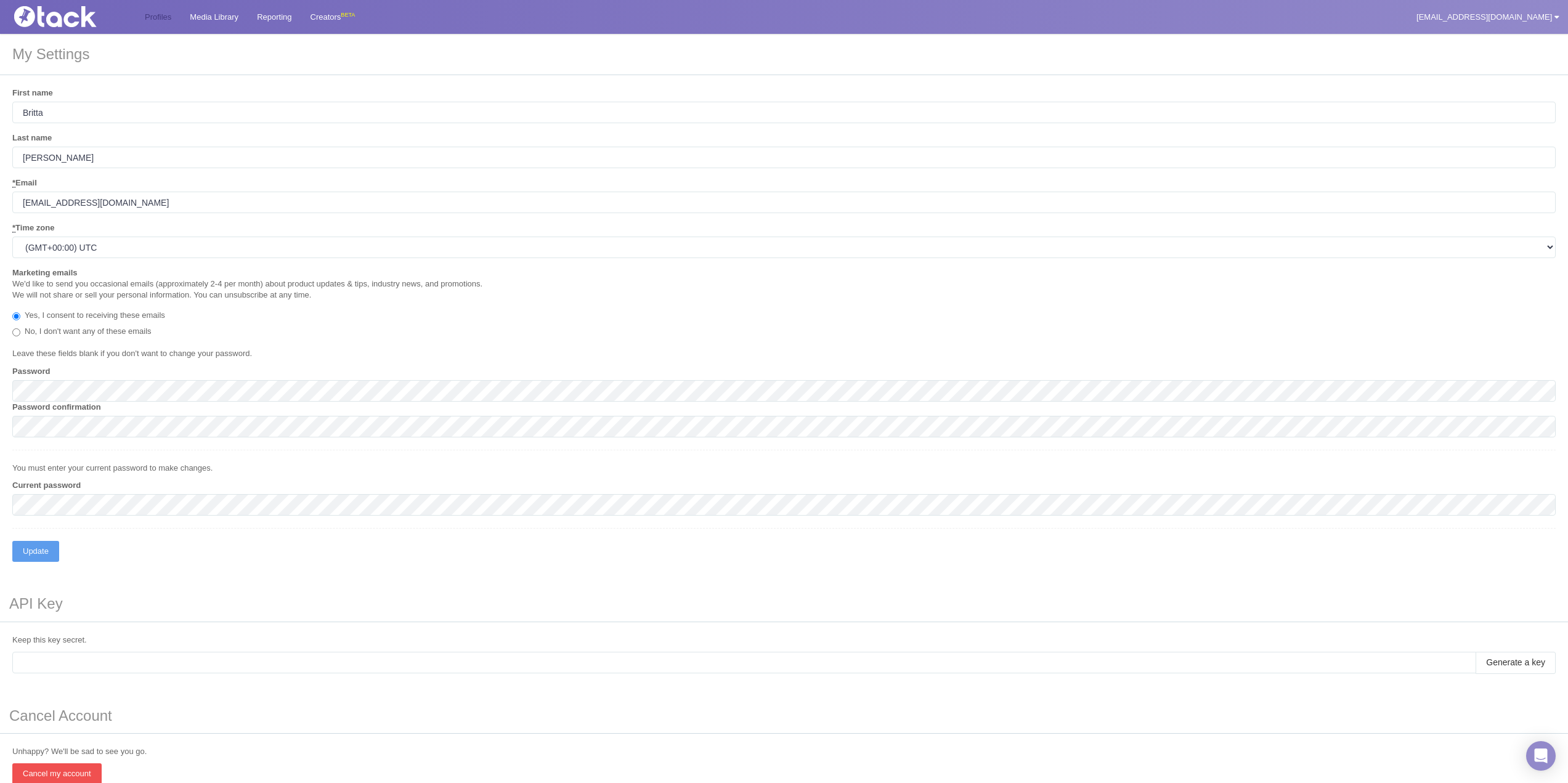
click at [169, 15] on link "Profiles" at bounding box center [158, 17] width 45 height 34
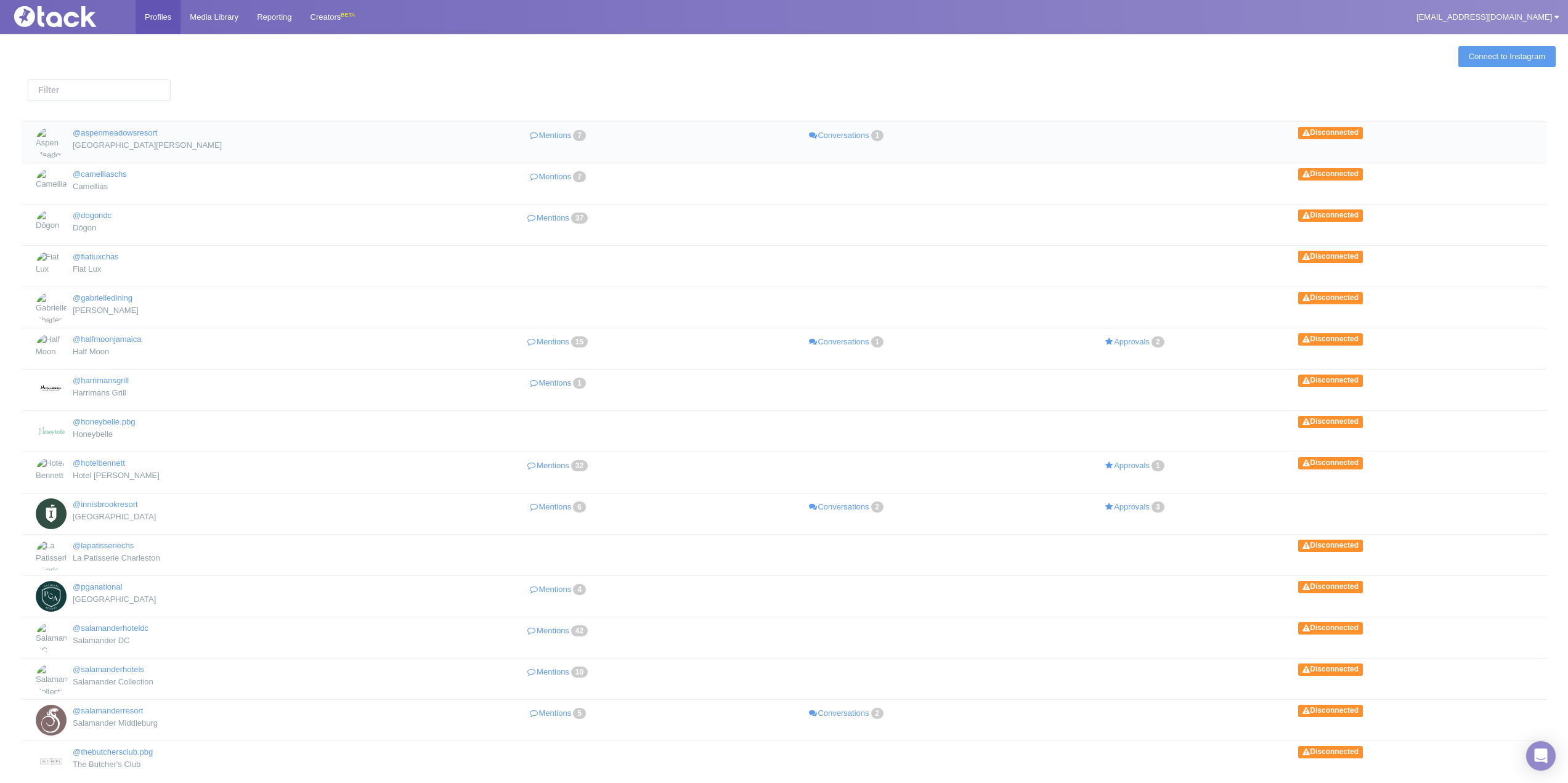
click at [117, 125] on td "@aspenmeadowsresort [GEOGRAPHIC_DATA][PERSON_NAME] Mentions 7 Conversations 1 D…" at bounding box center [784, 142] width 1525 height 41
click at [117, 132] on link "@aspenmeadowsresort" at bounding box center [115, 132] width 84 height 9
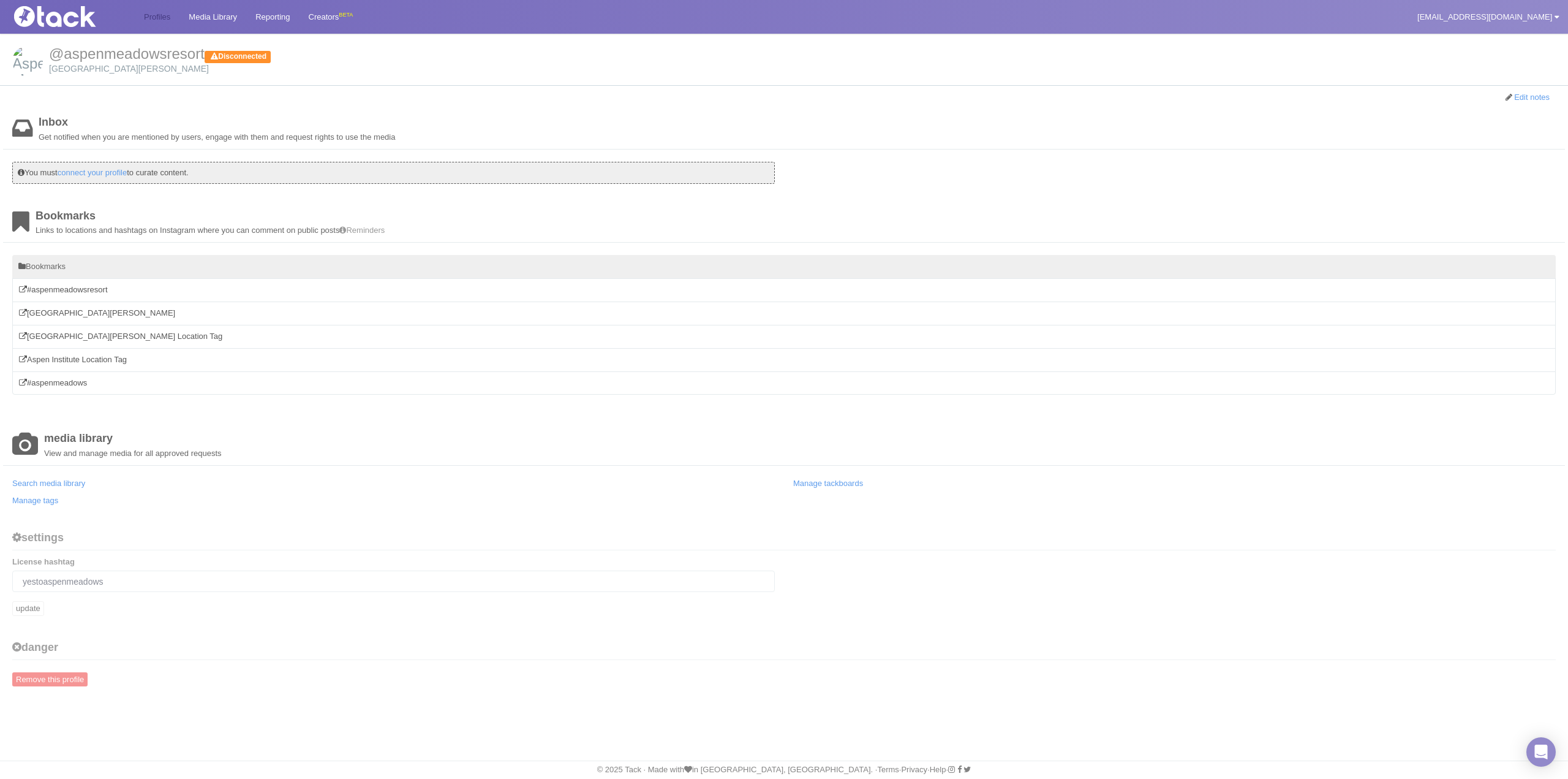
click at [159, 14] on link "Profiles" at bounding box center [157, 17] width 44 height 34
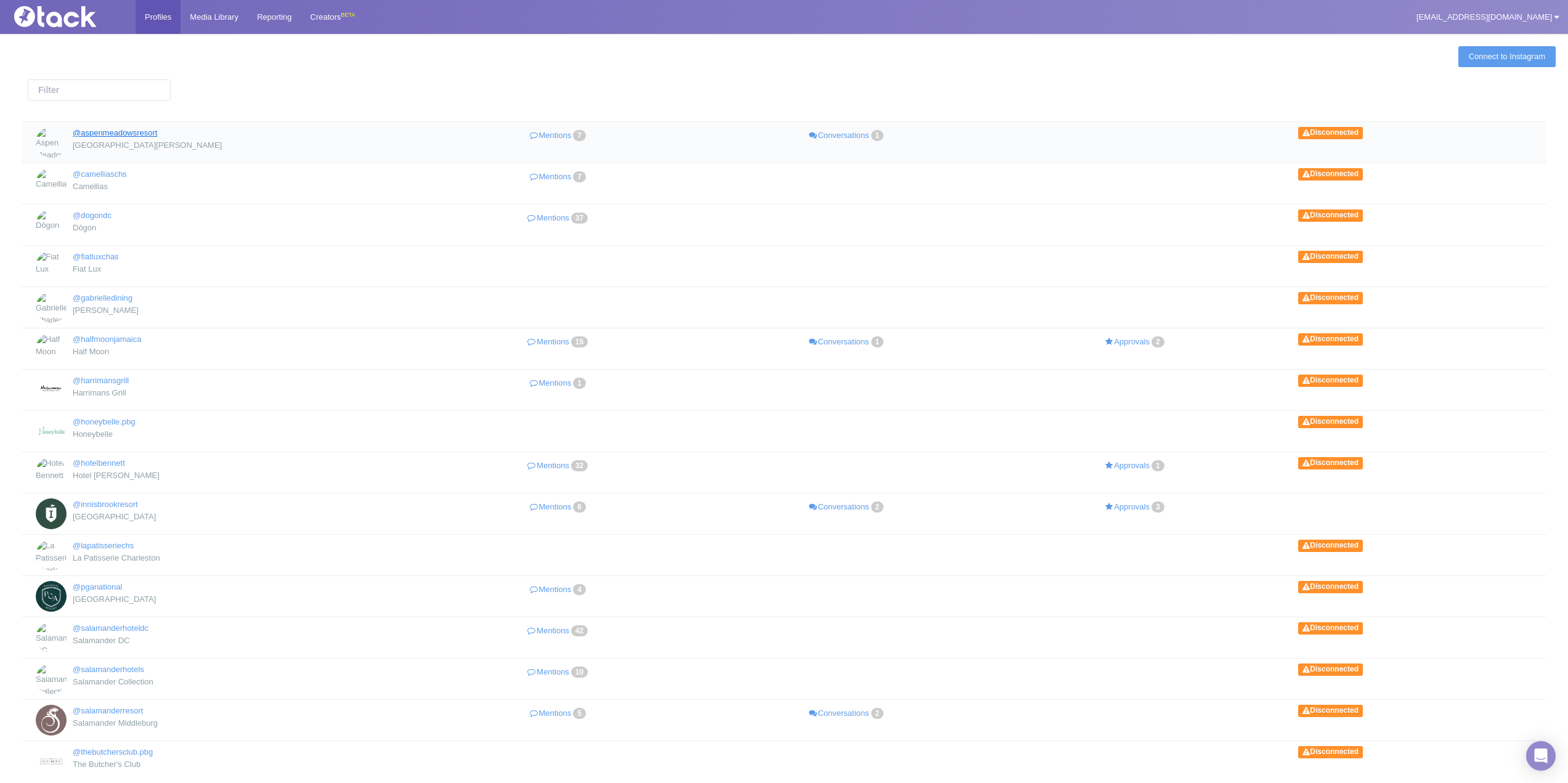
click at [128, 128] on link "@aspenmeadowsresort" at bounding box center [115, 132] width 84 height 9
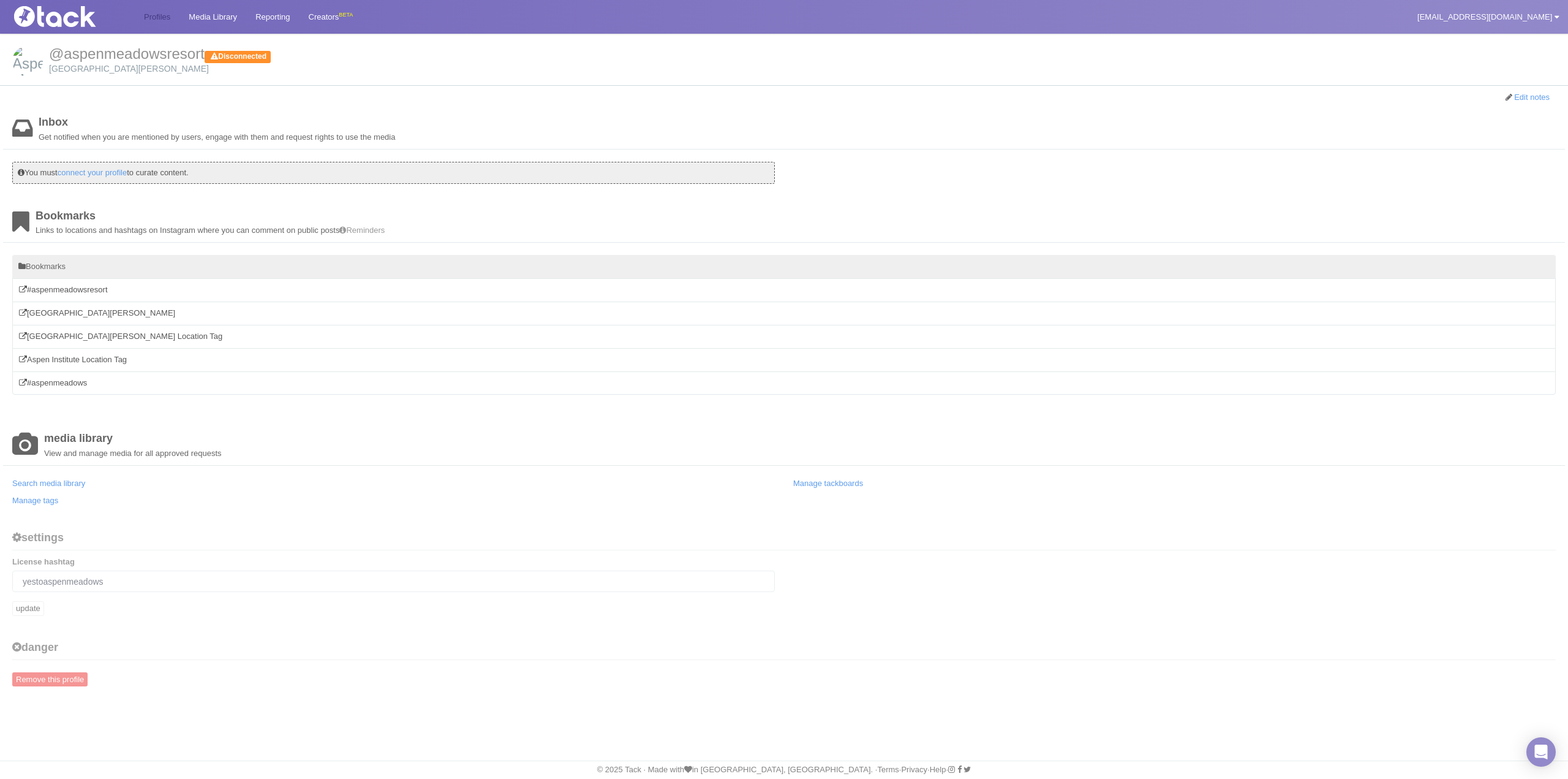
click at [165, 15] on link "Profiles" at bounding box center [157, 17] width 44 height 34
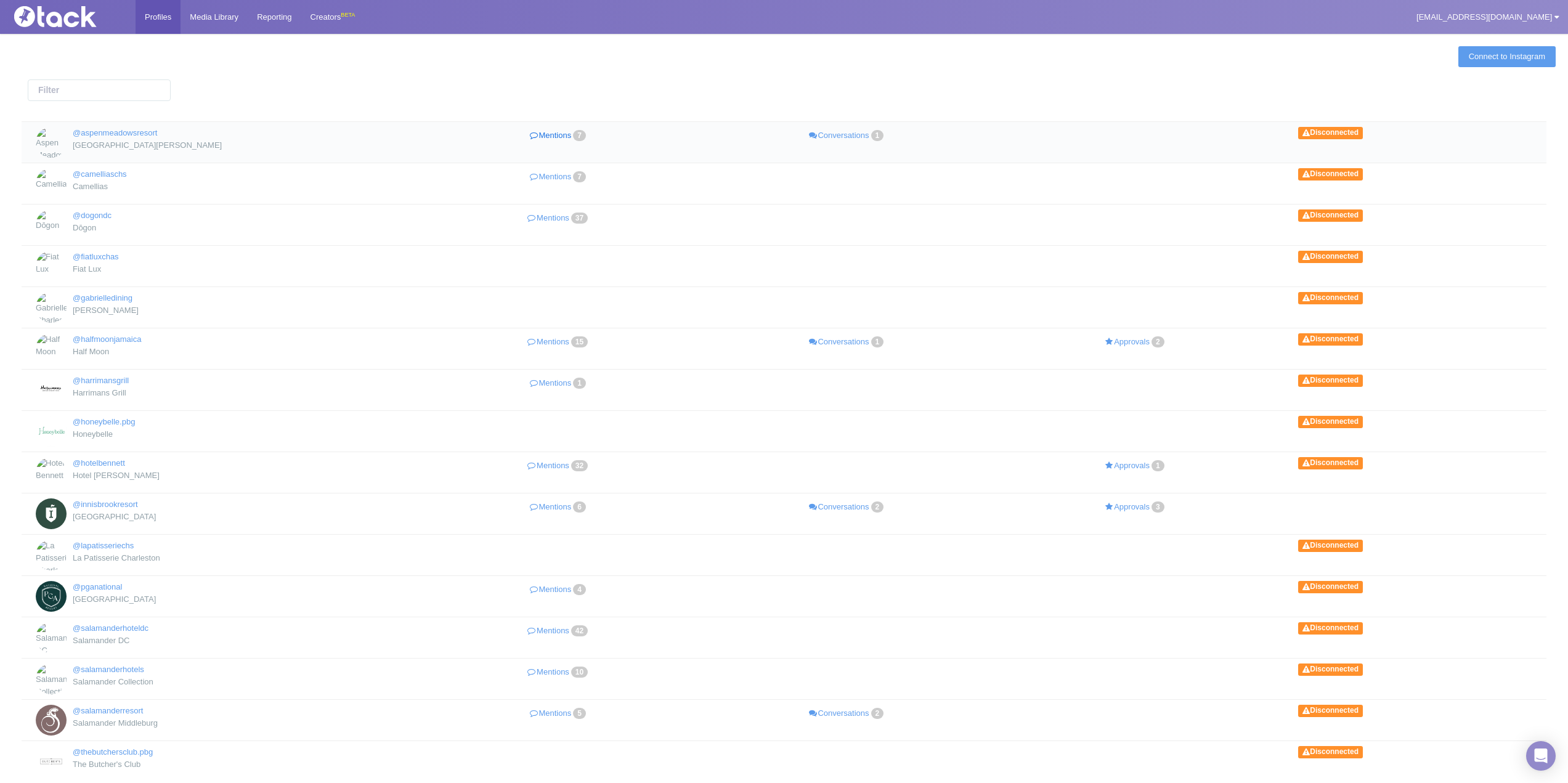
click at [549, 138] on link "Mentions 7" at bounding box center [559, 135] width 288 height 18
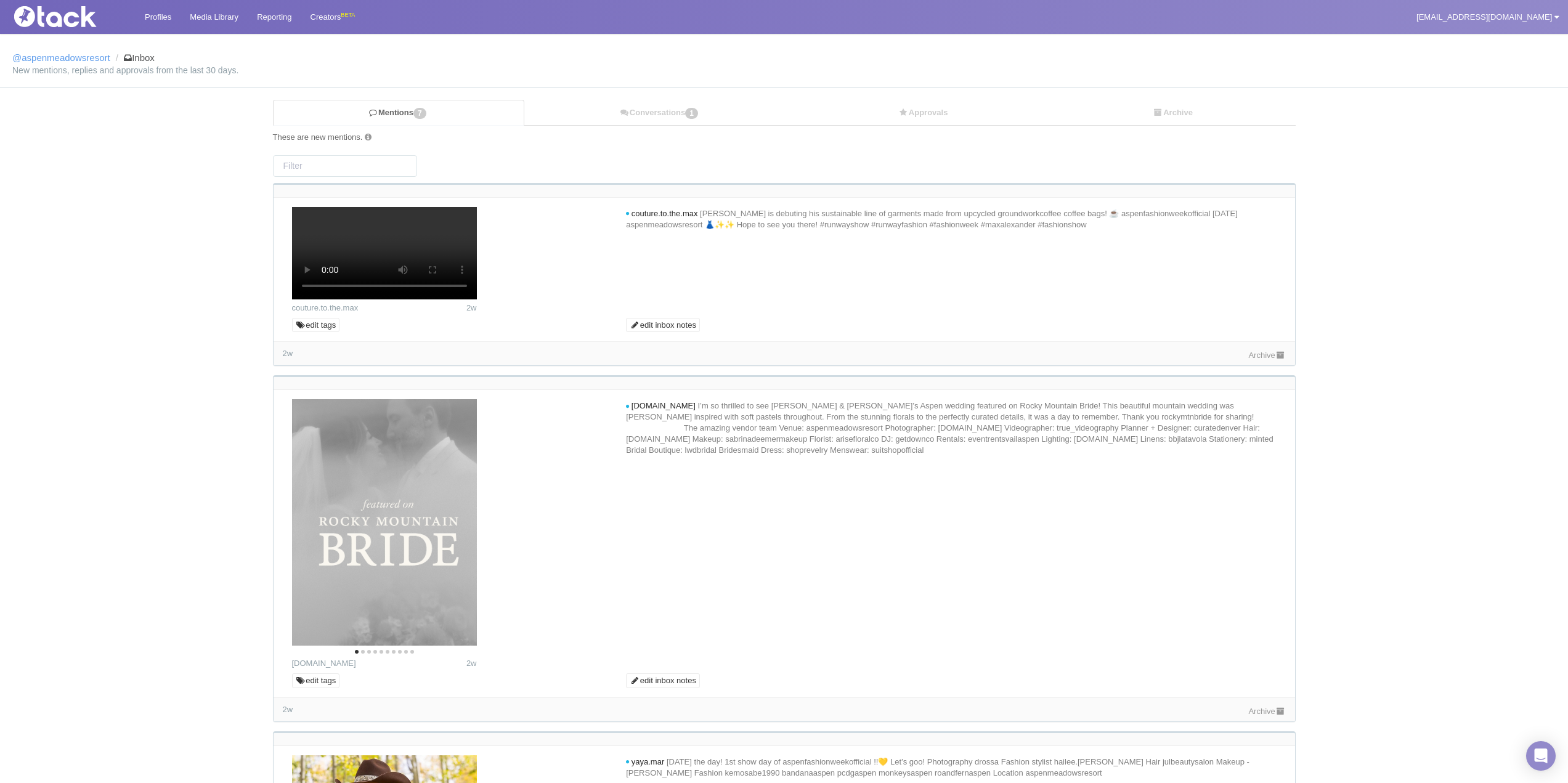
click at [1254, 360] on link "Archive" at bounding box center [1267, 355] width 37 height 9
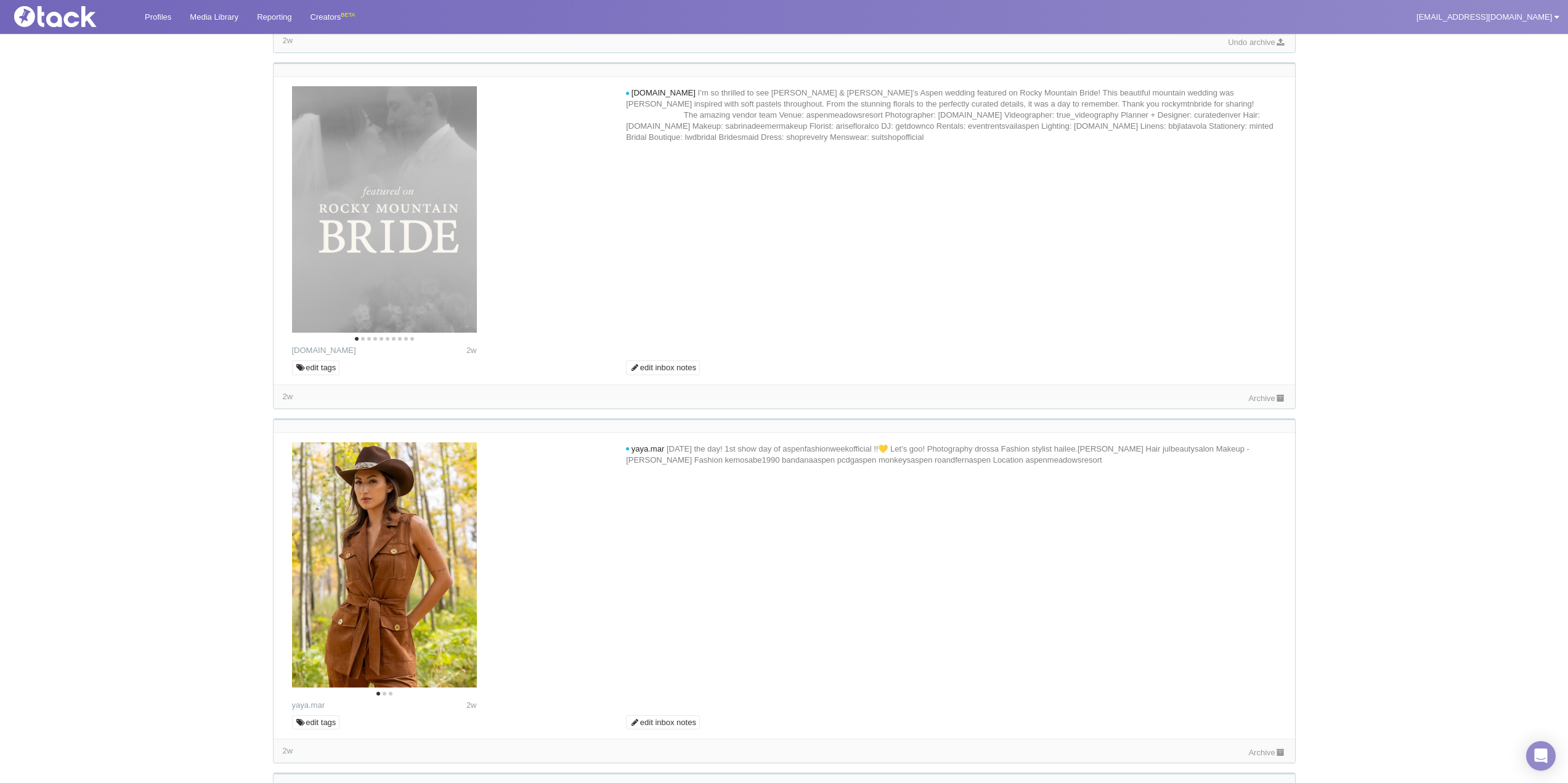
scroll to position [308, 0]
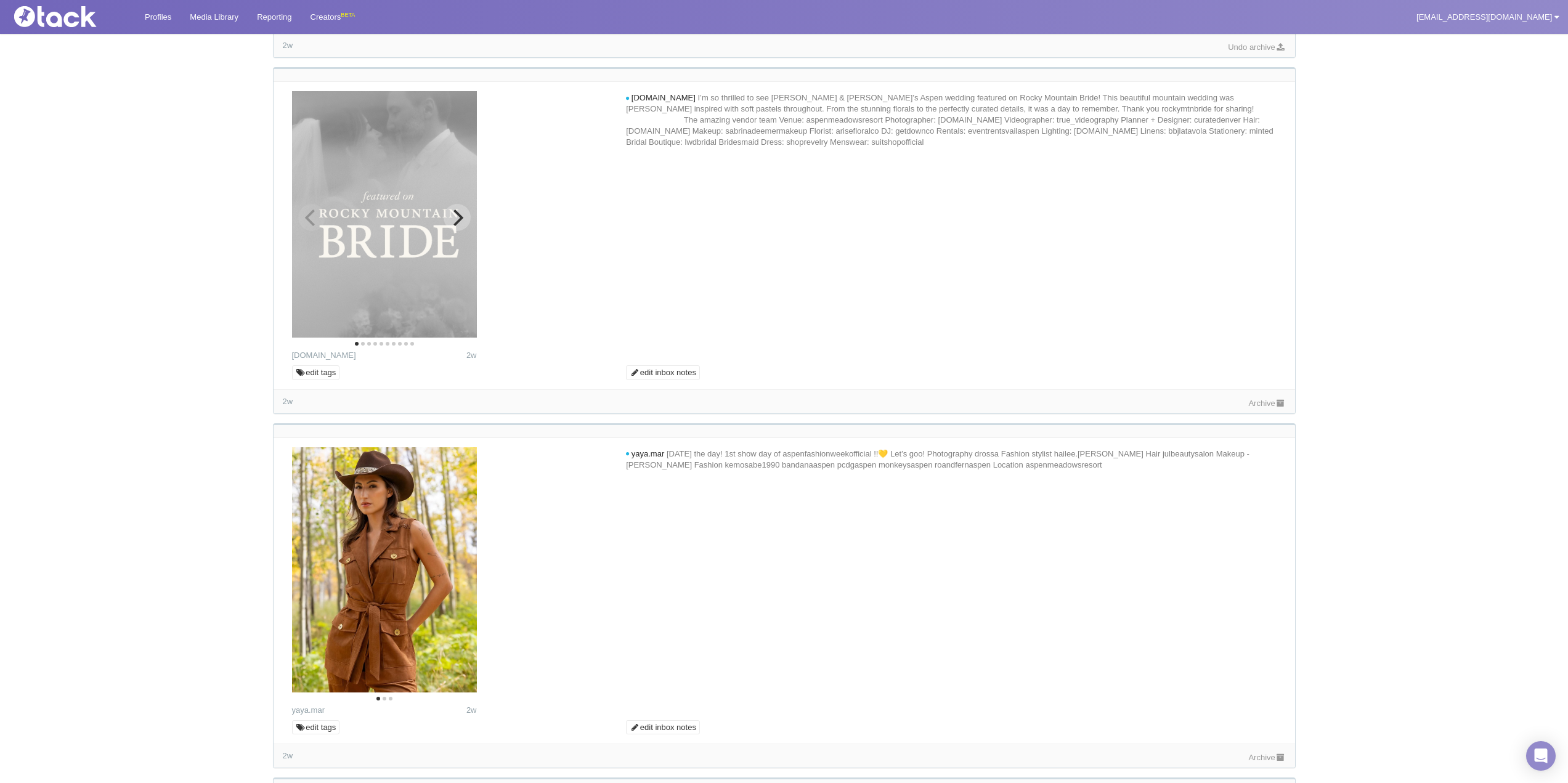
click at [465, 224] on button "Next" at bounding box center [457, 217] width 27 height 27
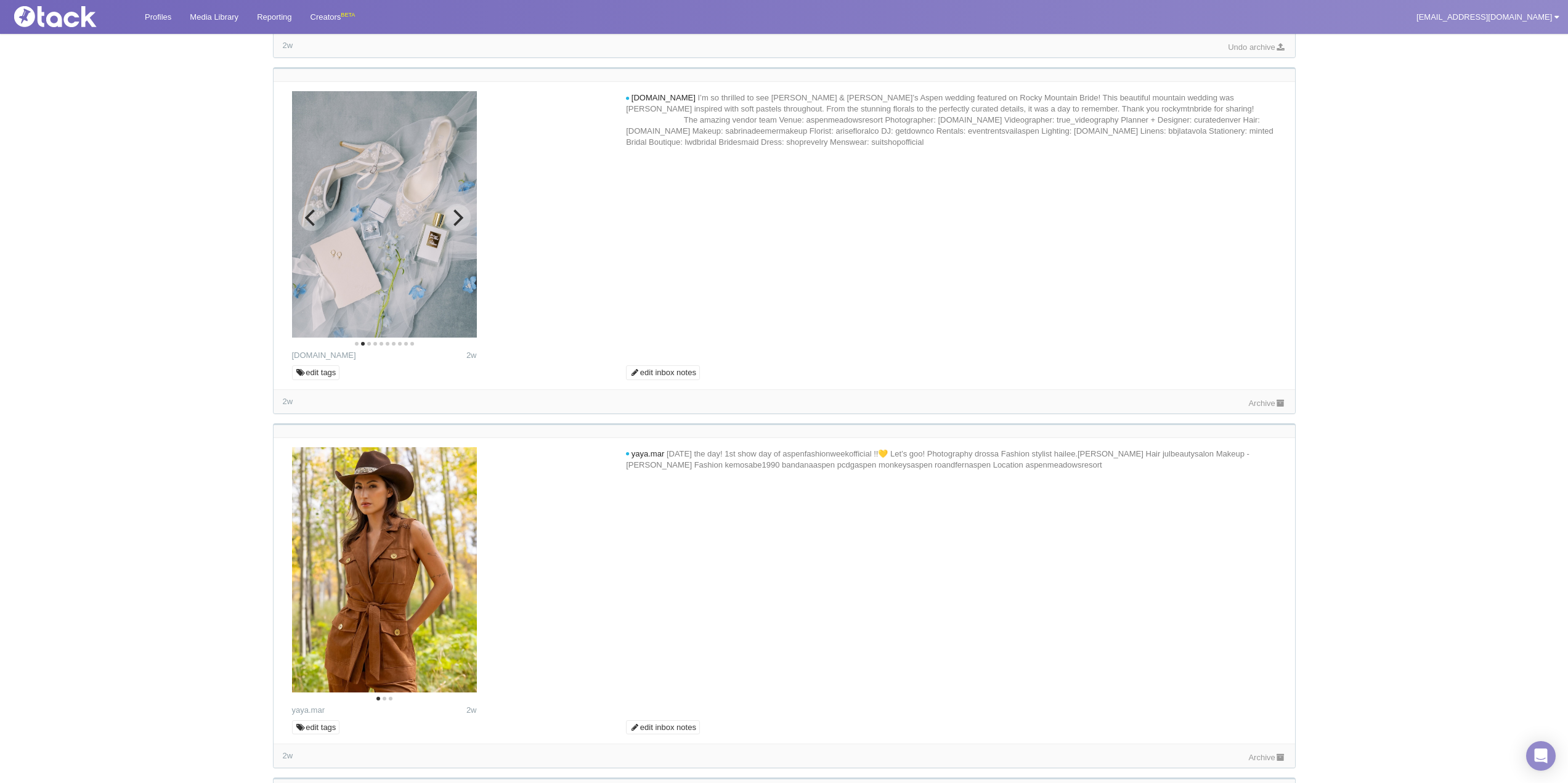
click at [465, 224] on button "Next" at bounding box center [457, 217] width 27 height 27
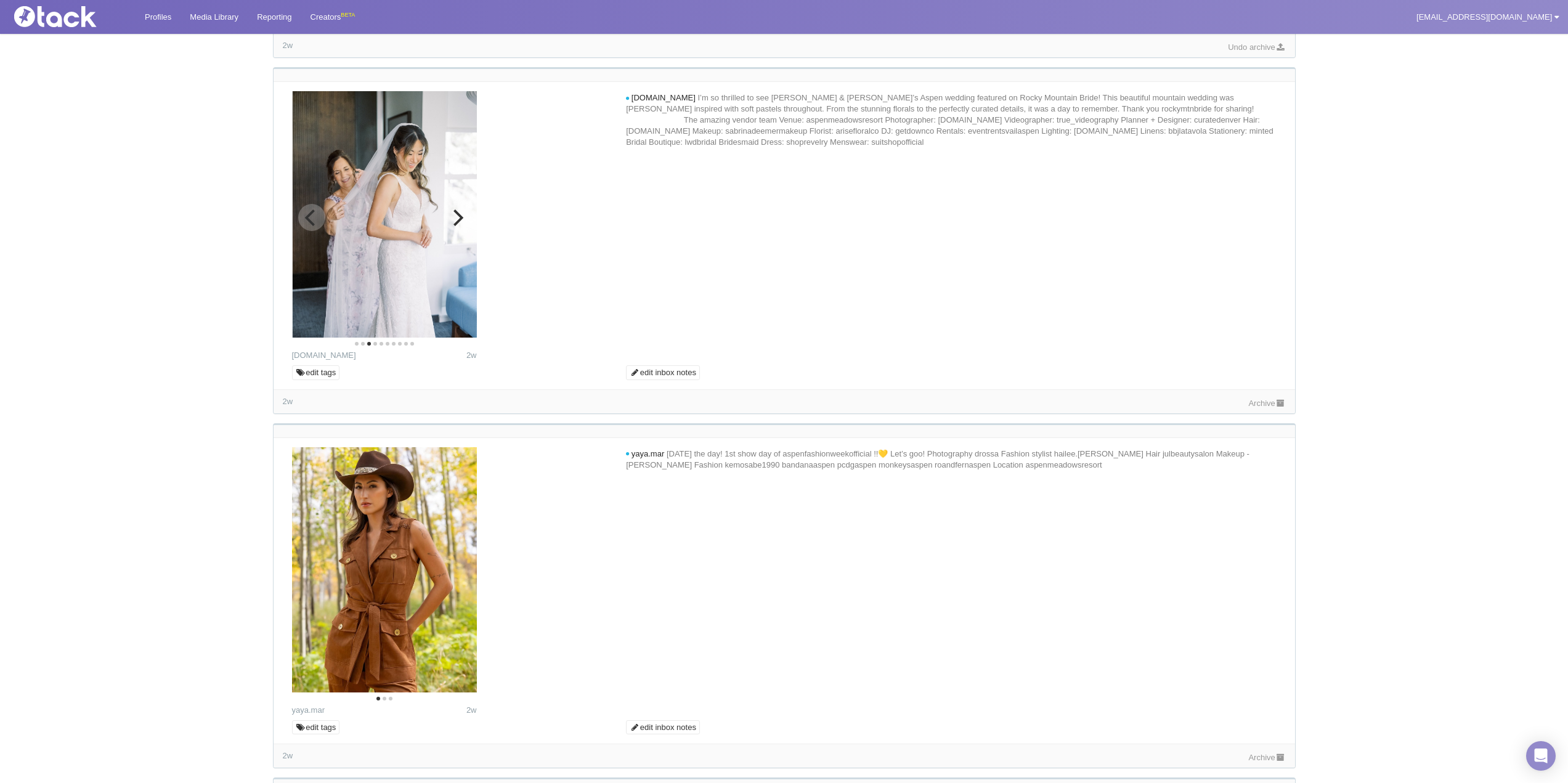
click at [465, 224] on button "Next" at bounding box center [457, 217] width 27 height 27
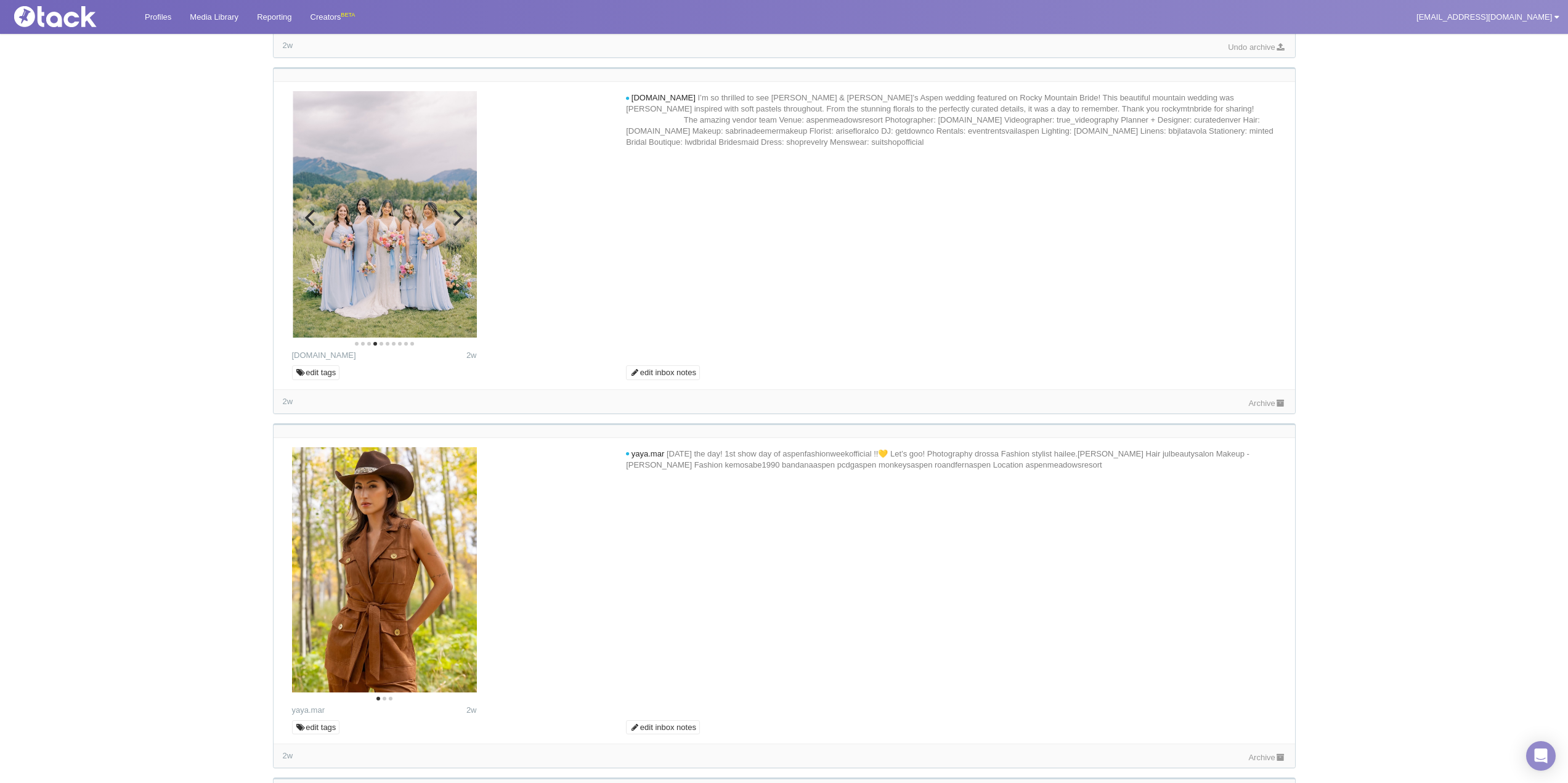
click at [465, 224] on button "Next" at bounding box center [457, 217] width 27 height 27
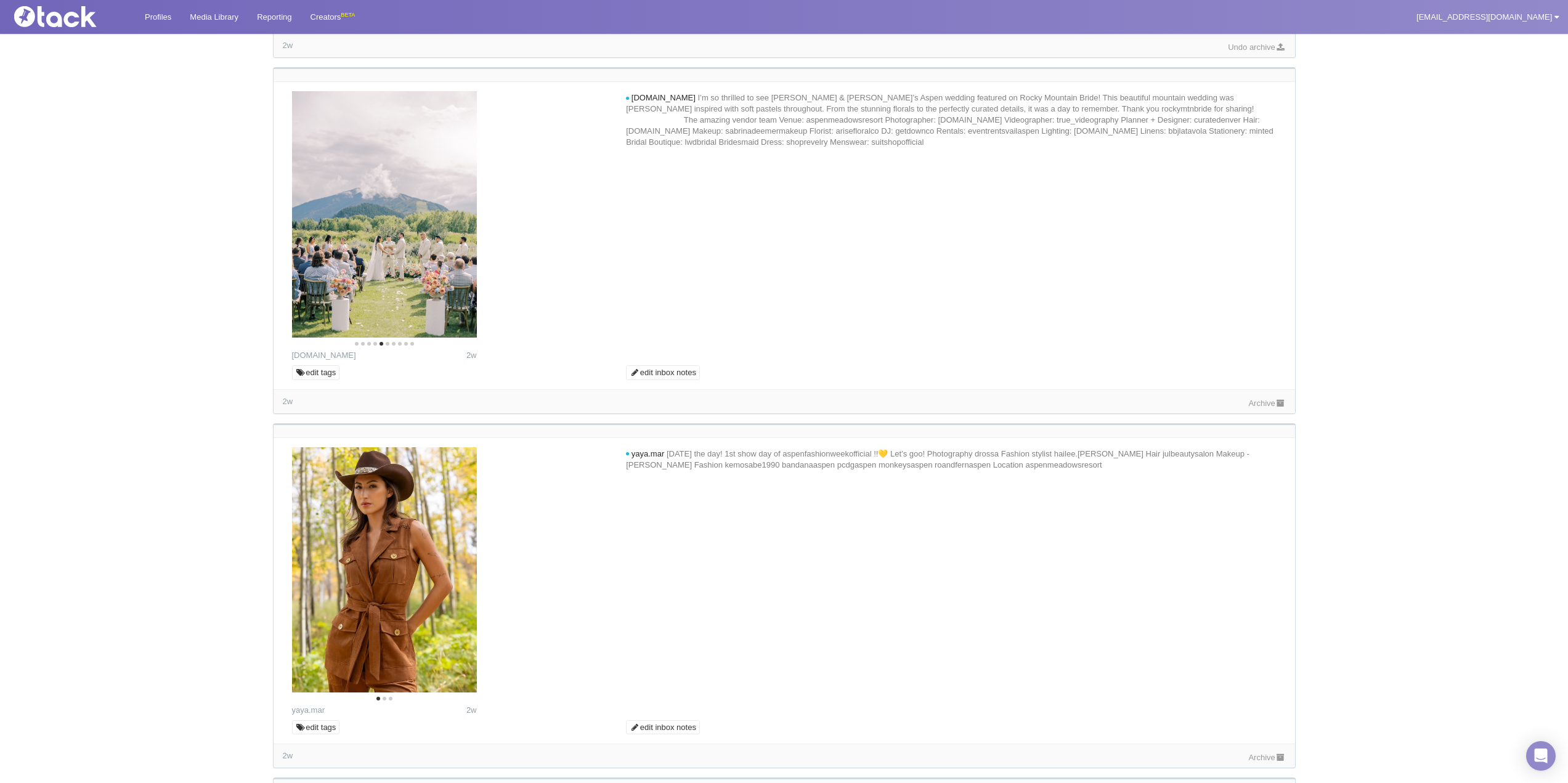
click at [1254, 408] on link "Archive" at bounding box center [1267, 403] width 37 height 9
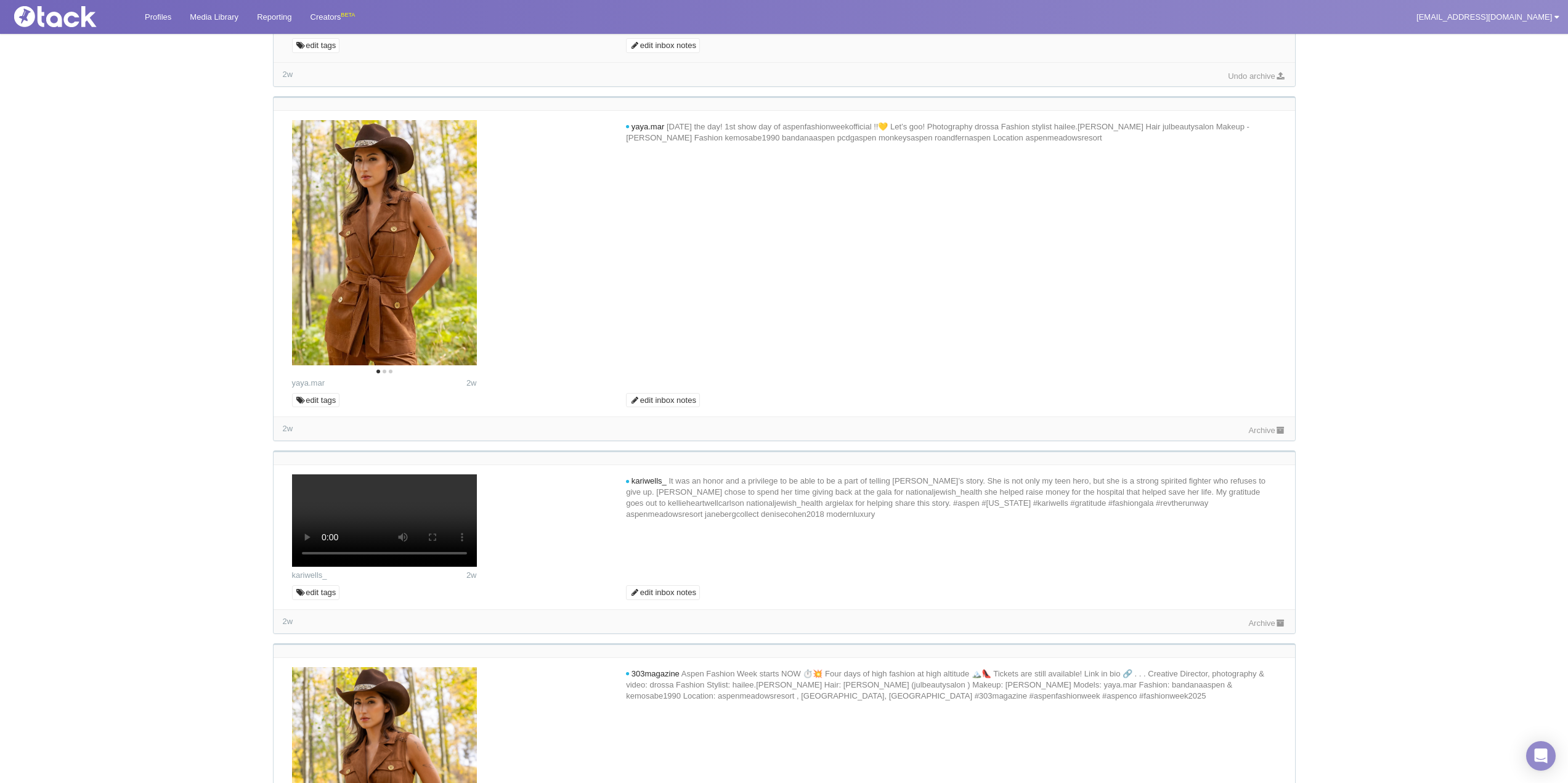
scroll to position [616, 0]
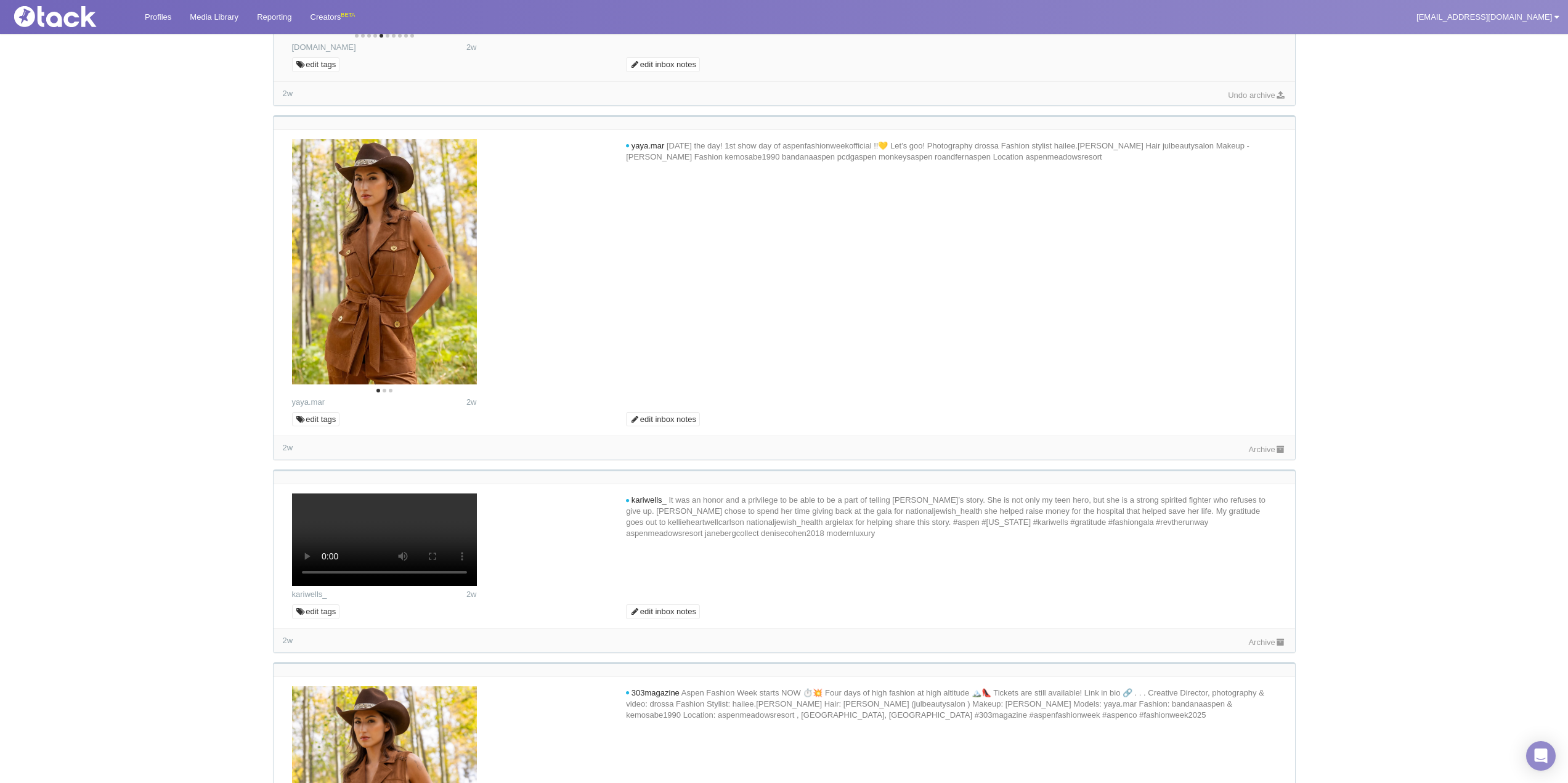
click at [1266, 454] on link "Archive" at bounding box center [1267, 449] width 37 height 9
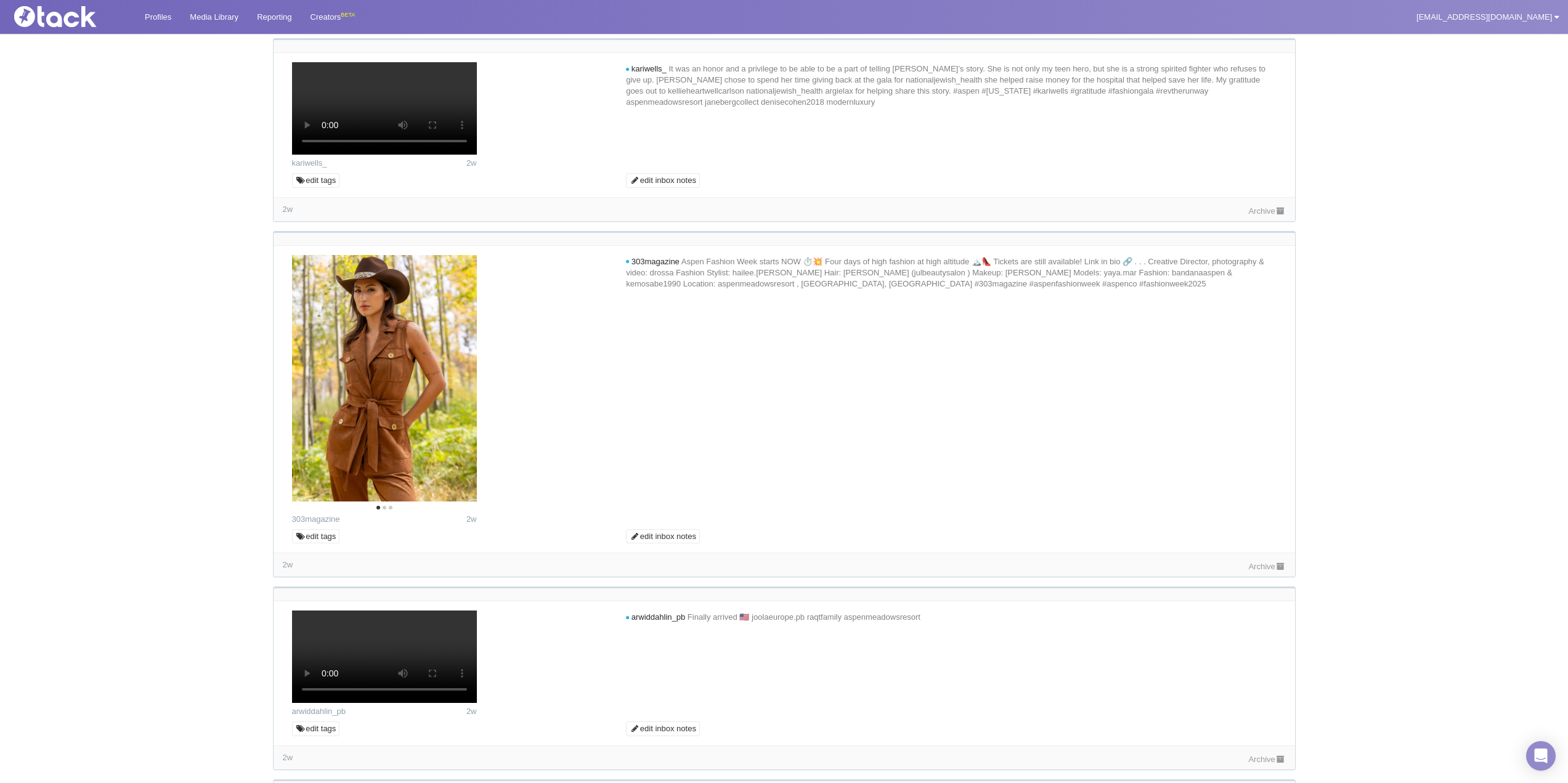
click at [1266, 215] on link "Archive" at bounding box center [1267, 210] width 37 height 9
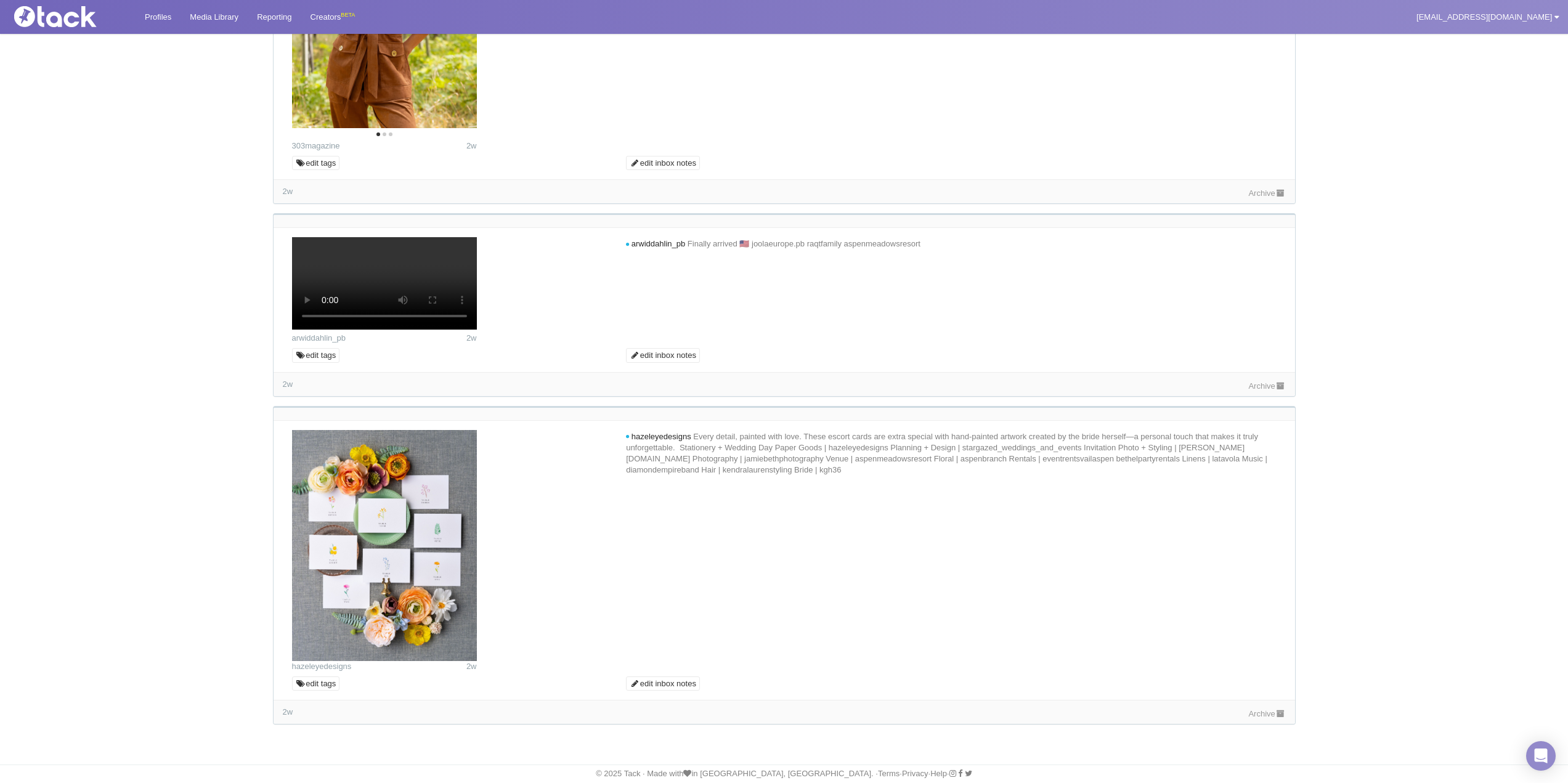
click at [1267, 197] on link "Archive" at bounding box center [1267, 193] width 37 height 9
click at [1260, 389] on link "Archive" at bounding box center [1267, 386] width 37 height 9
click at [1252, 712] on link "Archive" at bounding box center [1267, 713] width 37 height 9
click at [154, 14] on link "Profiles" at bounding box center [158, 17] width 45 height 34
